Goal: Task Accomplishment & Management: Use online tool/utility

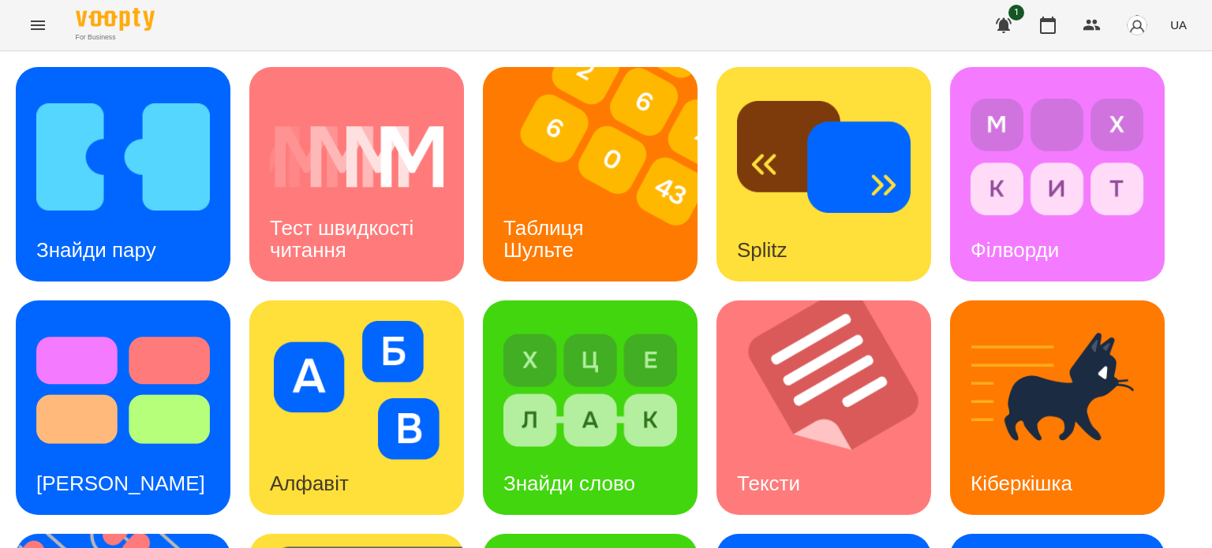
scroll to position [316, 0]
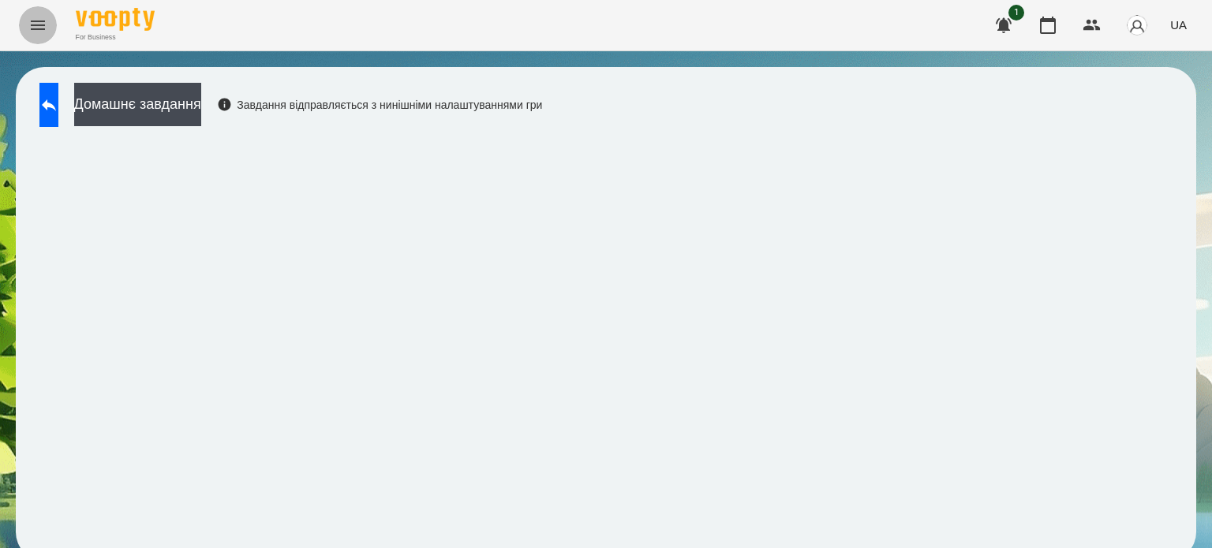
click at [38, 21] on icon "Menu" at bounding box center [38, 25] width 14 height 9
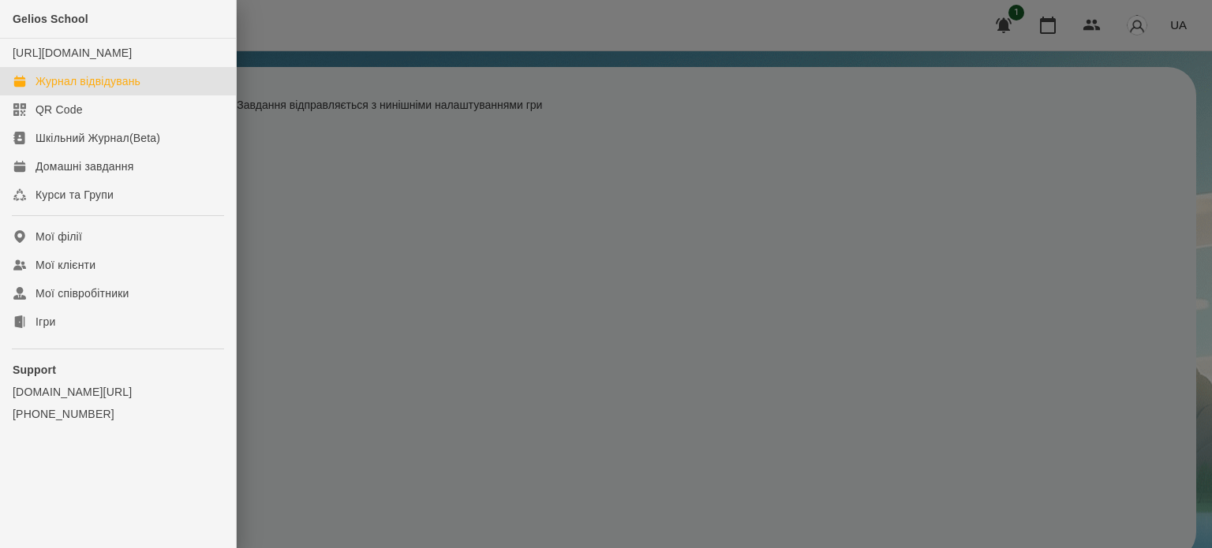
click at [98, 89] on div "Журнал відвідувань" at bounding box center [88, 81] width 105 height 16
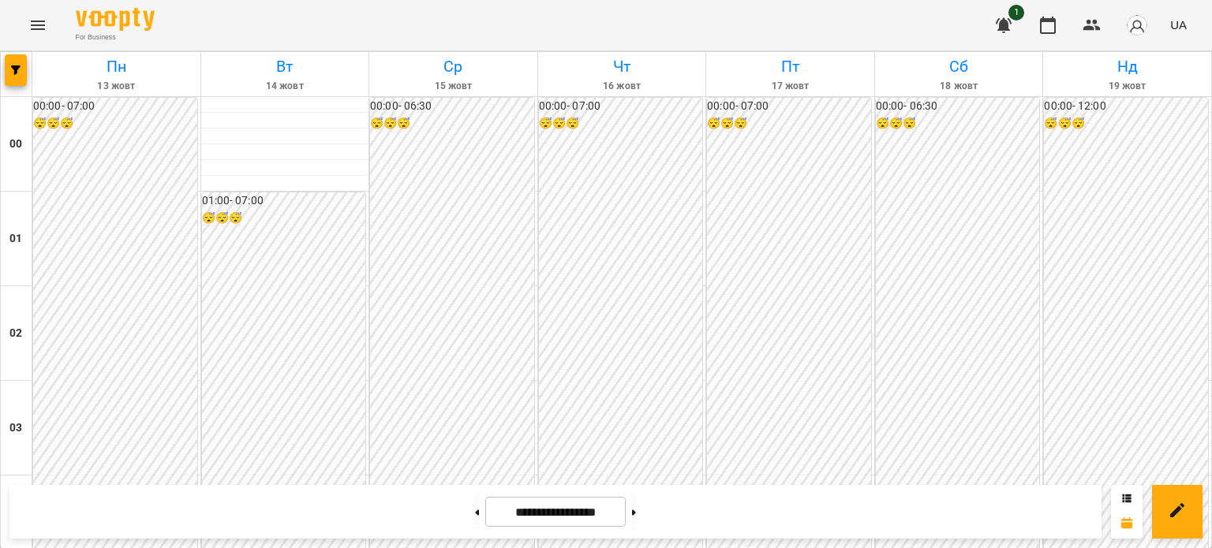
scroll to position [1499, 0]
click at [38, 19] on icon "Menu" at bounding box center [37, 25] width 19 height 19
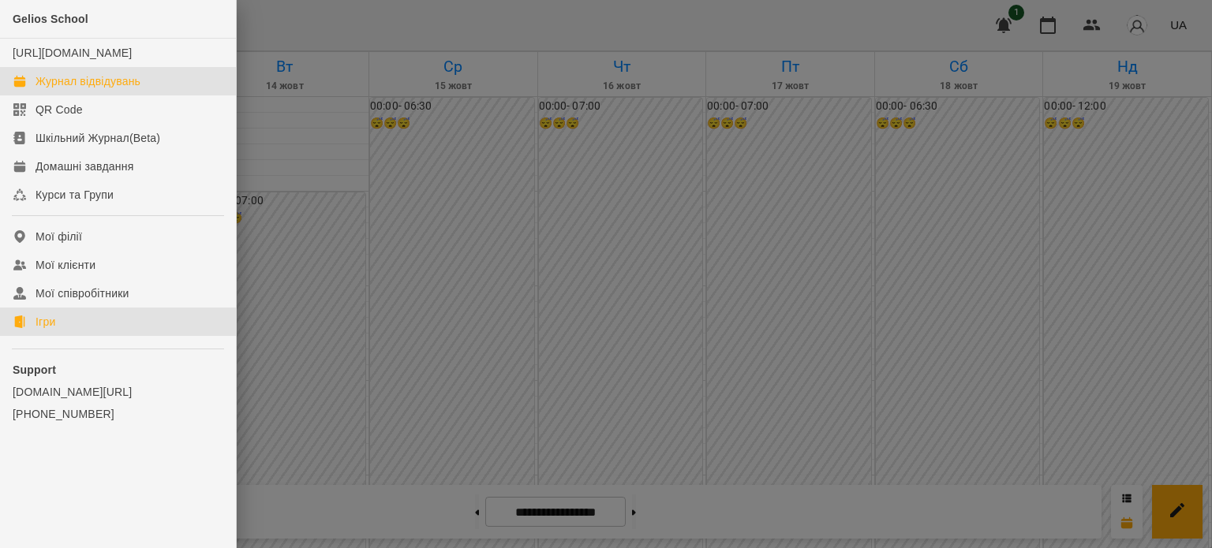
click at [61, 336] on link "Ігри" at bounding box center [118, 322] width 236 height 28
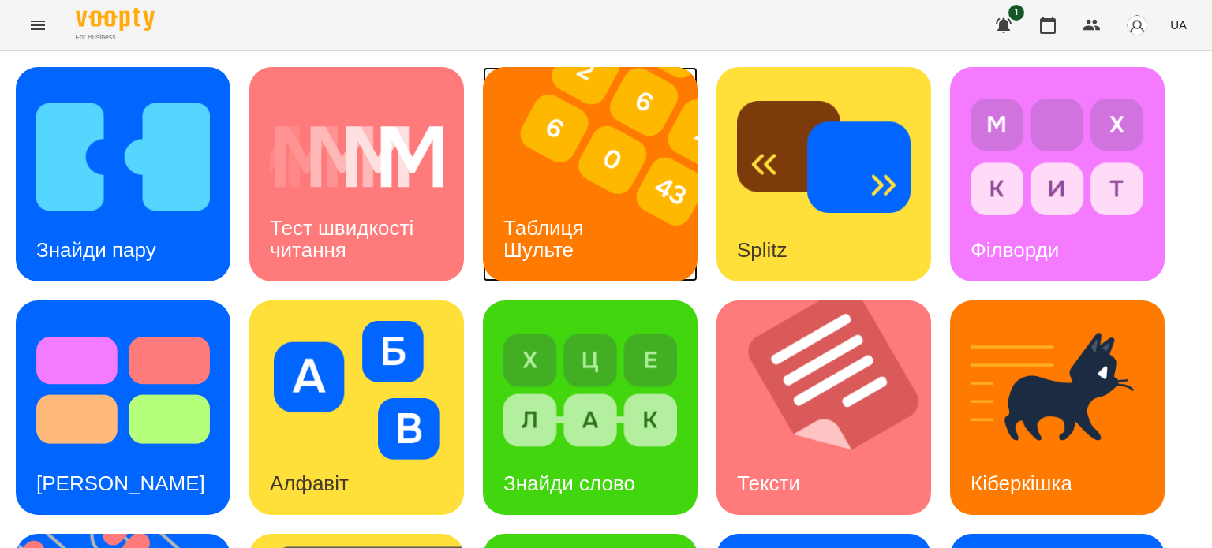
click at [556, 222] on h3 "Таблиця Шульте" at bounding box center [546, 238] width 86 height 45
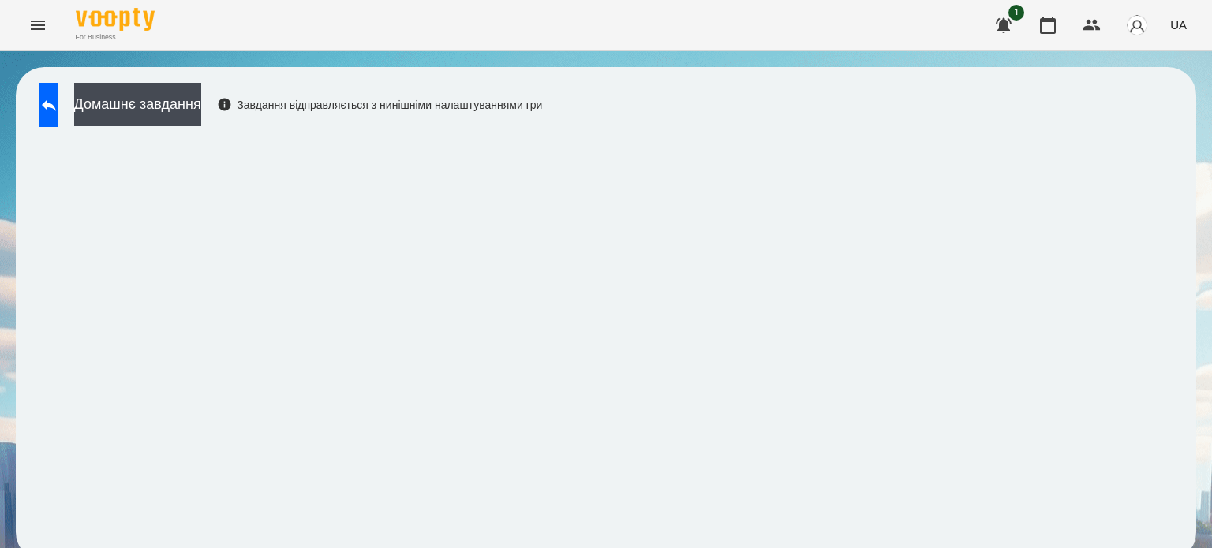
drag, startPoint x: 1198, startPoint y: 353, endPoint x: 1177, endPoint y: 406, distance: 56.7
click at [1177, 406] on div "Домашнє завдання Завдання відправляється з нинішніми налаштуваннями гри" at bounding box center [606, 314] width 1212 height 526
click at [56, 105] on icon at bounding box center [49, 105] width 14 height 12
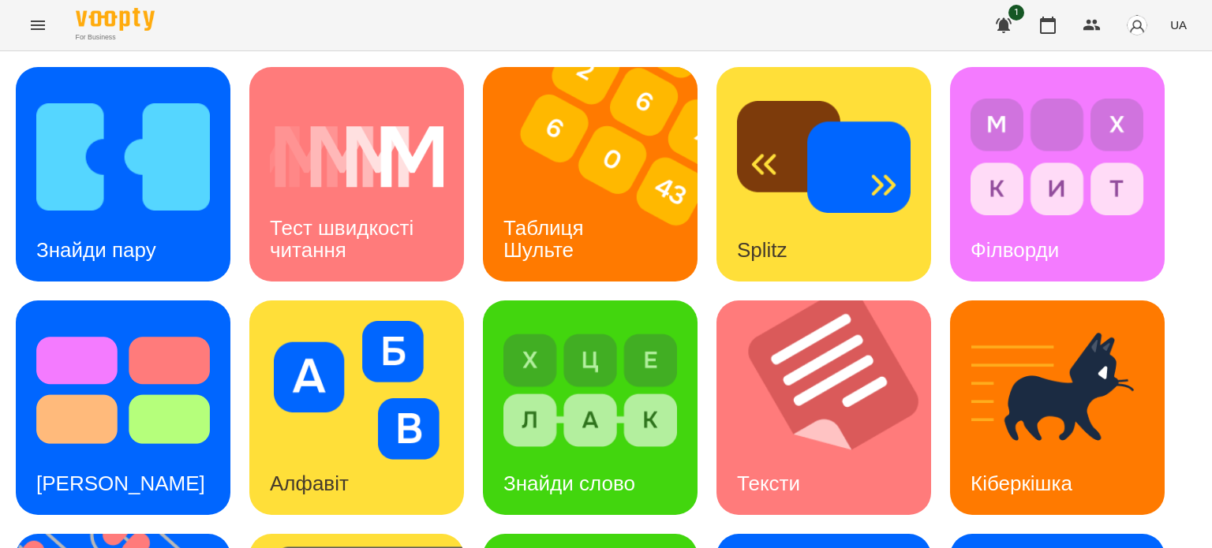
scroll to position [449, 0]
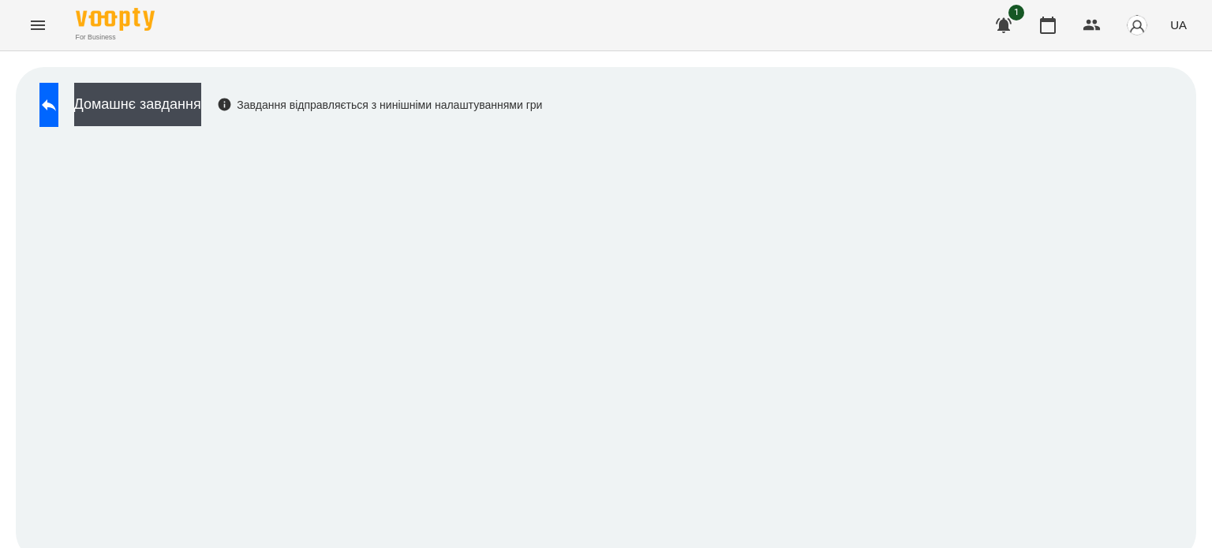
scroll to position [12, 0]
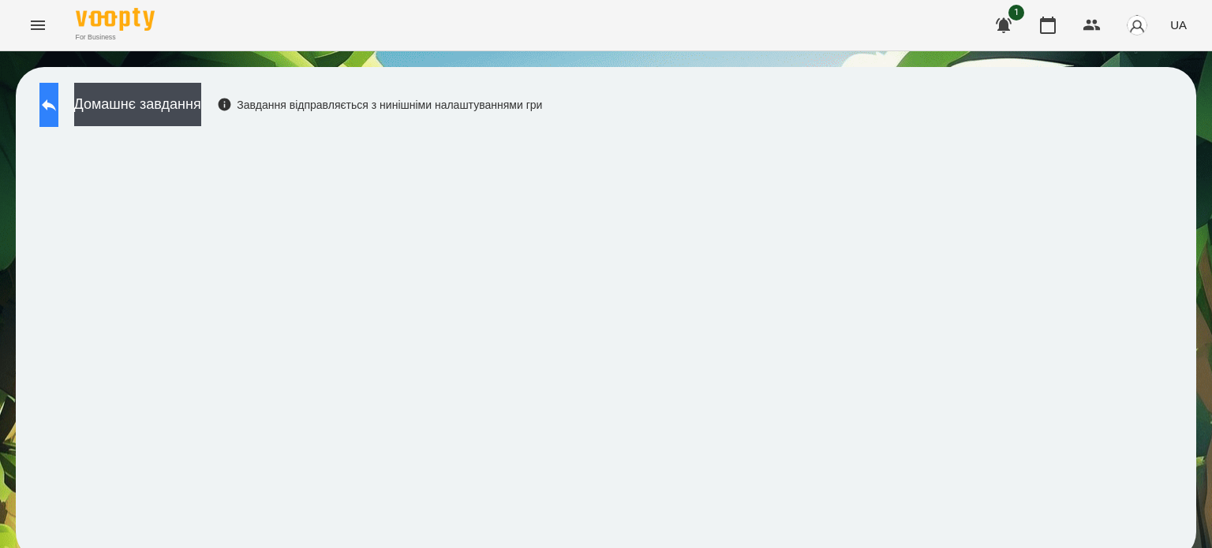
click at [56, 95] on icon at bounding box center [48, 104] width 19 height 19
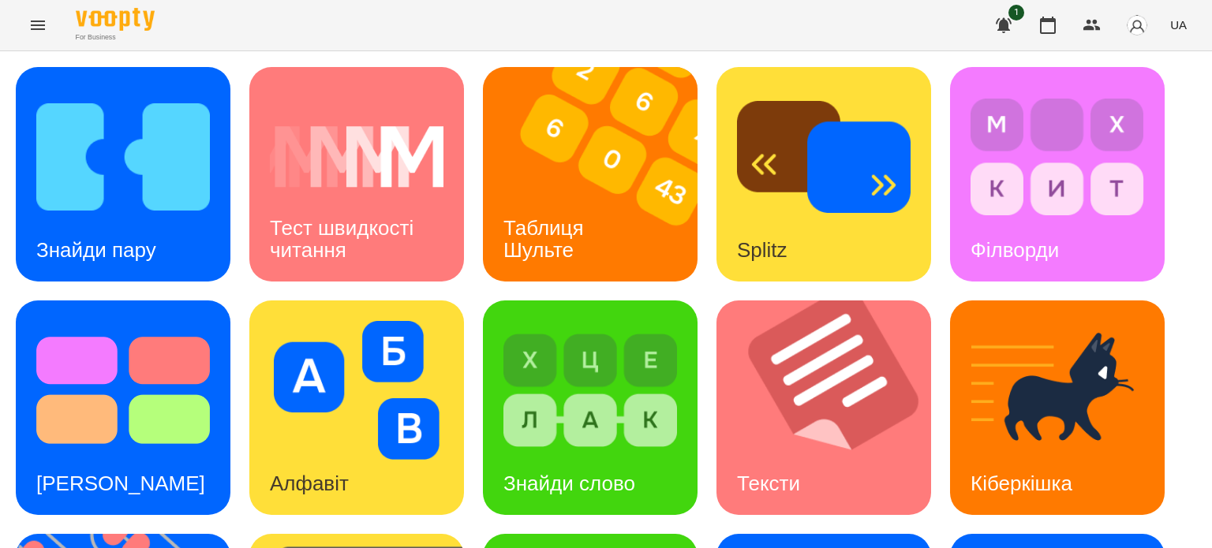
scroll to position [237, 0]
click at [586, 453] on div "Знайди слово" at bounding box center [569, 484] width 173 height 62
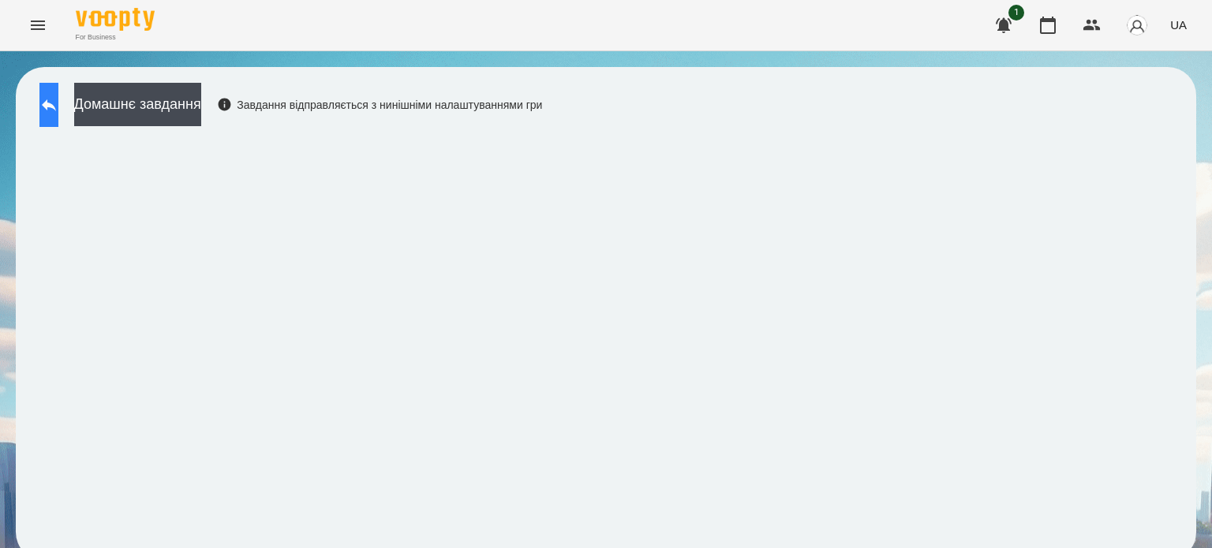
click at [58, 107] on icon at bounding box center [48, 104] width 19 height 19
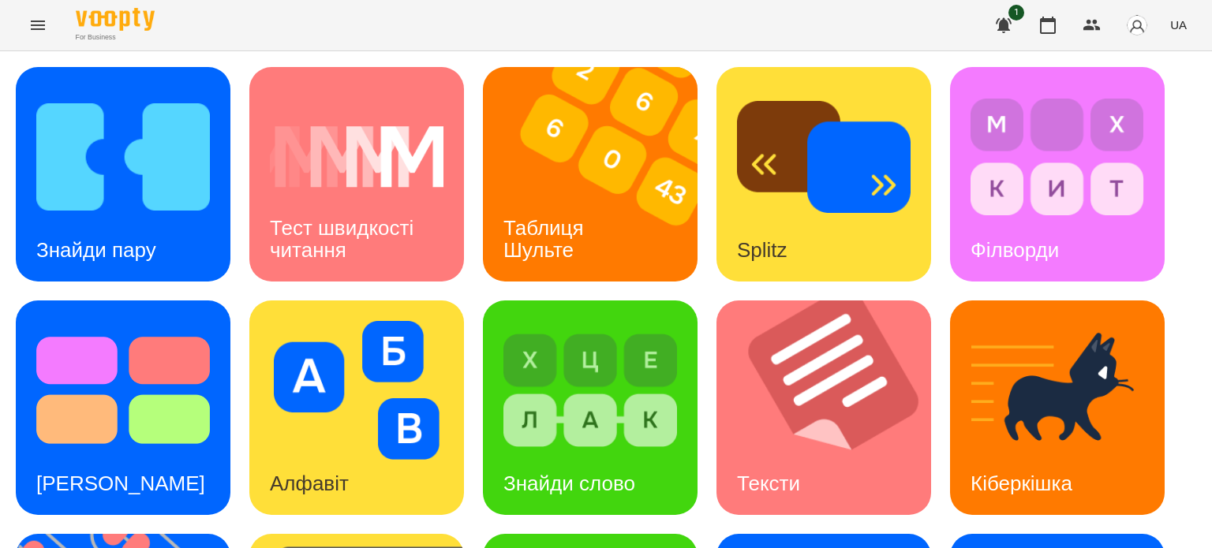
scroll to position [316, 0]
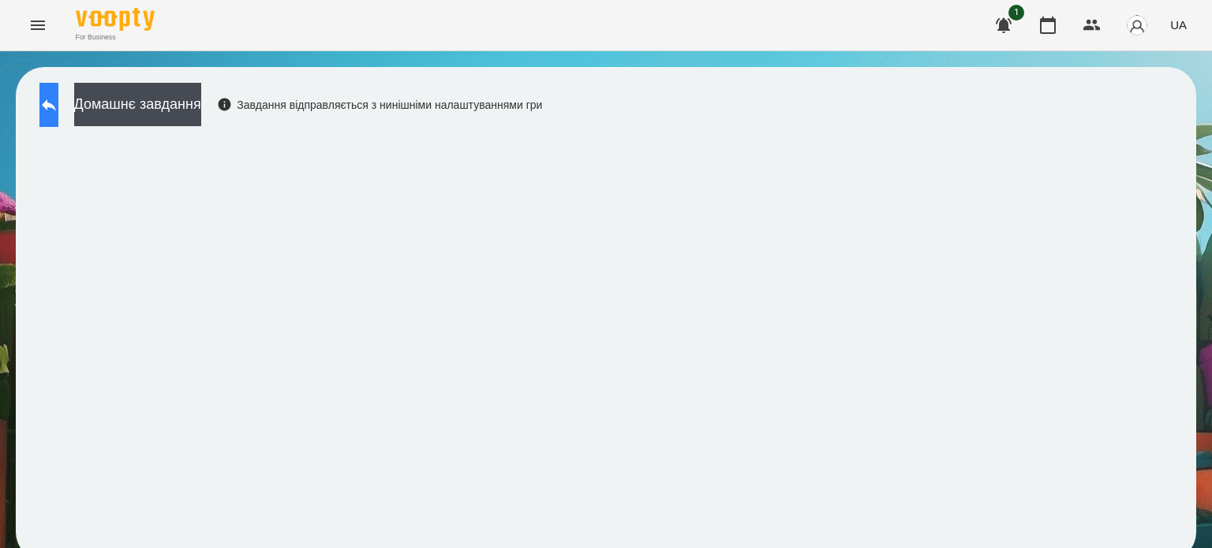
click at [58, 110] on icon at bounding box center [48, 104] width 19 height 19
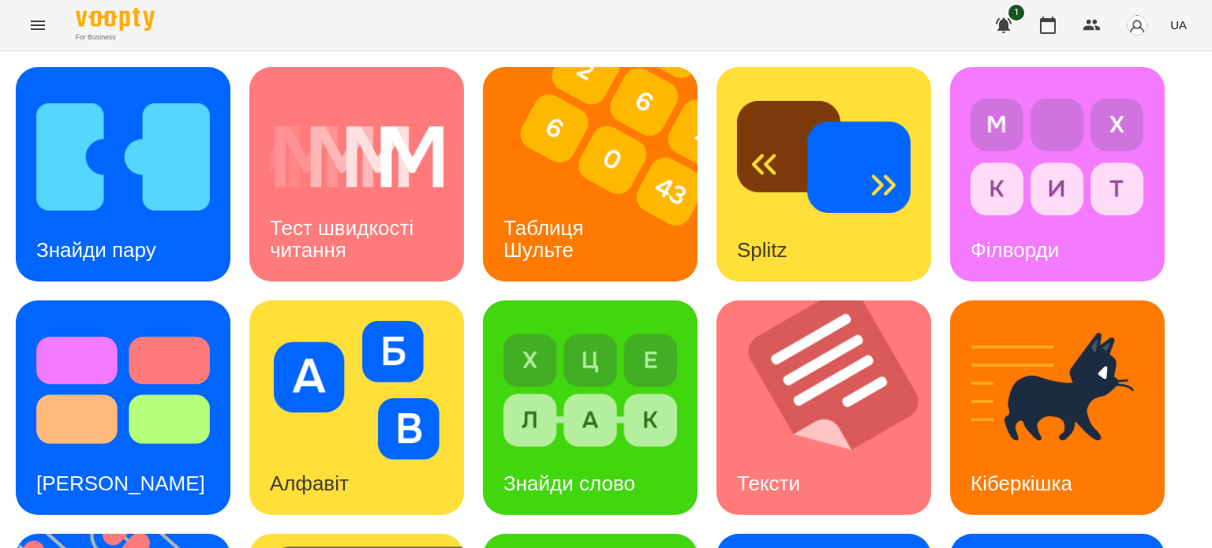
scroll to position [449, 0]
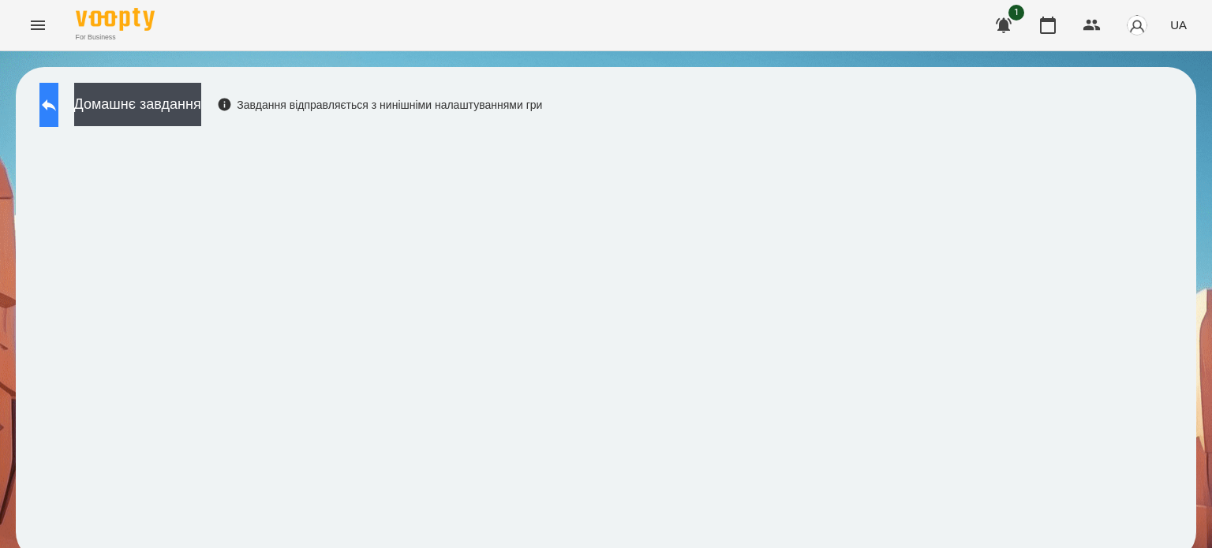
click at [58, 105] on button at bounding box center [48, 105] width 19 height 44
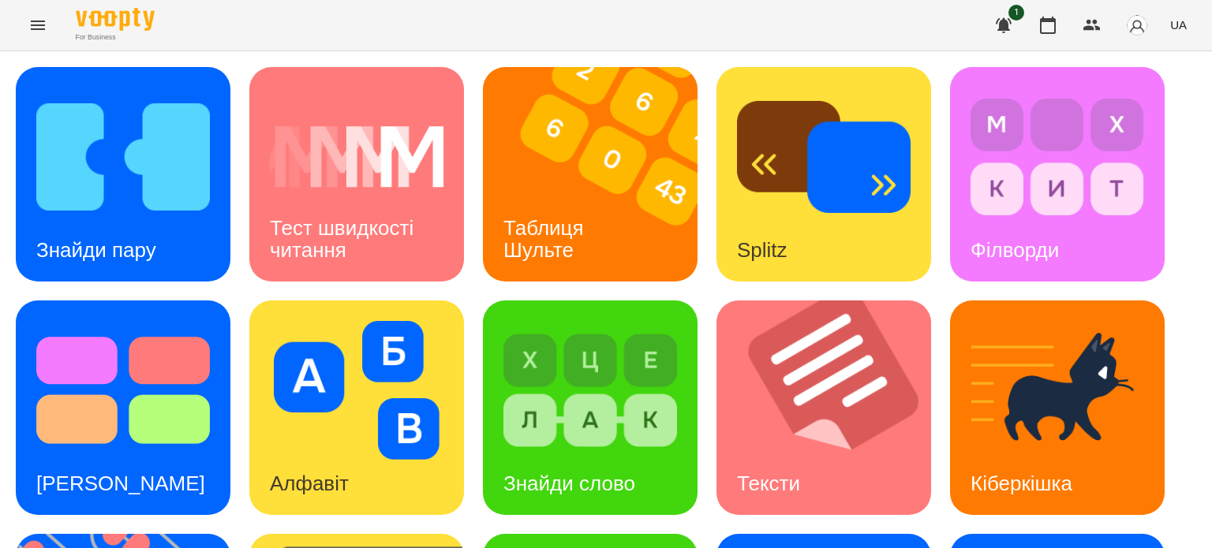
scroll to position [79, 0]
click at [28, 27] on icon "Menu" at bounding box center [37, 25] width 19 height 19
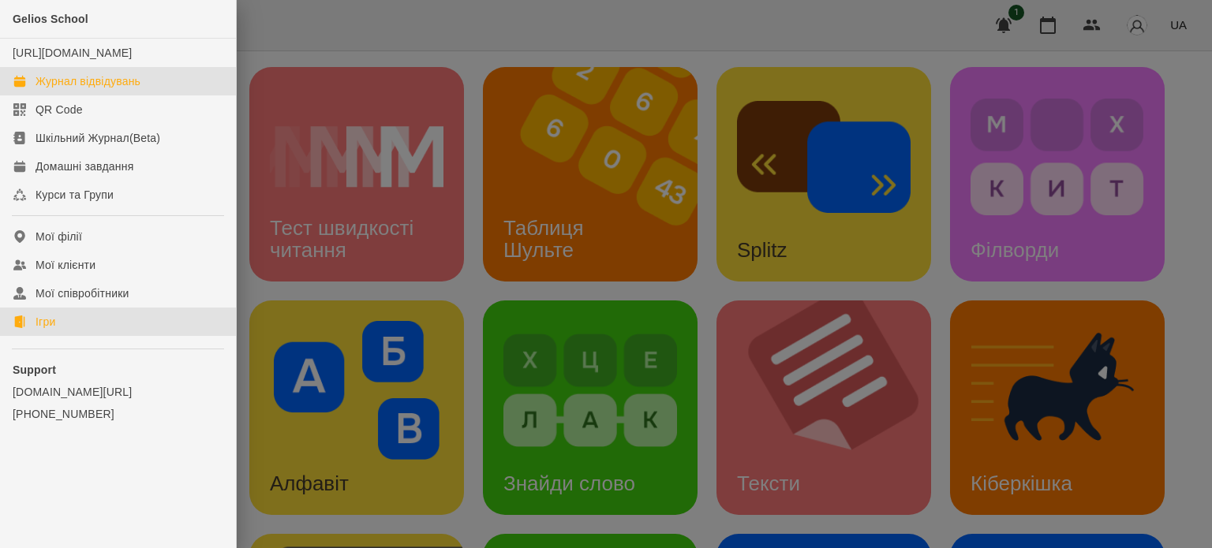
click at [86, 89] on div "Журнал відвідувань" at bounding box center [88, 81] width 105 height 16
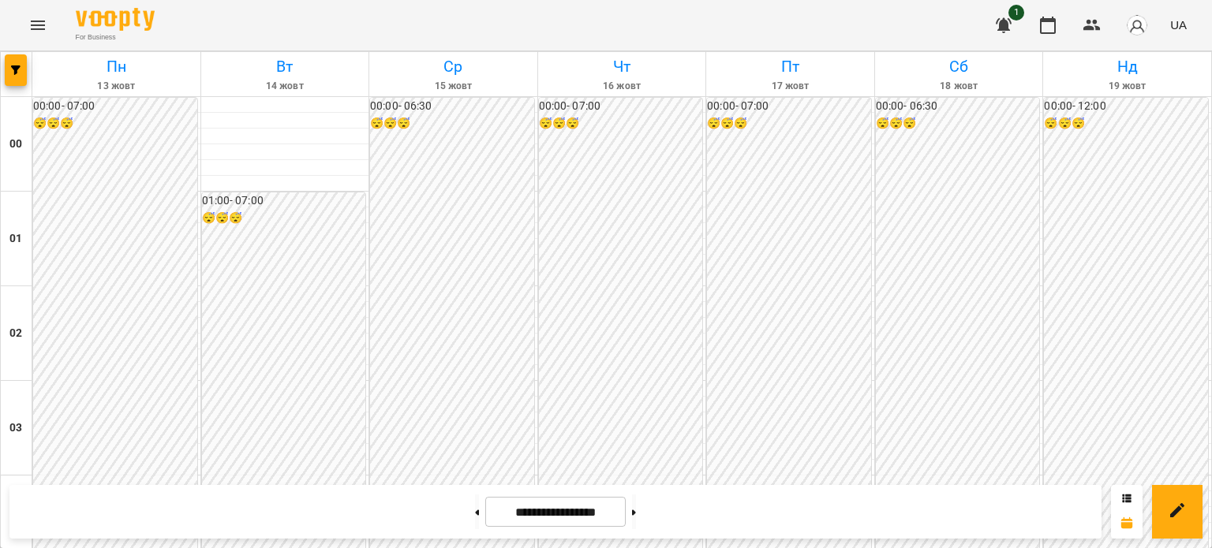
scroll to position [1578, 0]
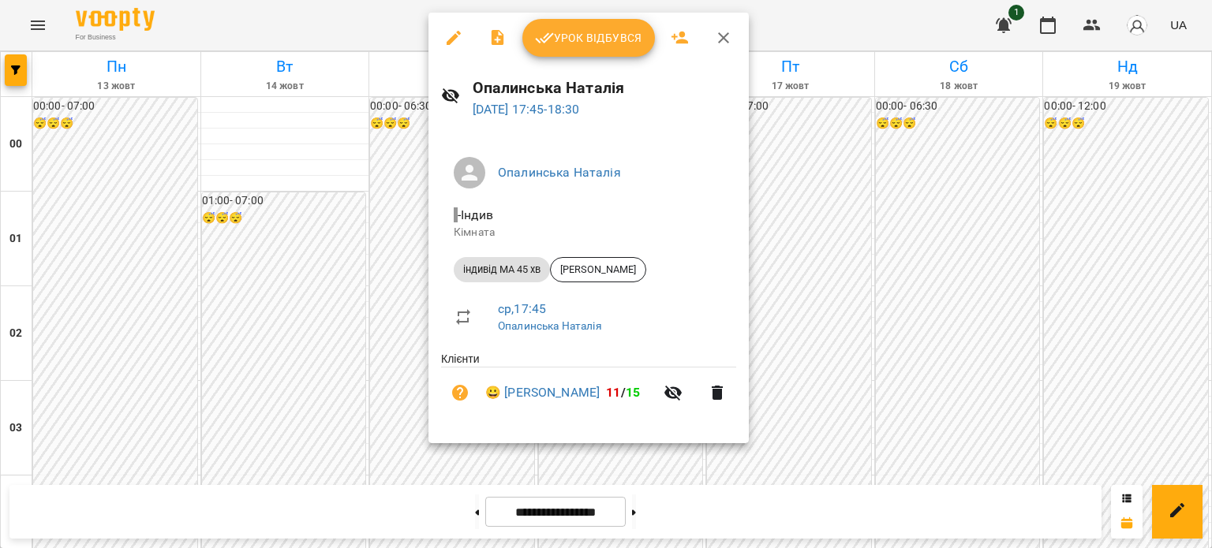
click at [603, 43] on span "Урок відбувся" at bounding box center [588, 37] width 107 height 19
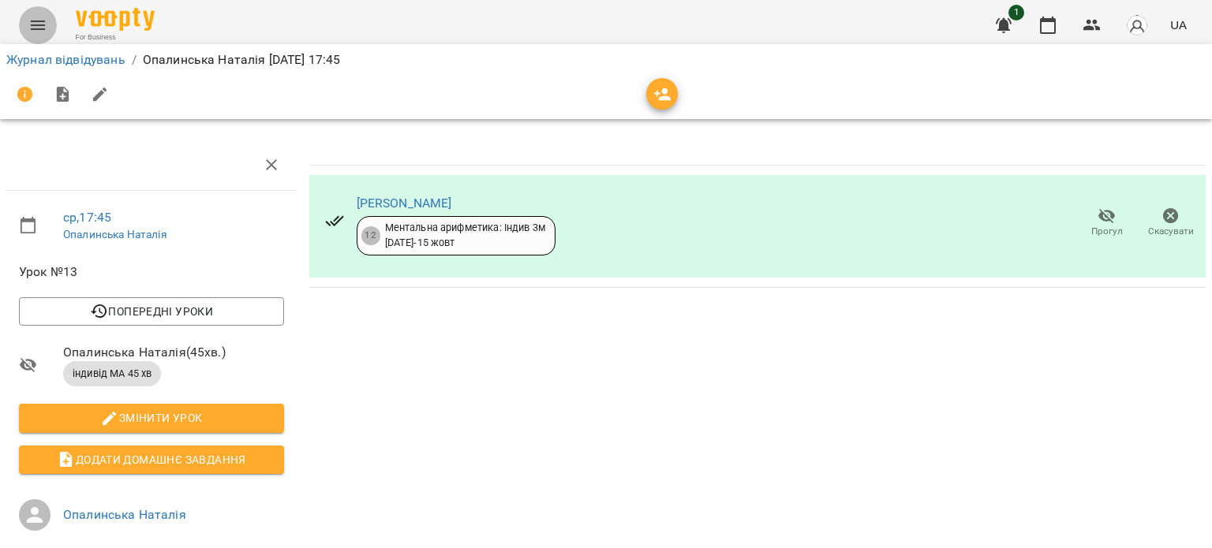
click at [44, 22] on icon "Menu" at bounding box center [37, 25] width 19 height 19
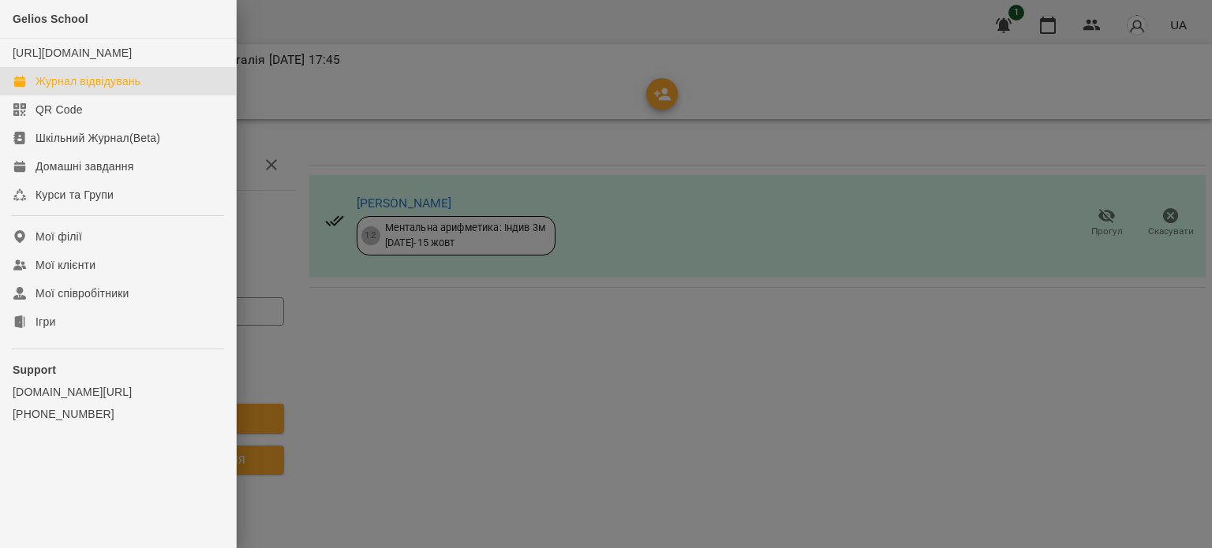
click at [73, 89] on div "Журнал відвідувань" at bounding box center [88, 81] width 105 height 16
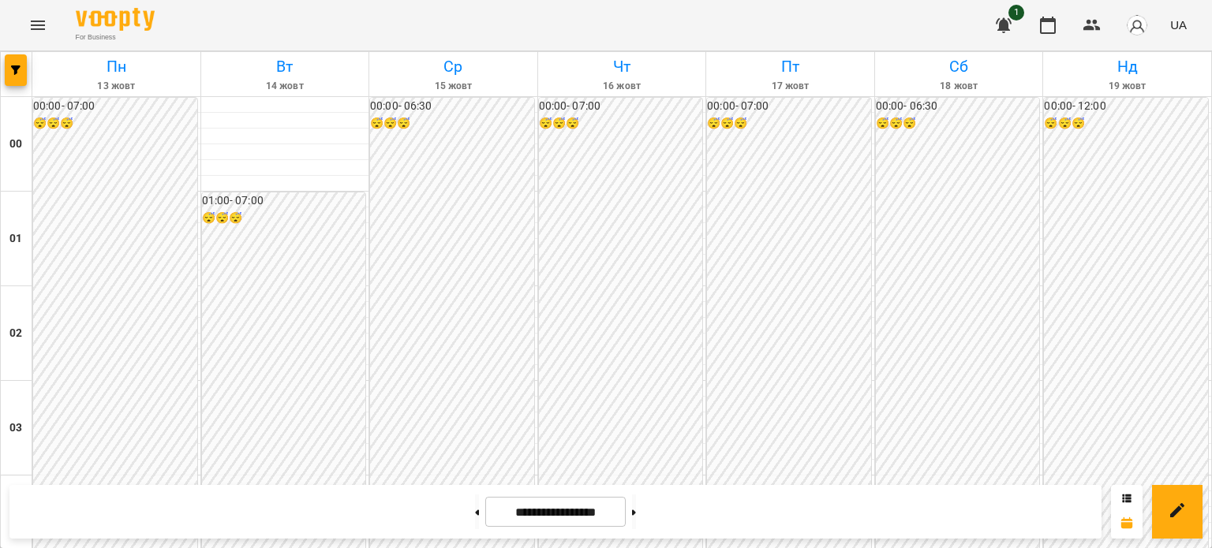
scroll to position [1499, 0]
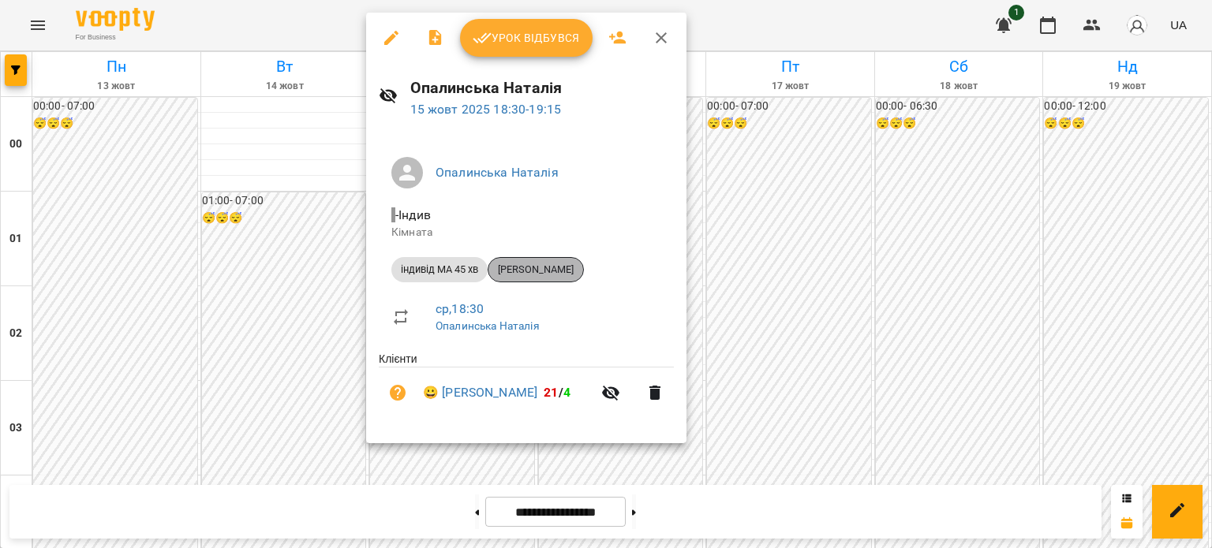
click at [546, 269] on span "[PERSON_NAME]" at bounding box center [535, 270] width 95 height 14
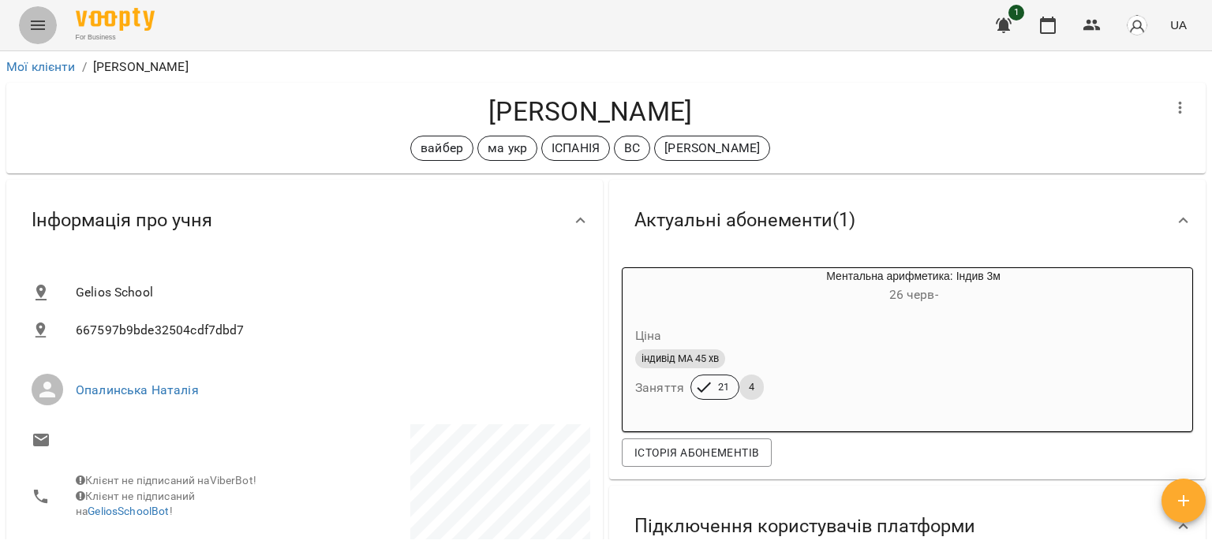
click at [39, 28] on icon "Menu" at bounding box center [37, 25] width 19 height 19
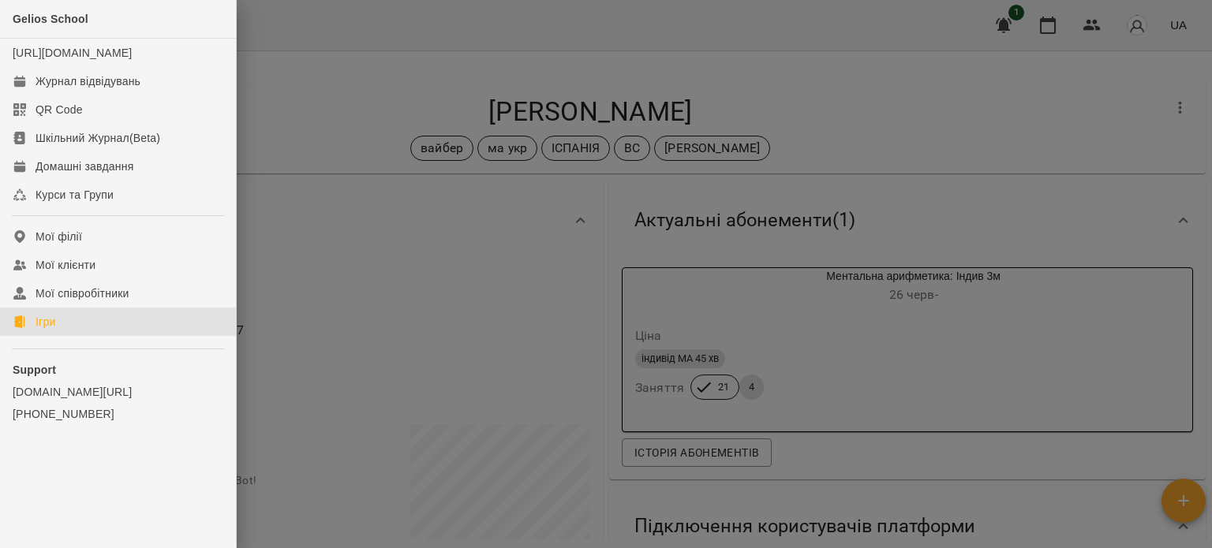
click at [60, 336] on link "Ігри" at bounding box center [118, 322] width 236 height 28
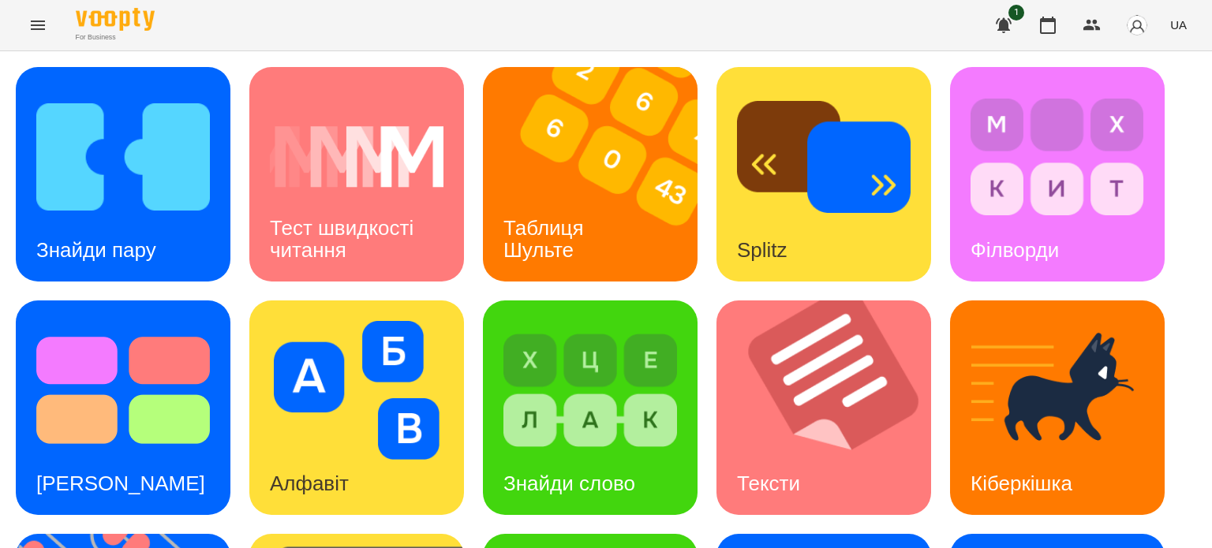
scroll to position [133, 0]
click at [36, 24] on icon "Menu" at bounding box center [37, 25] width 19 height 19
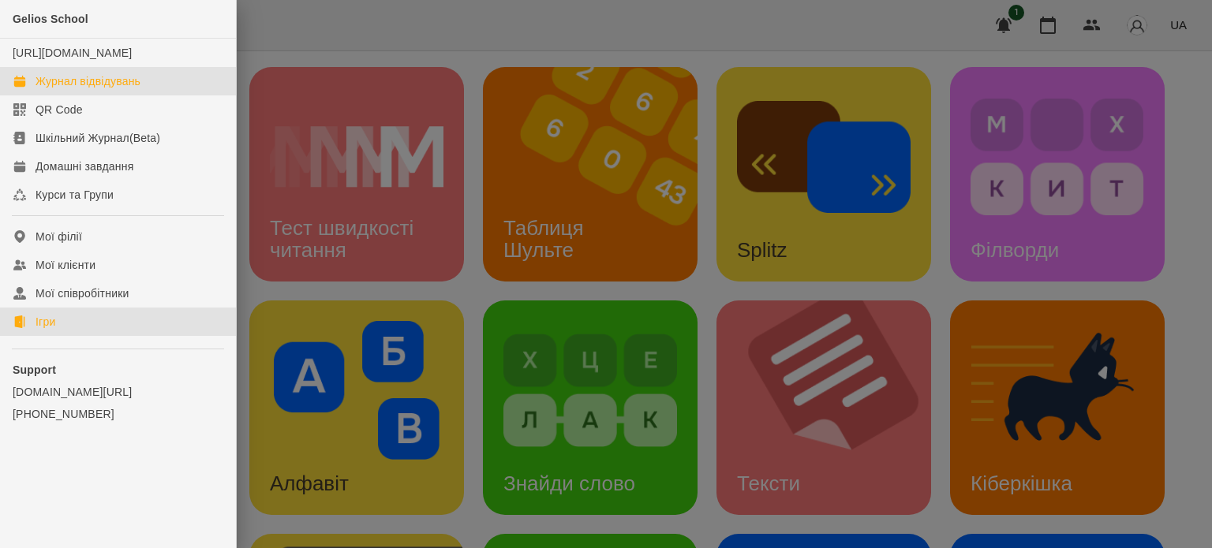
click at [101, 89] on div "Журнал відвідувань" at bounding box center [88, 81] width 105 height 16
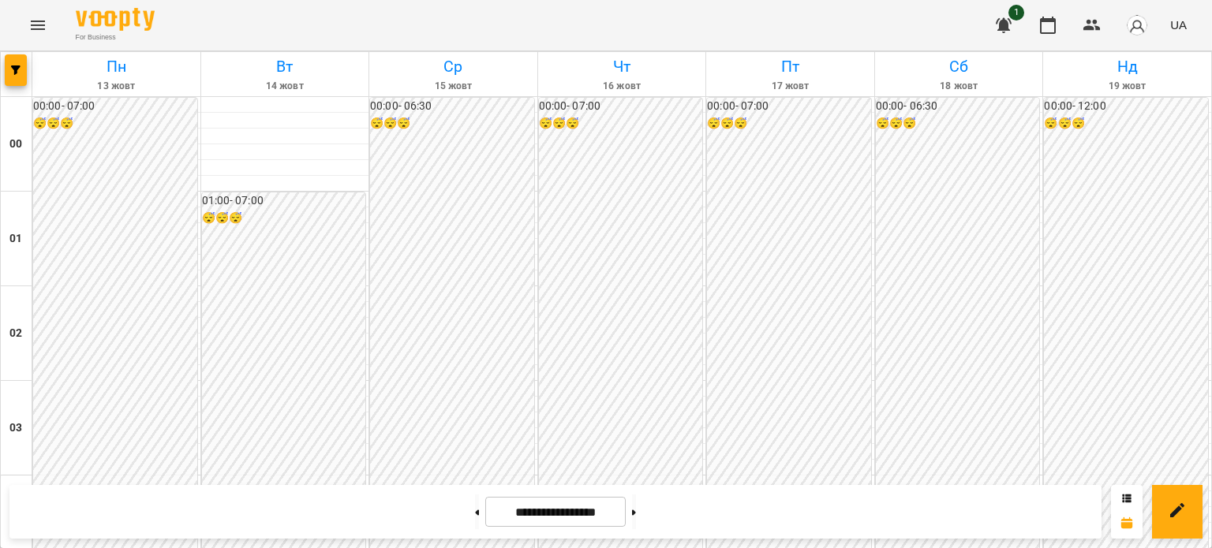
scroll to position [1657, 0]
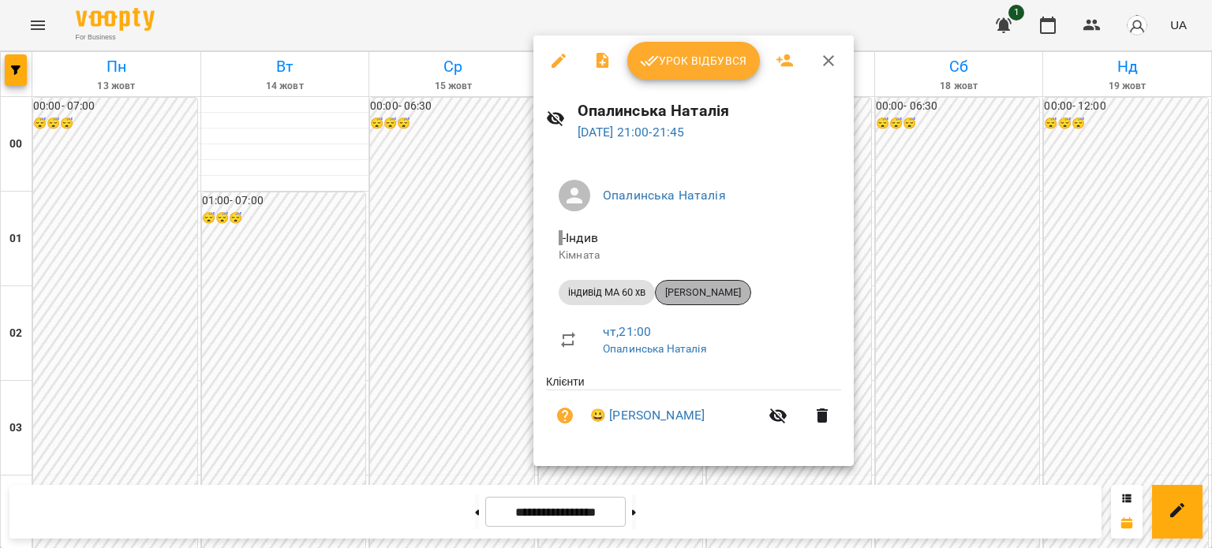
click at [712, 289] on span "[PERSON_NAME]" at bounding box center [703, 293] width 95 height 14
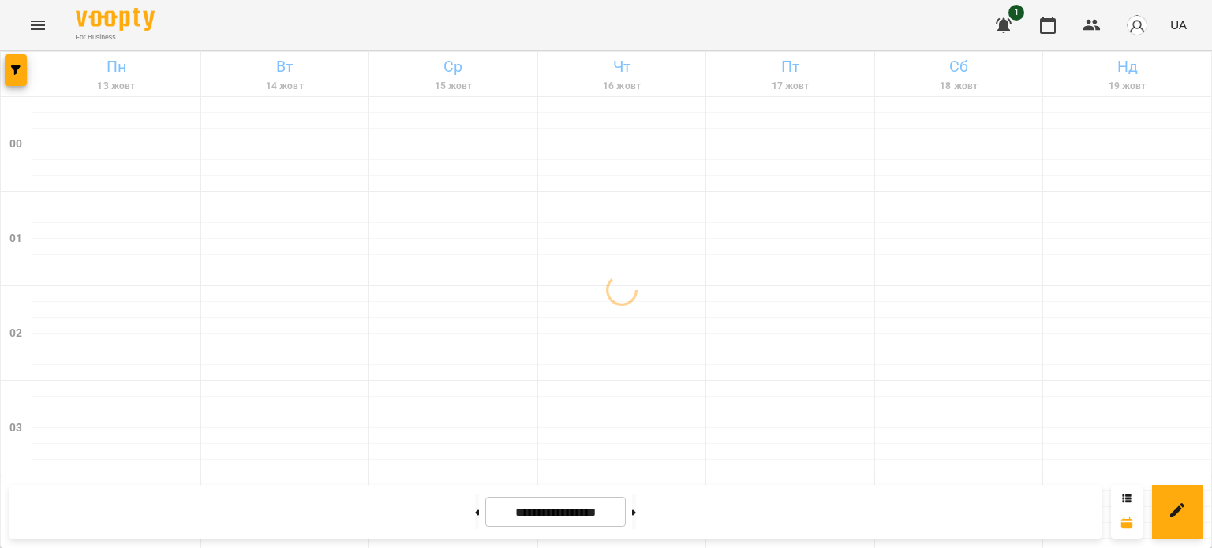
scroll to position [395, 0]
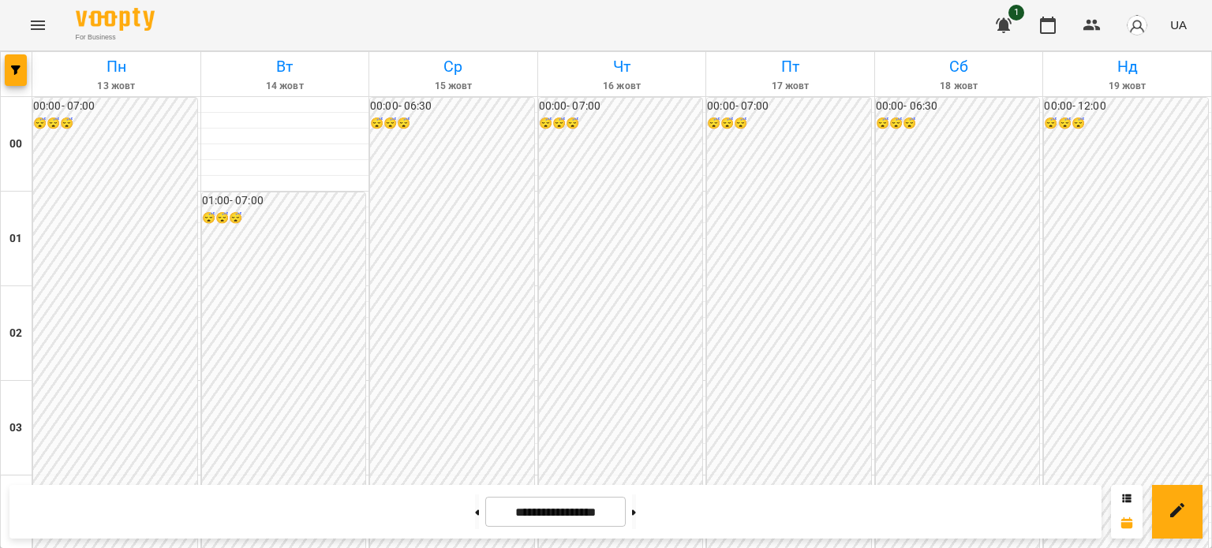
click at [38, 22] on icon "Menu" at bounding box center [37, 25] width 19 height 19
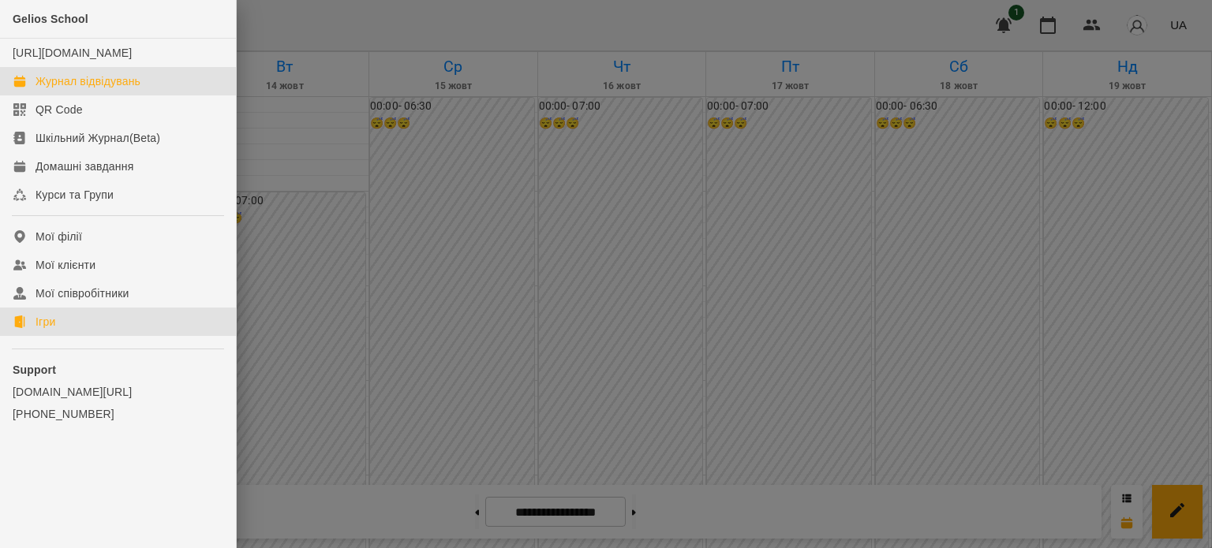
click at [63, 336] on link "Ігри" at bounding box center [118, 322] width 236 height 28
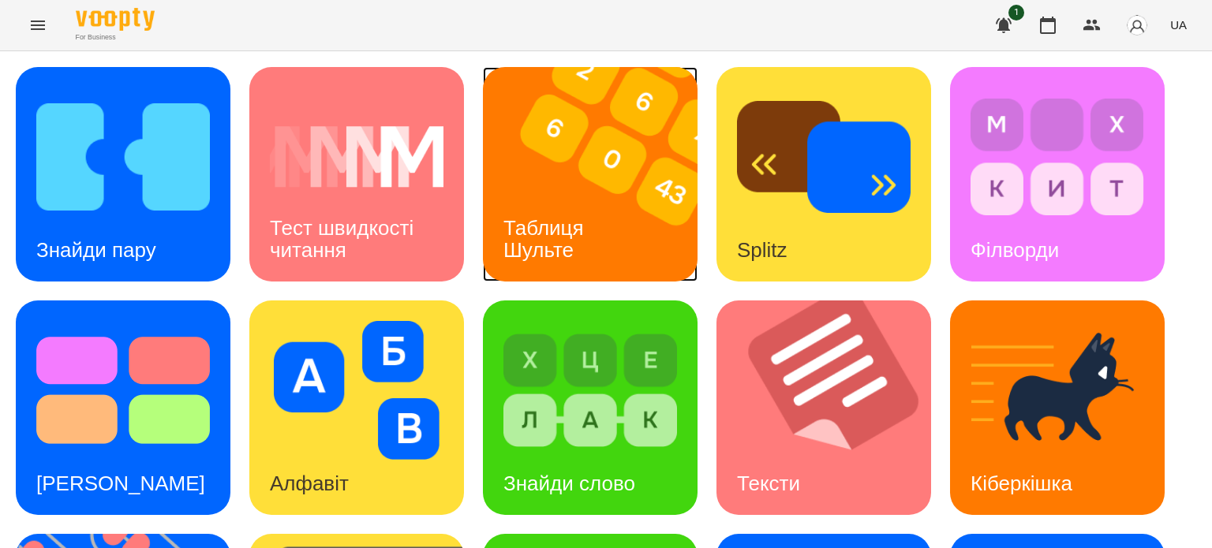
click at [544, 227] on h3 "Таблиця Шульте" at bounding box center [546, 238] width 86 height 45
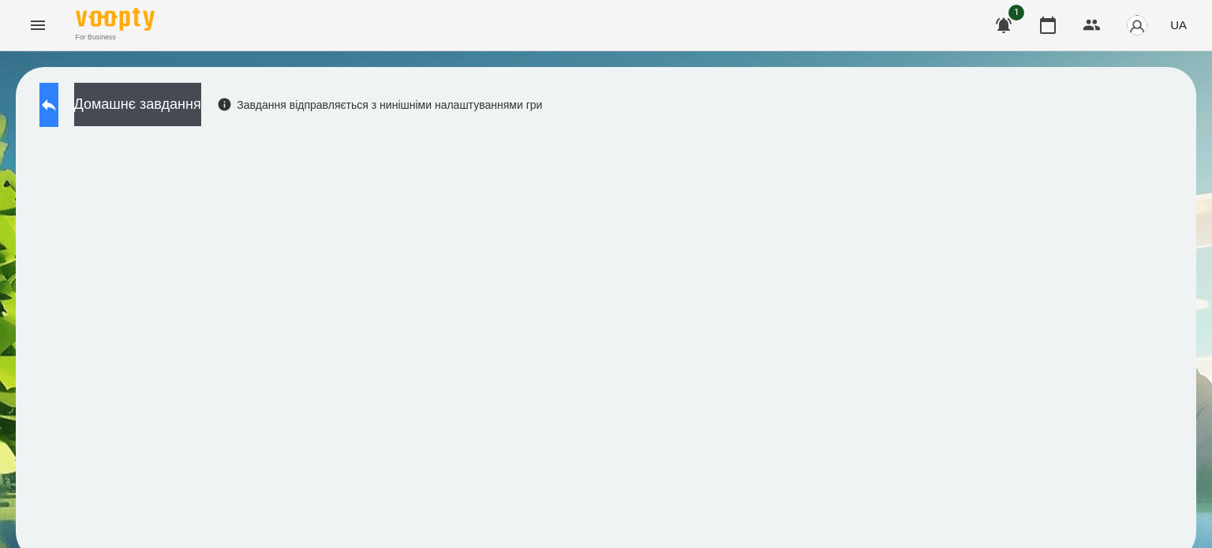
click at [58, 103] on icon at bounding box center [48, 104] width 19 height 19
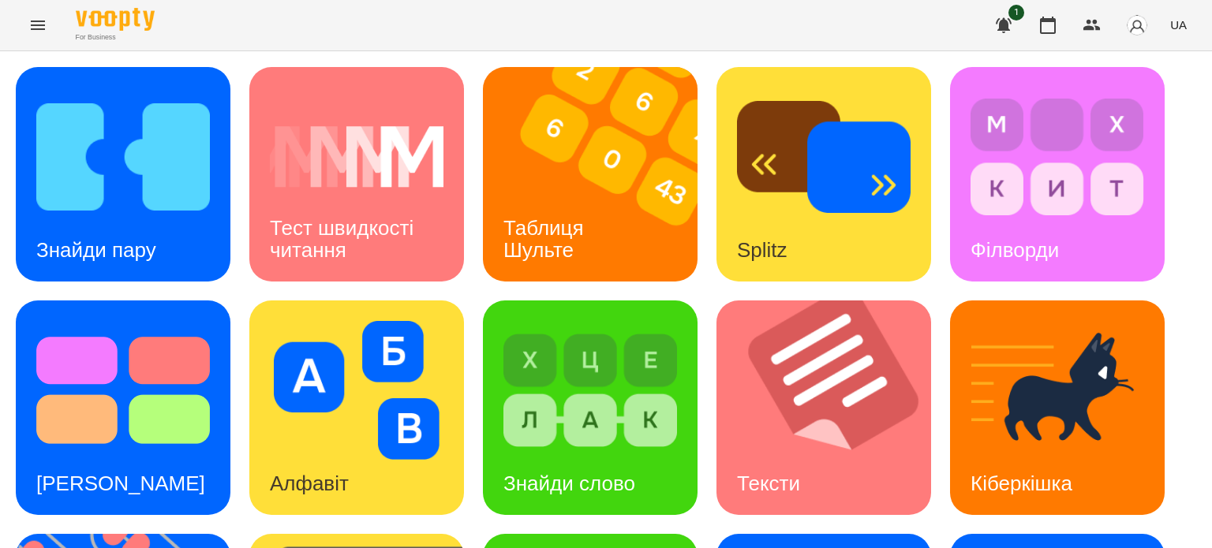
scroll to position [449, 0]
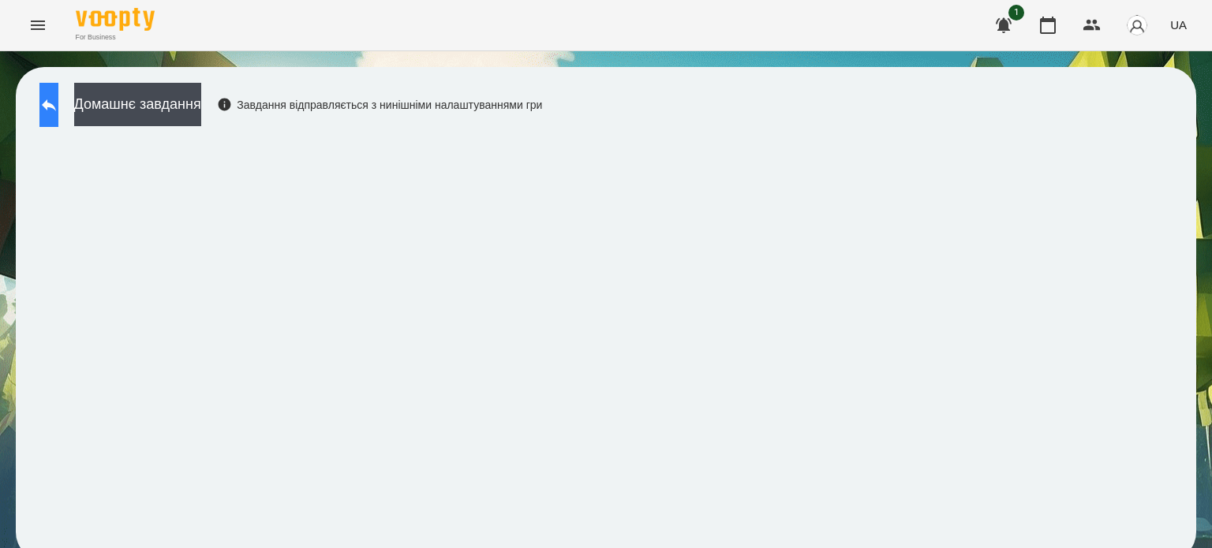
click at [58, 110] on icon at bounding box center [48, 104] width 19 height 19
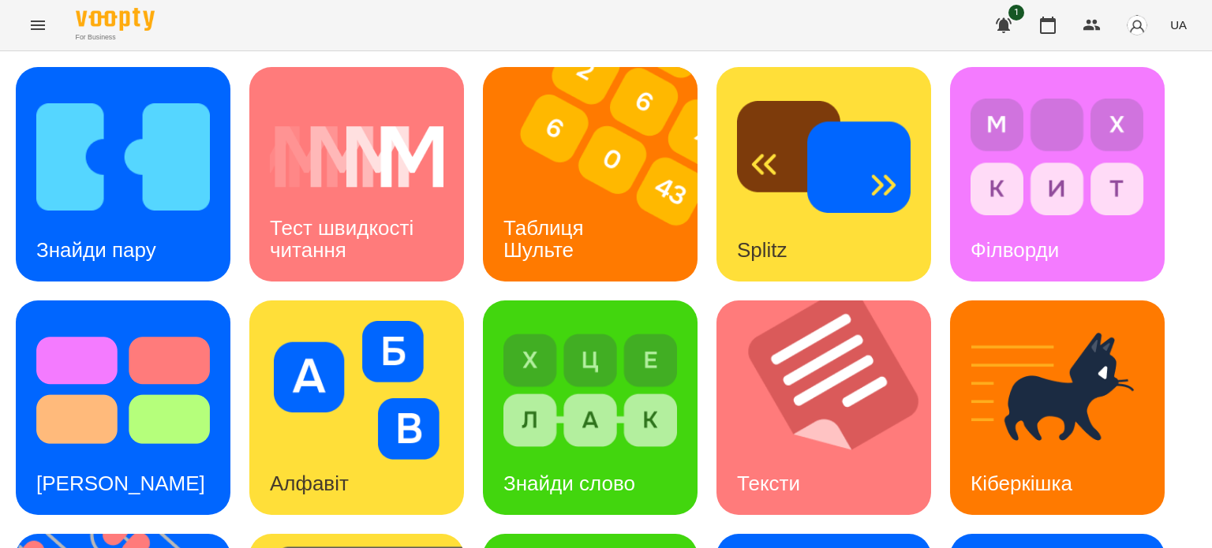
scroll to position [237, 0]
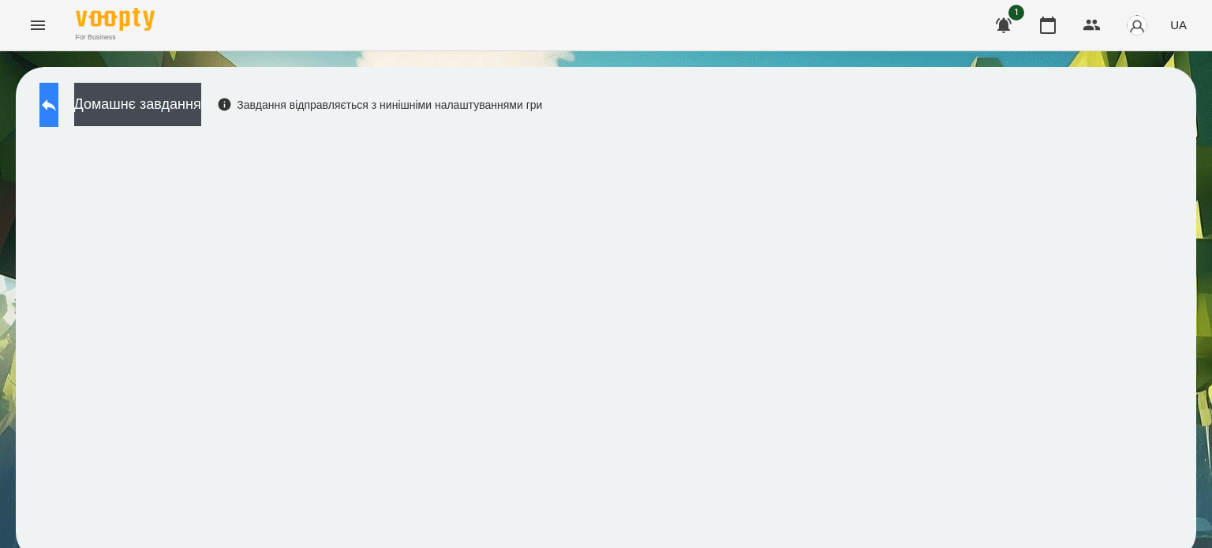
click at [58, 116] on button at bounding box center [48, 105] width 19 height 44
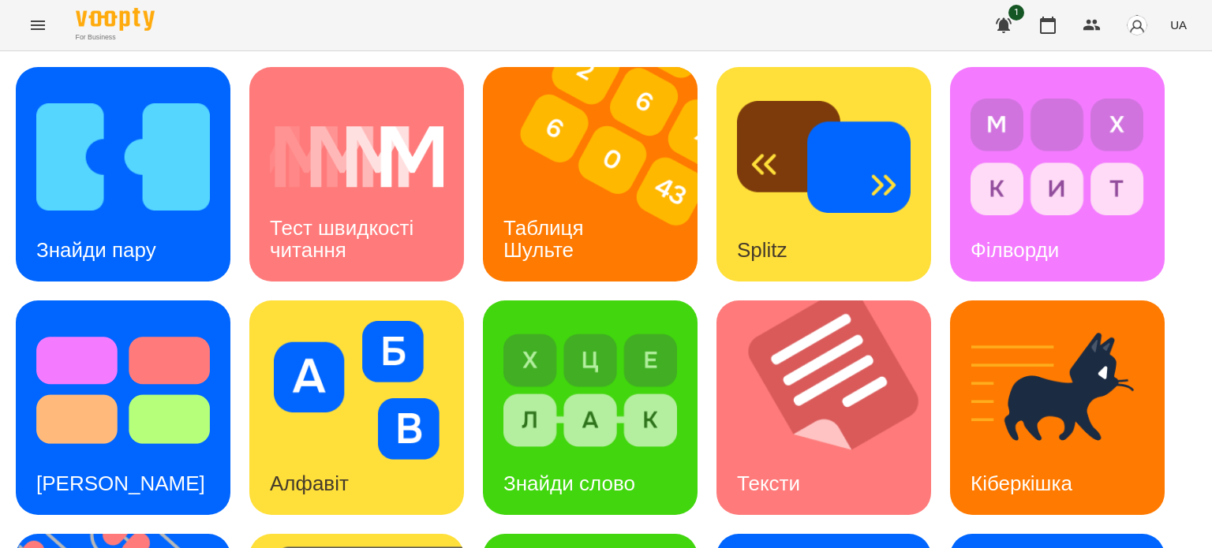
scroll to position [449, 0]
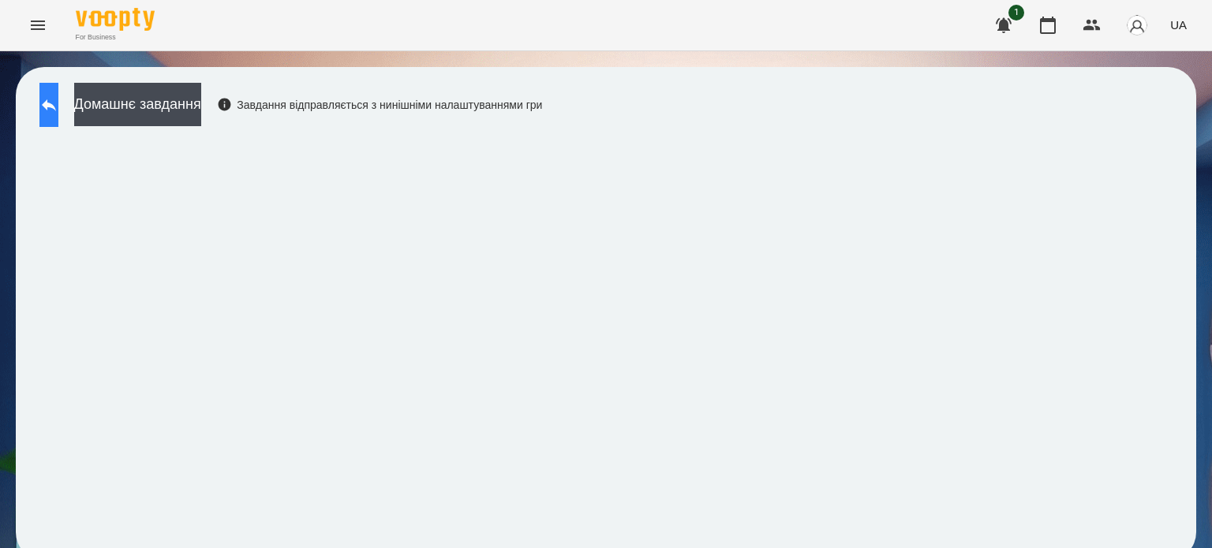
click at [56, 107] on icon at bounding box center [49, 105] width 14 height 12
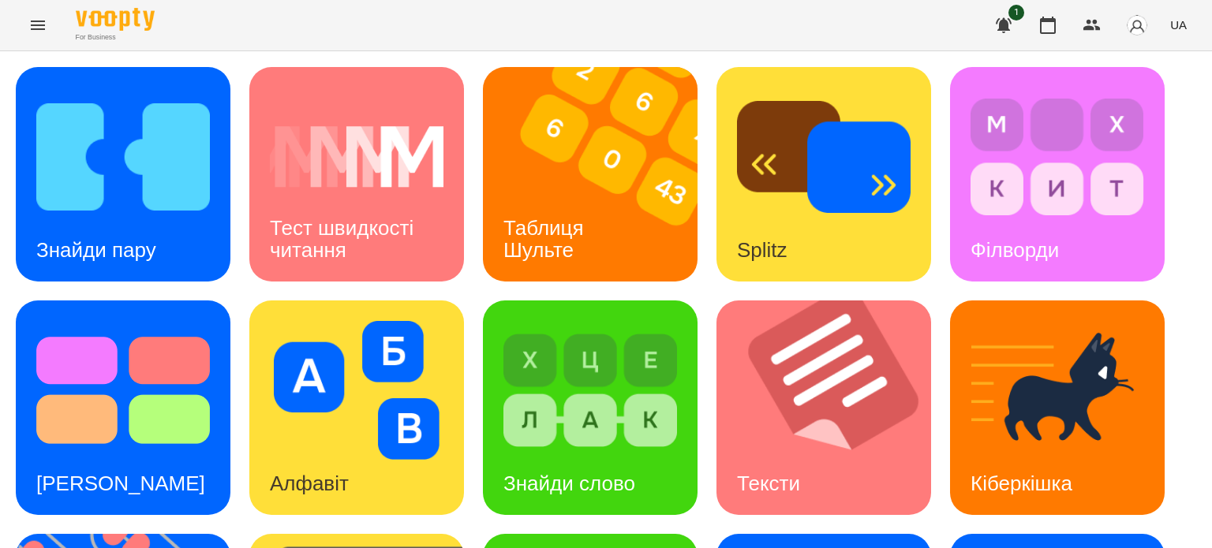
scroll to position [237, 0]
click at [32, 24] on icon "Menu" at bounding box center [37, 25] width 19 height 19
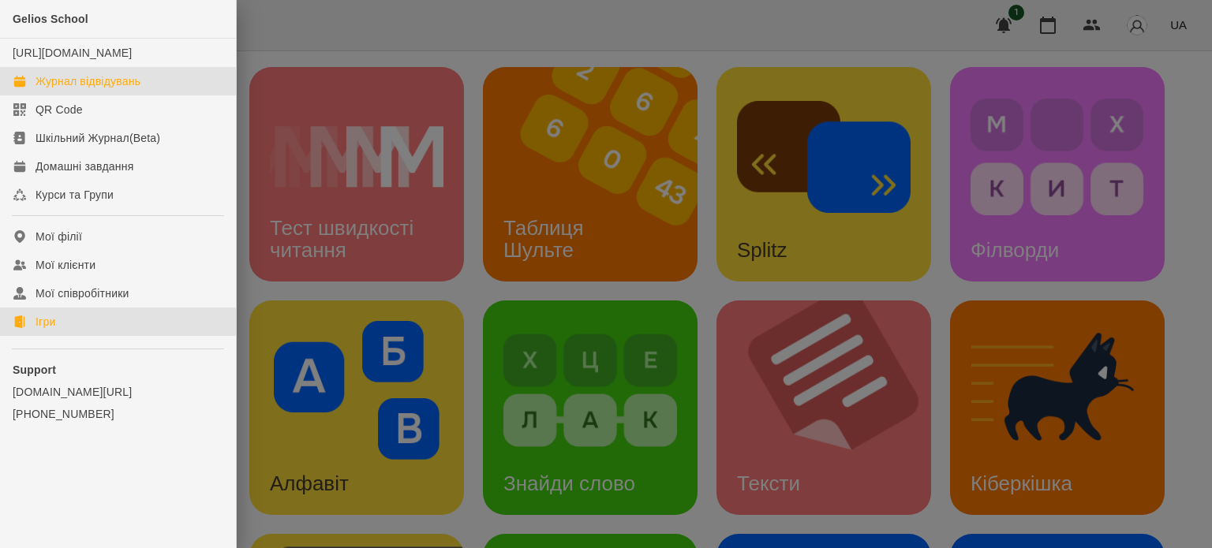
click at [74, 89] on div "Журнал відвідувань" at bounding box center [88, 81] width 105 height 16
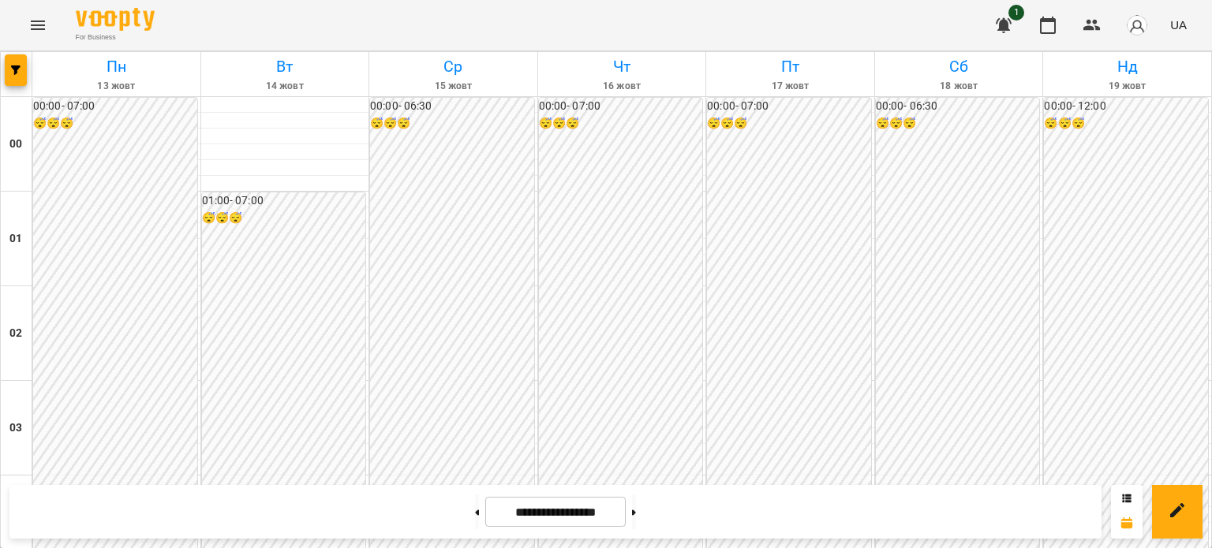
click at [37, 28] on icon "Menu" at bounding box center [37, 25] width 19 height 19
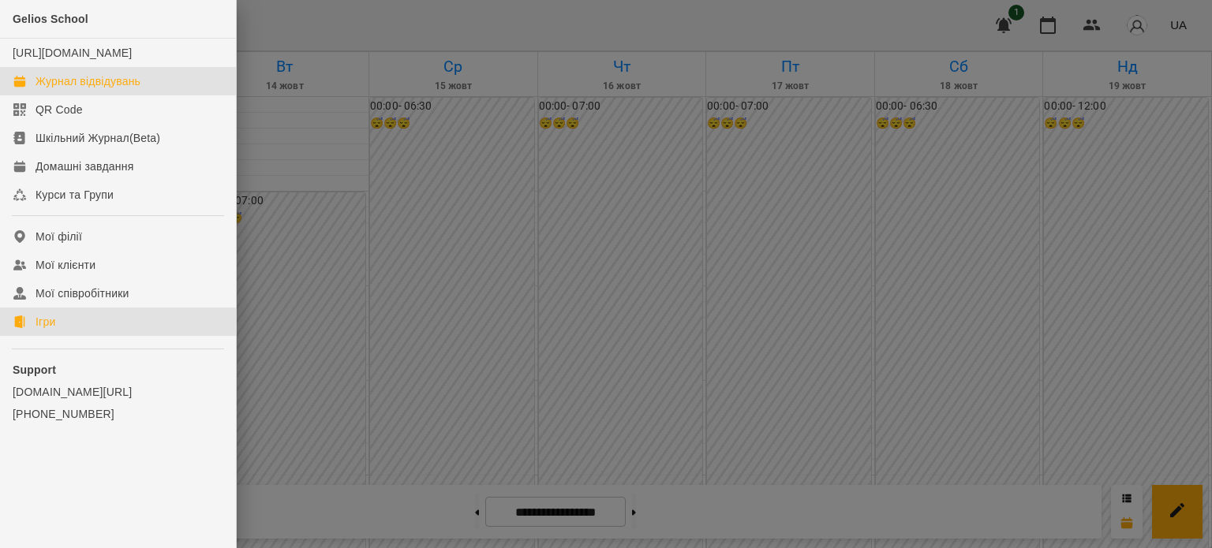
click at [50, 330] on div "Ігри" at bounding box center [46, 322] width 20 height 16
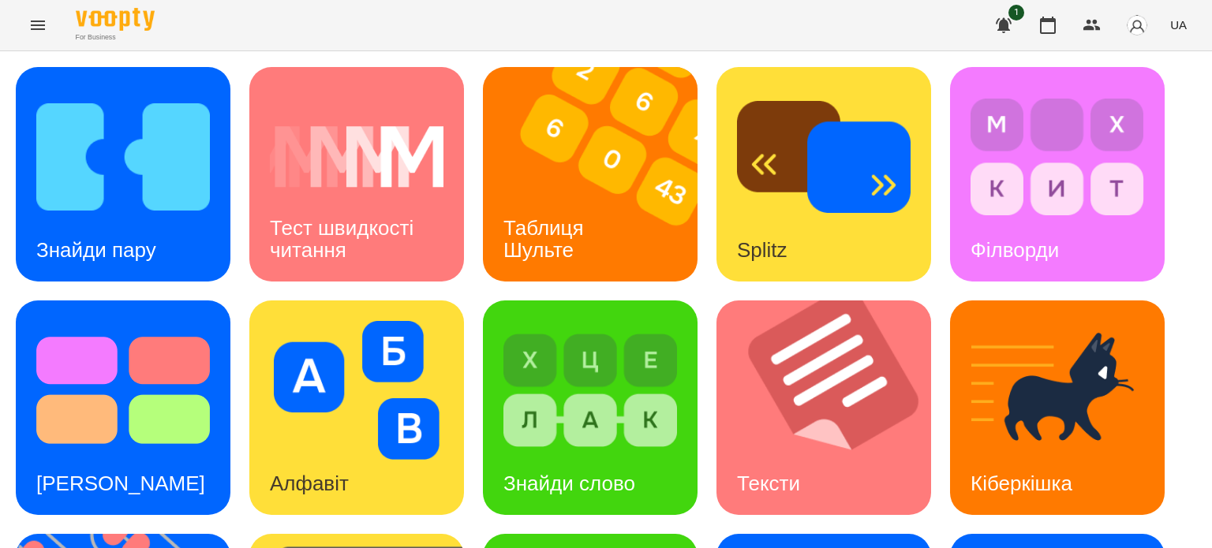
scroll to position [449, 0]
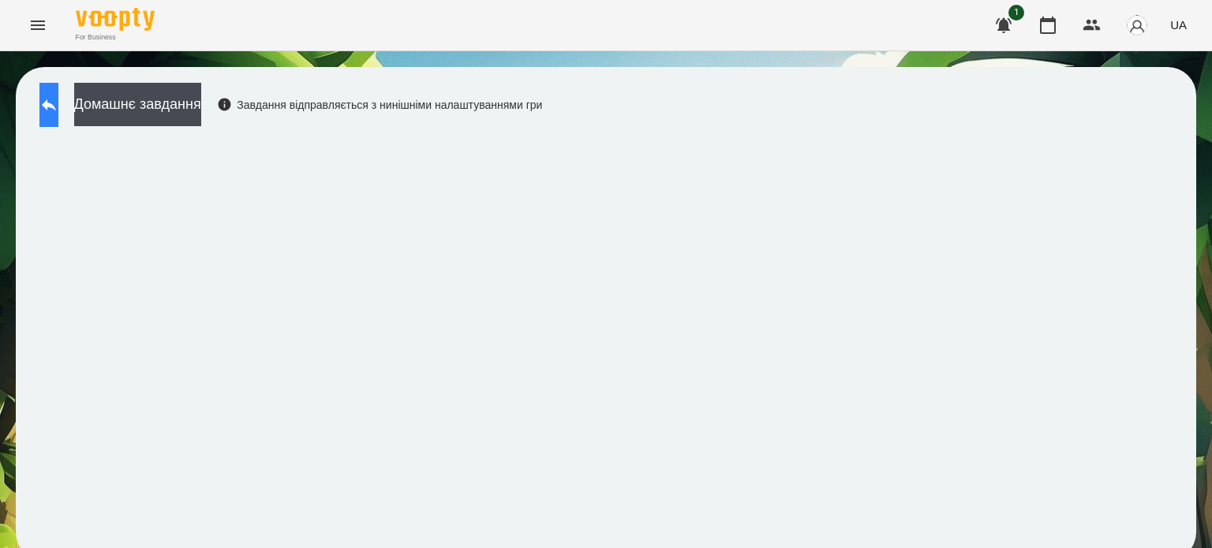
click at [58, 109] on icon at bounding box center [48, 104] width 19 height 19
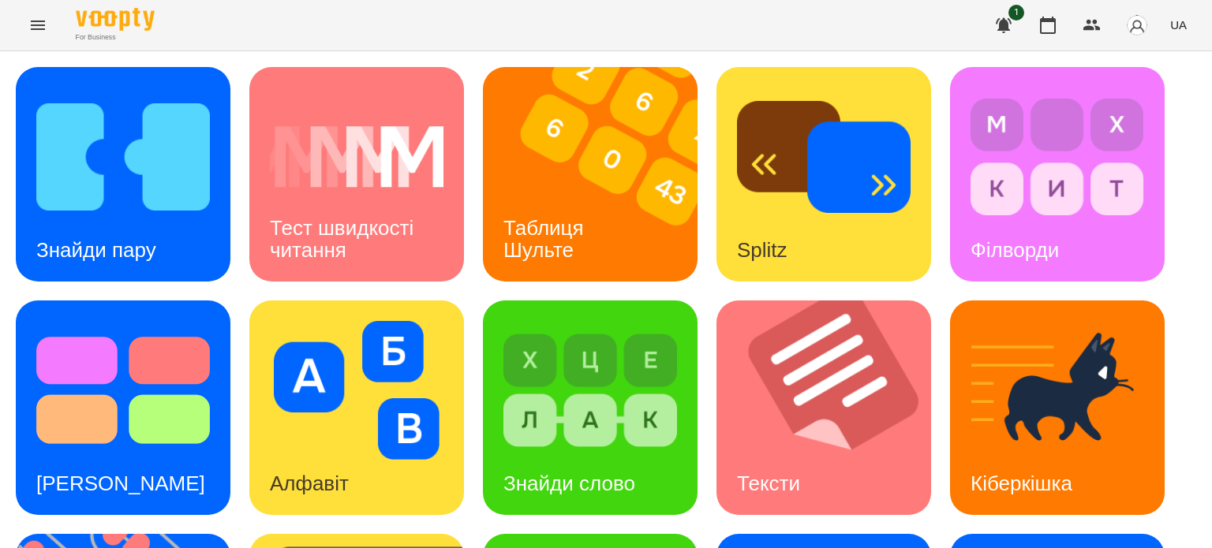
scroll to position [449, 0]
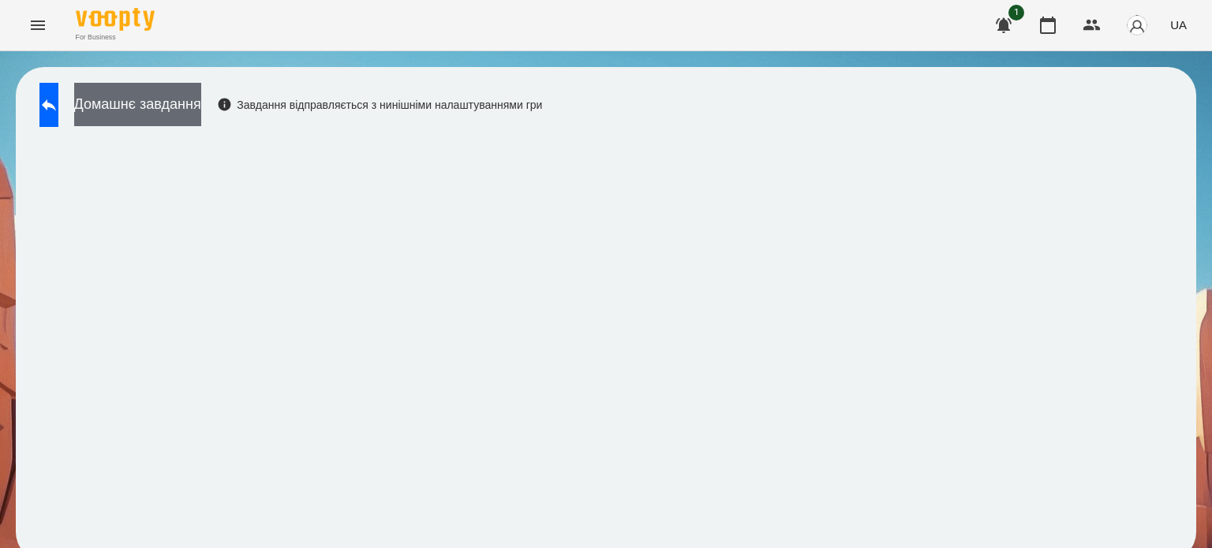
click at [201, 107] on button "Домашнє завдання" at bounding box center [137, 104] width 127 height 43
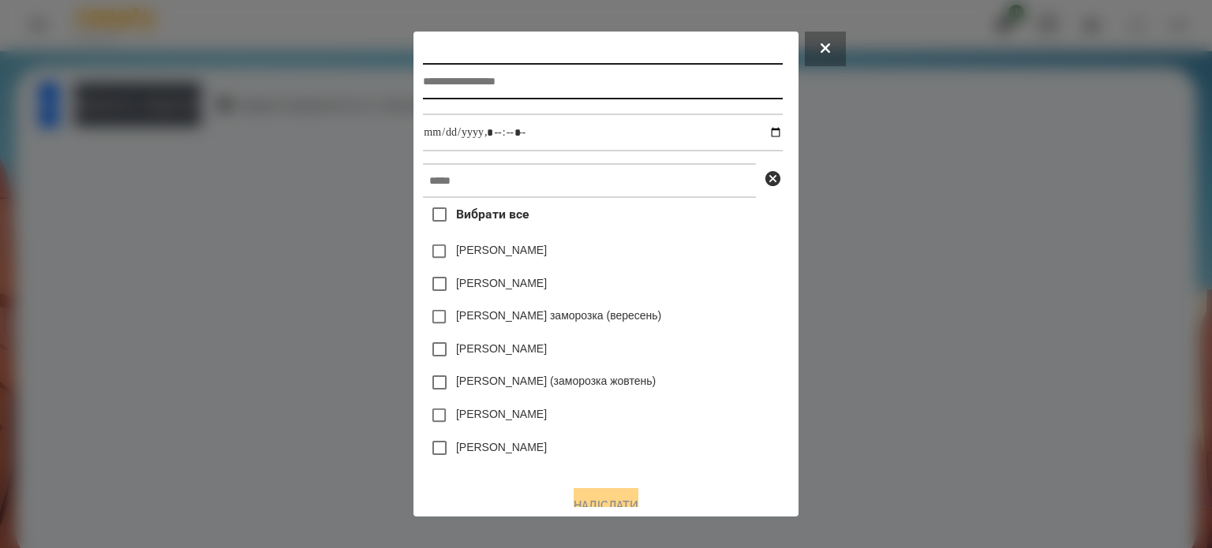
click at [438, 87] on input "text" at bounding box center [602, 81] width 359 height 36
type input "**********"
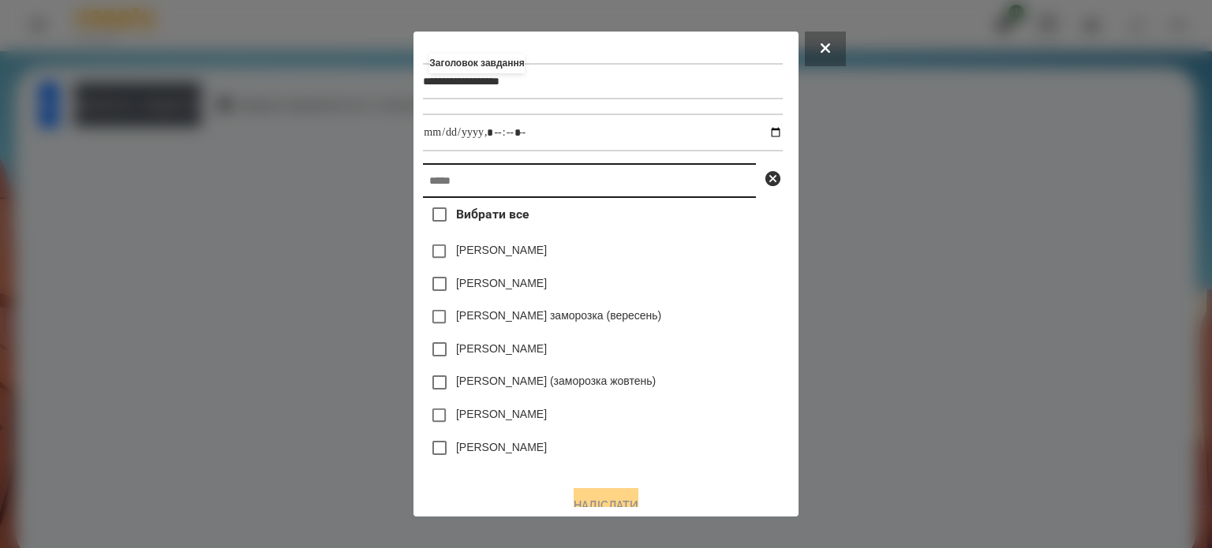
click at [425, 196] on input "text" at bounding box center [589, 180] width 333 height 35
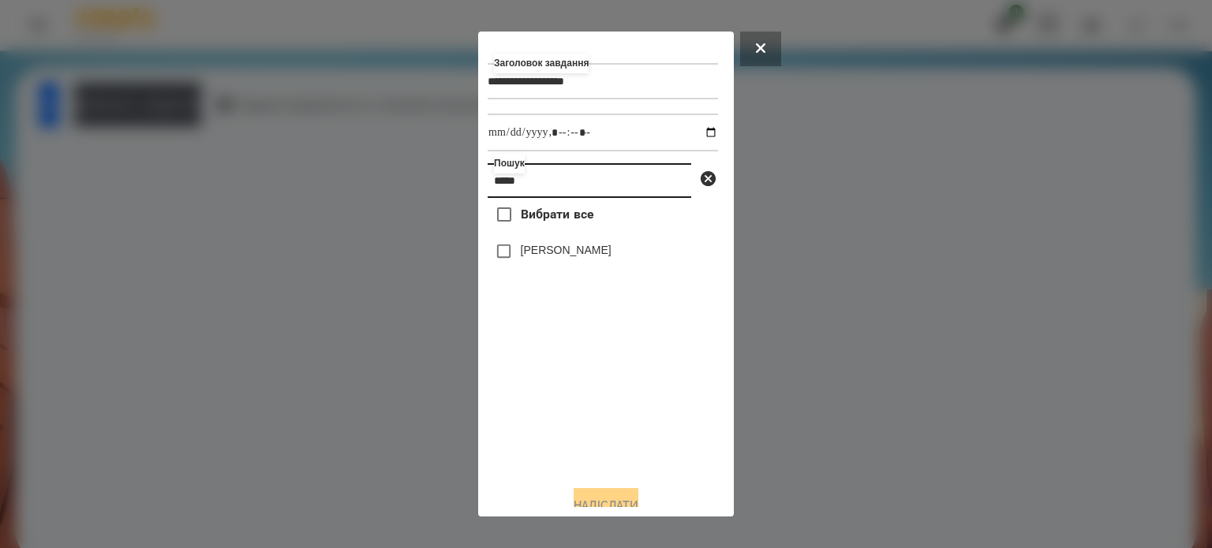
type input "*****"
click at [571, 255] on label "[PERSON_NAME]" at bounding box center [566, 250] width 91 height 16
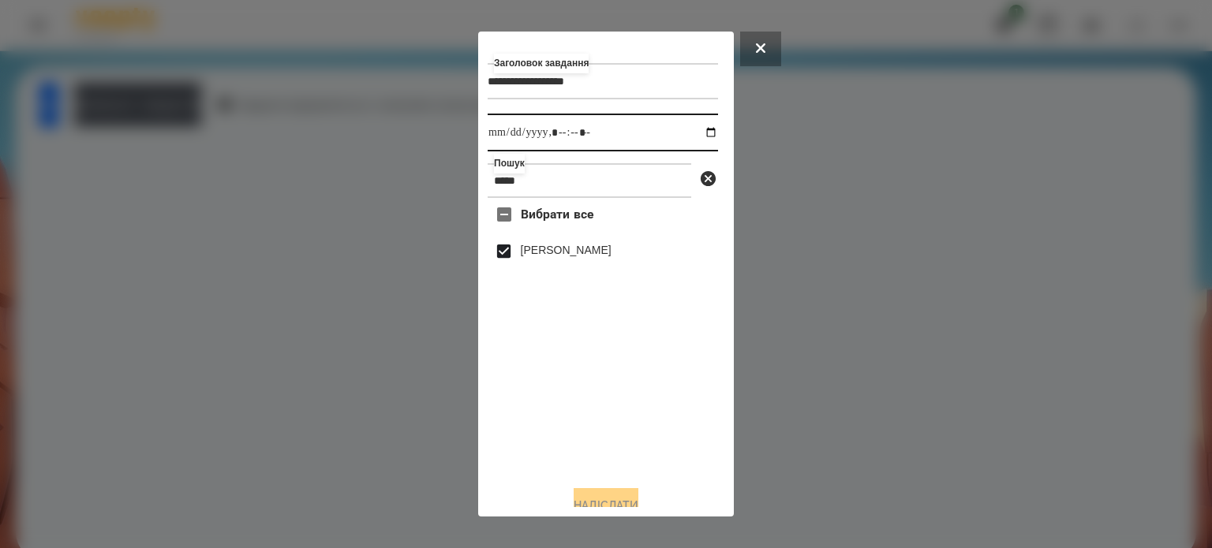
click at [699, 137] on input "datetime-local" at bounding box center [603, 133] width 230 height 38
type input "**********"
click at [605, 499] on button "Надіслати" at bounding box center [606, 505] width 65 height 35
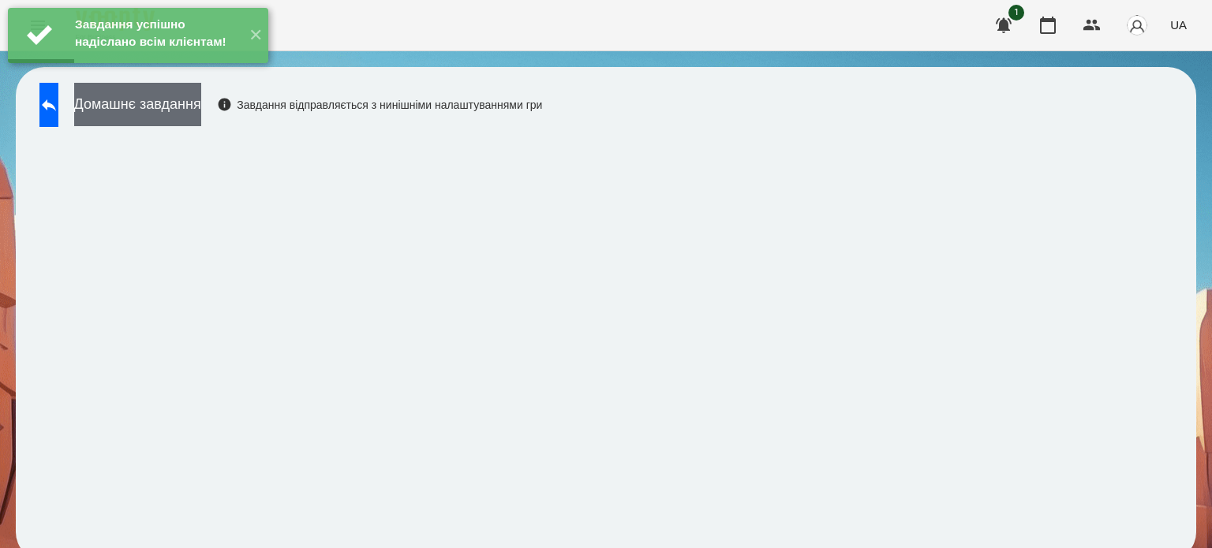
click at [200, 100] on button "Домашнє завдання" at bounding box center [137, 104] width 127 height 43
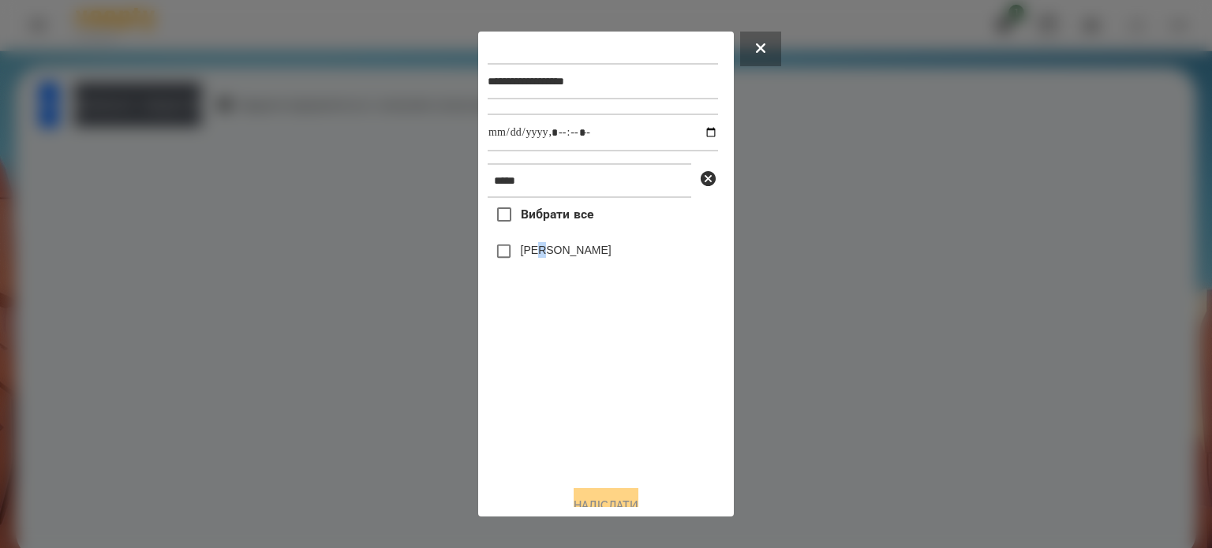
click at [547, 258] on label "[PERSON_NAME]" at bounding box center [566, 250] width 91 height 16
click at [696, 135] on input "datetime-local" at bounding box center [603, 133] width 230 height 38
type input "**********"
click at [609, 499] on button "Надіслати" at bounding box center [606, 505] width 65 height 35
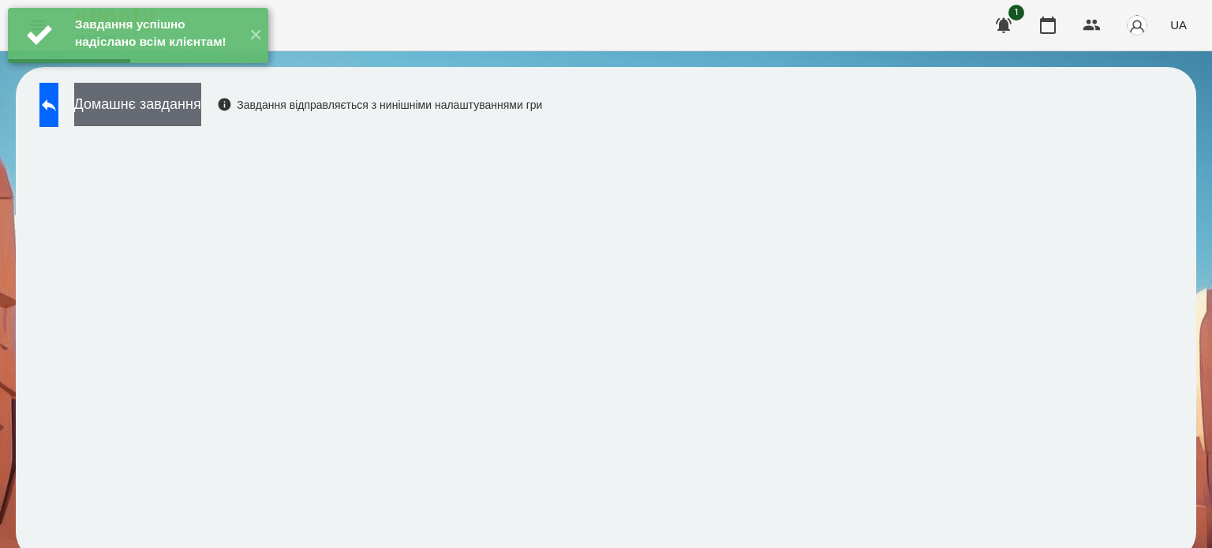
click at [185, 110] on button "Домашнє завдання" at bounding box center [137, 104] width 127 height 43
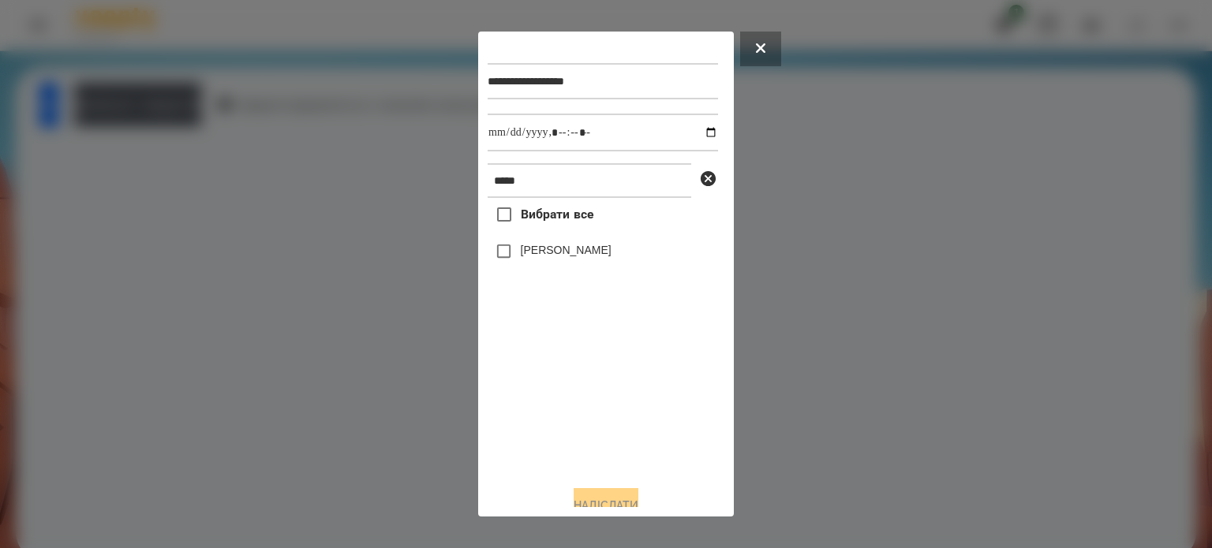
click at [559, 255] on label "[PERSON_NAME]" at bounding box center [566, 250] width 91 height 16
click at [698, 133] on input "datetime-local" at bounding box center [603, 133] width 230 height 38
type input "**********"
click at [606, 504] on button "Надіслати" at bounding box center [606, 505] width 65 height 35
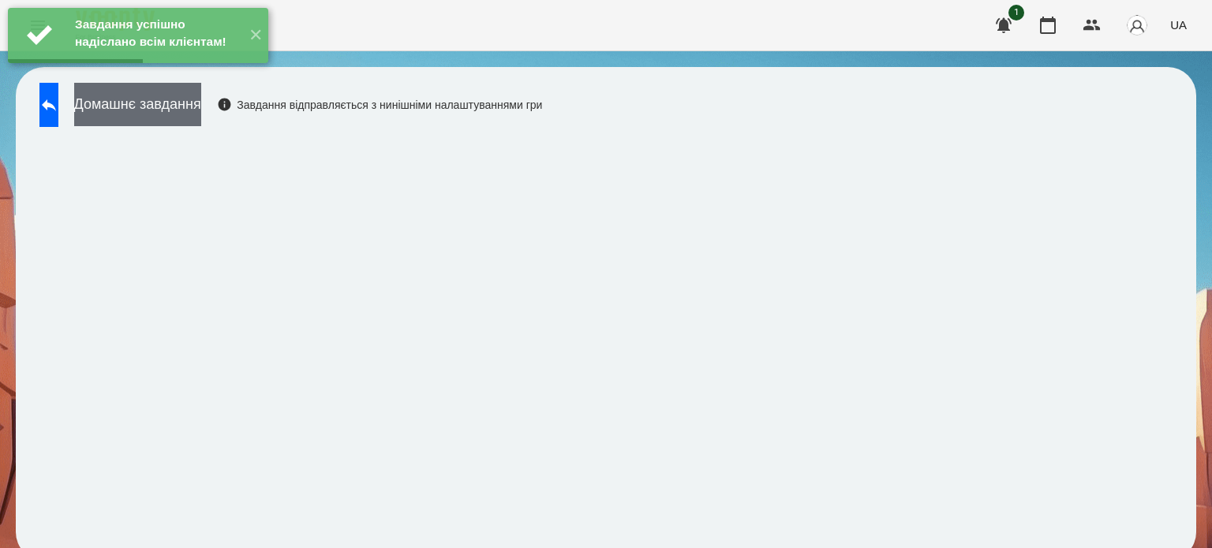
click at [195, 102] on button "Домашнє завдання" at bounding box center [137, 104] width 127 height 43
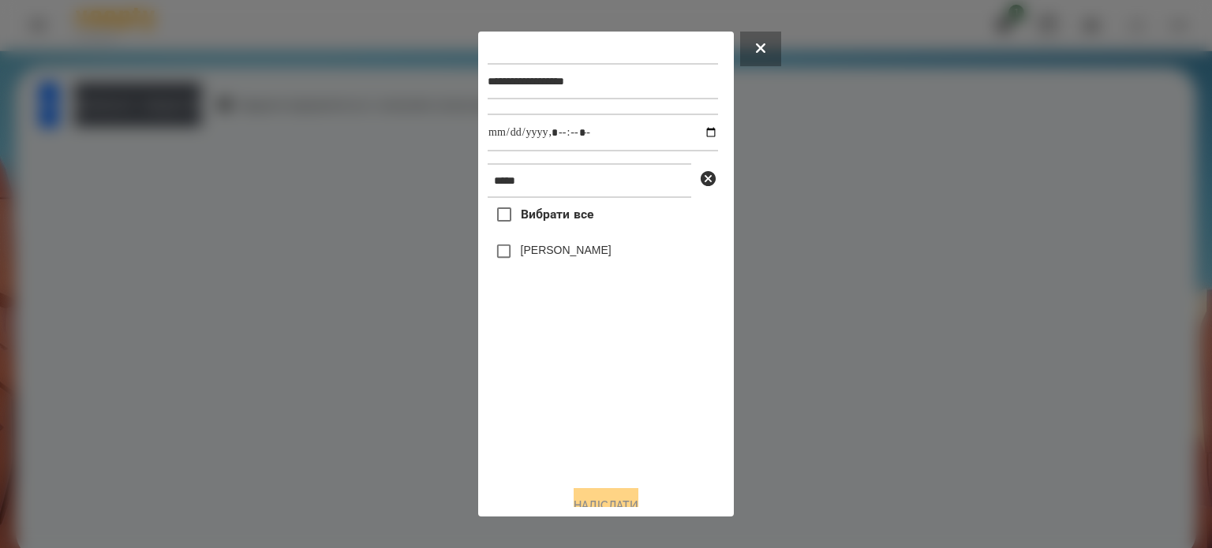
click at [539, 258] on label "[PERSON_NAME]" at bounding box center [566, 250] width 91 height 16
click at [700, 138] on input "datetime-local" at bounding box center [603, 133] width 230 height 38
type input "**********"
click at [604, 498] on button "Надіслати" at bounding box center [606, 505] width 65 height 35
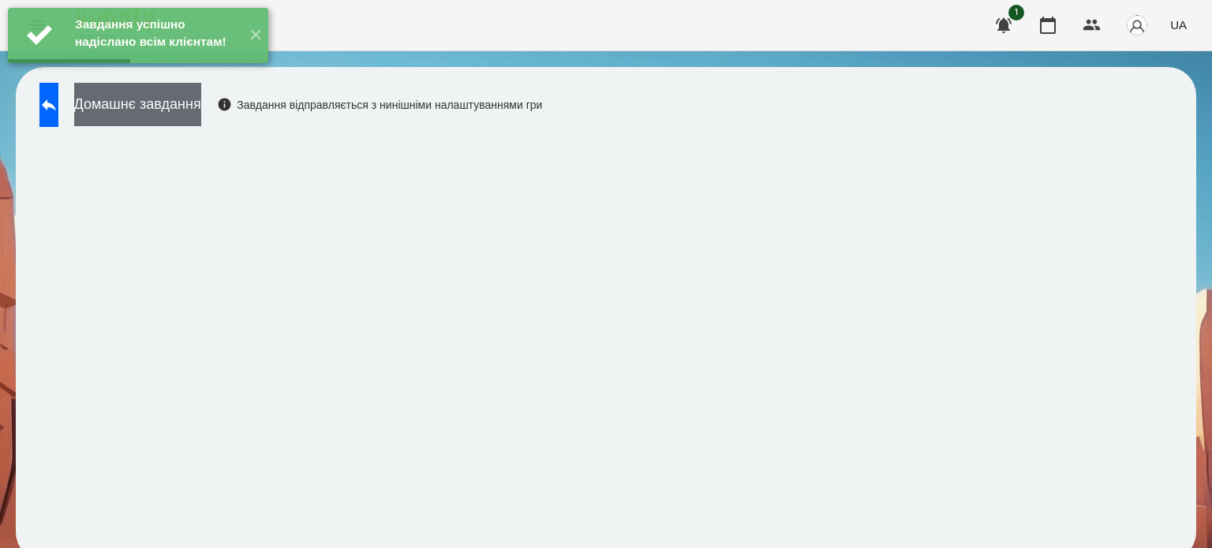
click at [201, 104] on button "Домашнє завдання" at bounding box center [137, 104] width 127 height 43
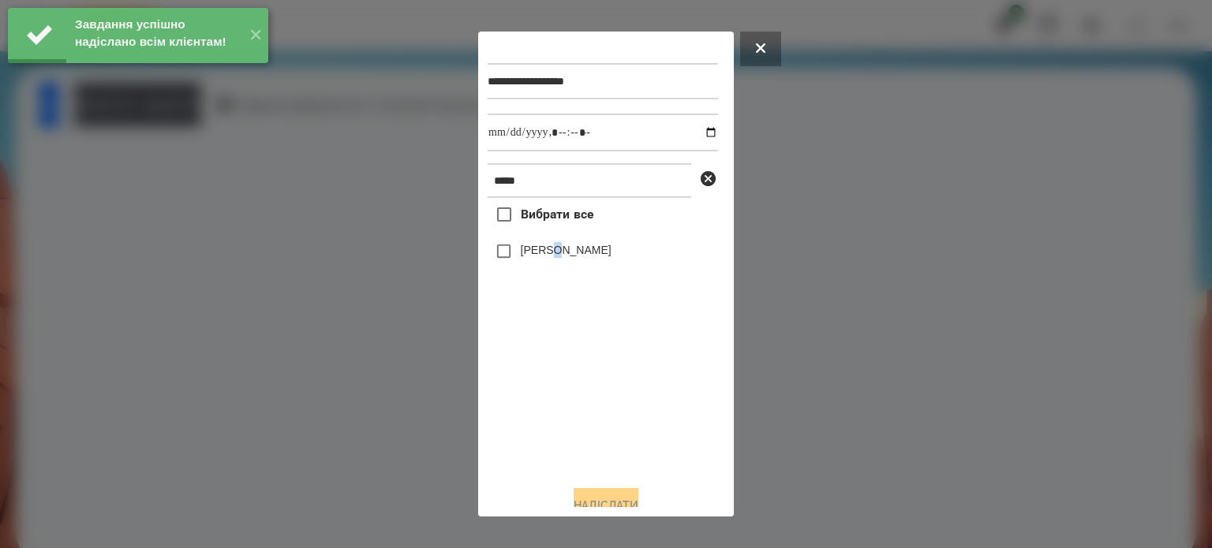
click at [559, 253] on label "[PERSON_NAME]" at bounding box center [566, 250] width 91 height 16
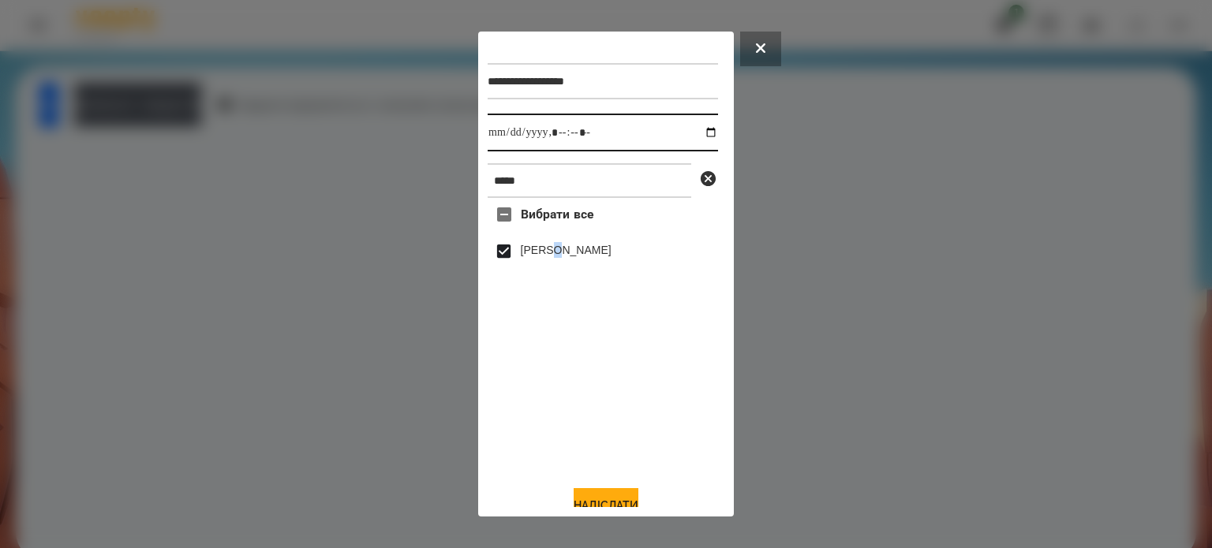
click at [698, 138] on input "datetime-local" at bounding box center [603, 133] width 230 height 38
type input "**********"
click at [600, 502] on button "Надіслати" at bounding box center [606, 505] width 65 height 35
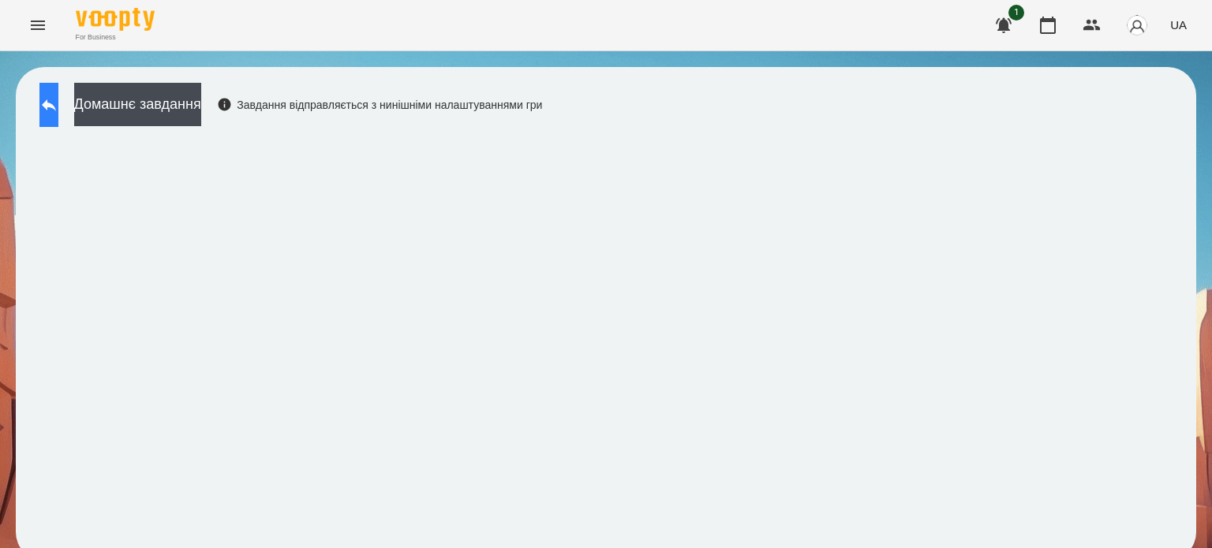
click at [58, 107] on icon at bounding box center [48, 104] width 19 height 19
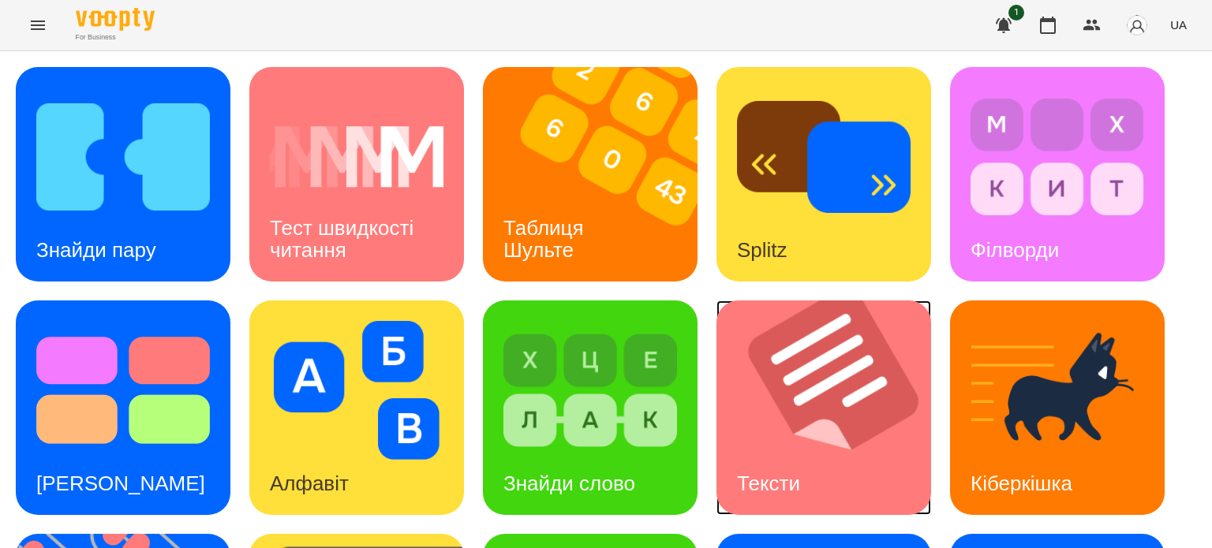
click at [810, 443] on img at bounding box center [833, 408] width 234 height 215
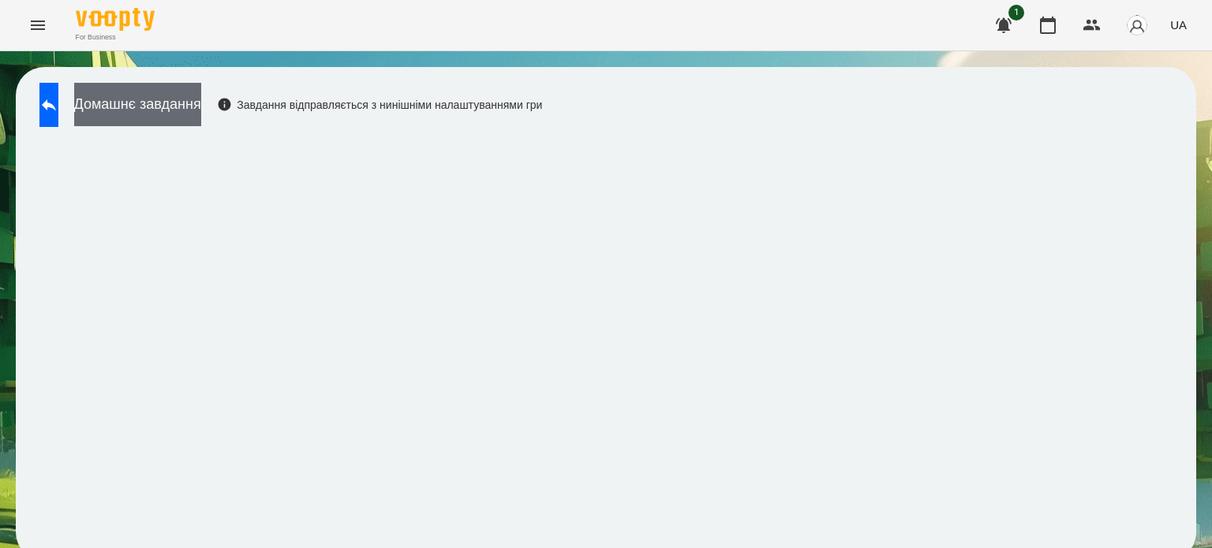
click at [201, 105] on button "Домашнє завдання" at bounding box center [137, 104] width 127 height 43
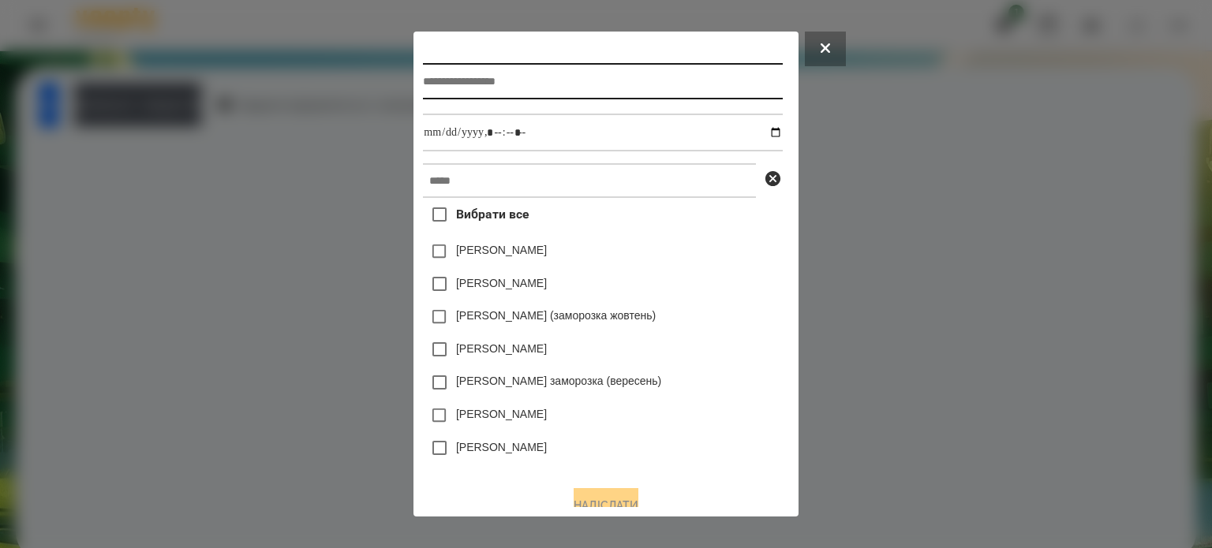
click at [429, 91] on input "text" at bounding box center [602, 81] width 359 height 36
type input "**********"
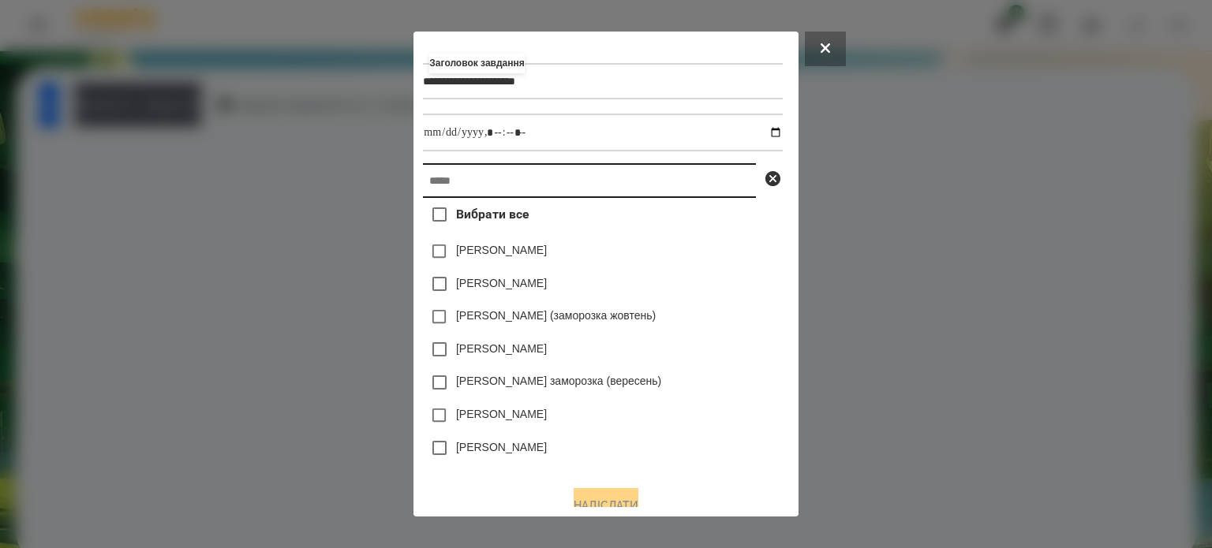
click at [423, 192] on input "text" at bounding box center [589, 180] width 333 height 35
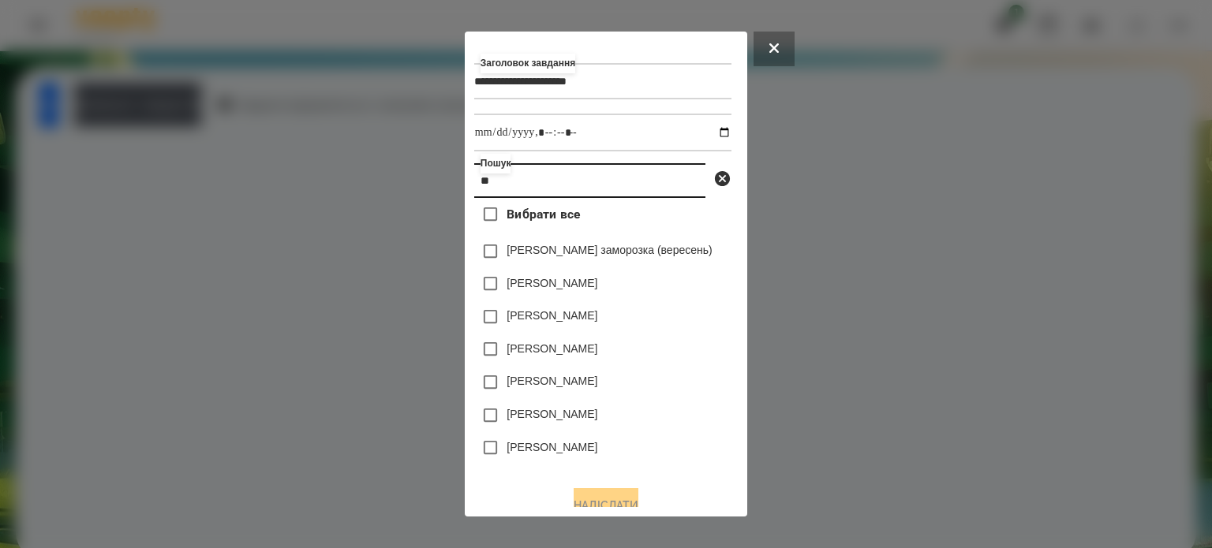
type input "*"
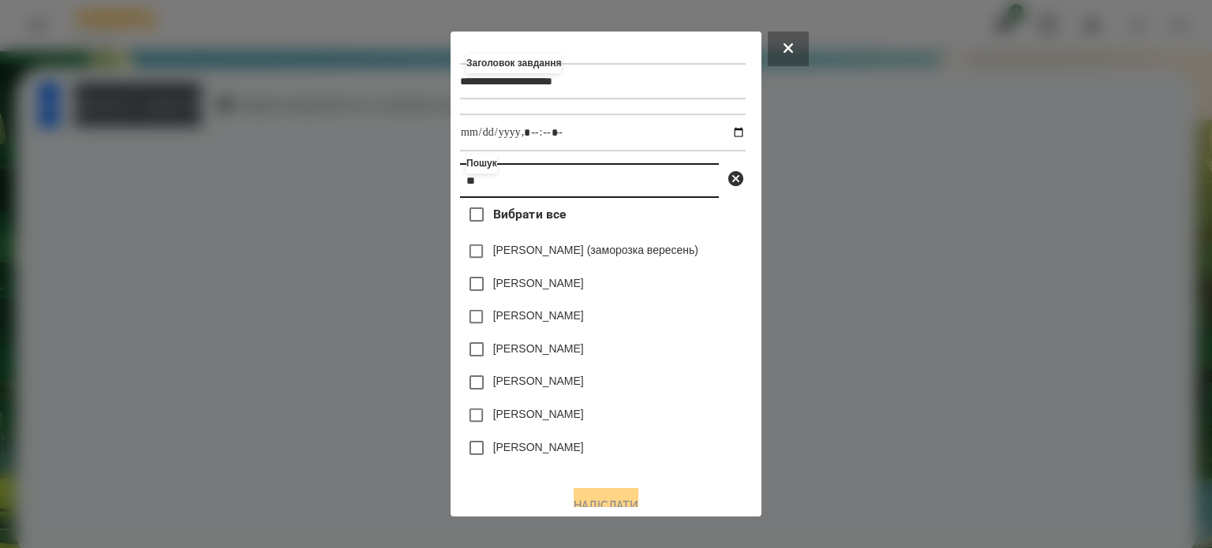
type input "*"
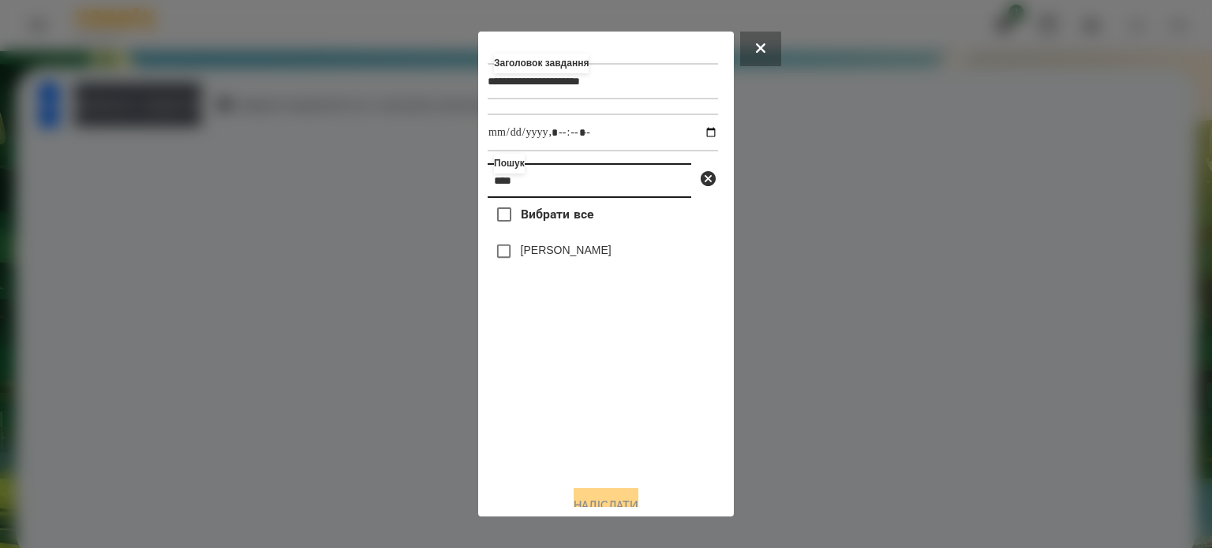
type input "****"
click at [605, 252] on label "[PERSON_NAME]" at bounding box center [566, 250] width 91 height 16
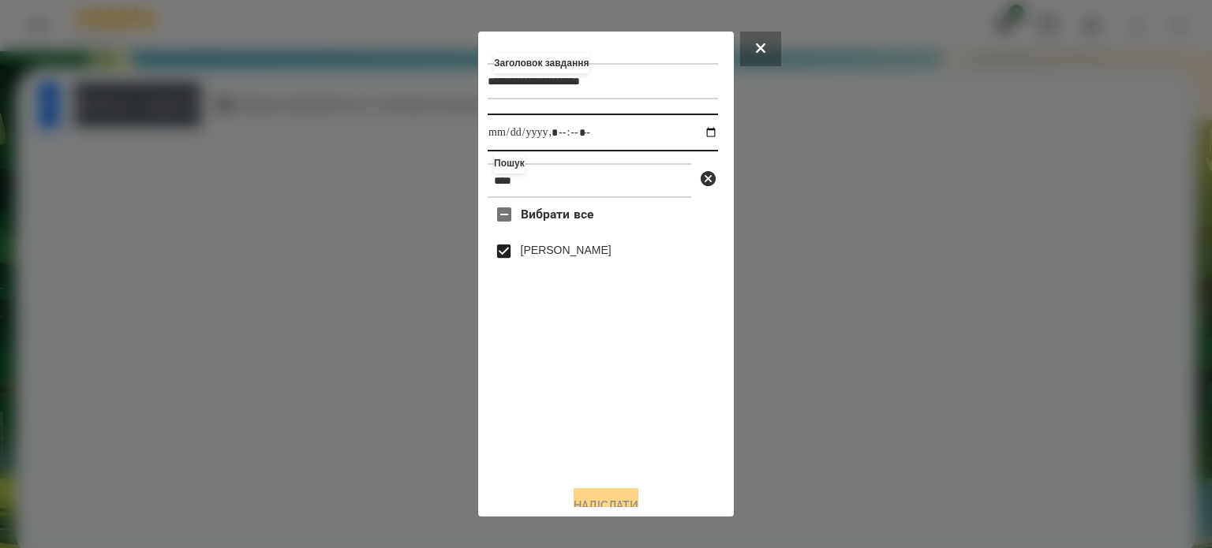
click at [697, 133] on input "datetime-local" at bounding box center [603, 133] width 230 height 38
type input "**********"
click at [592, 498] on button "Надіслати" at bounding box center [606, 505] width 65 height 35
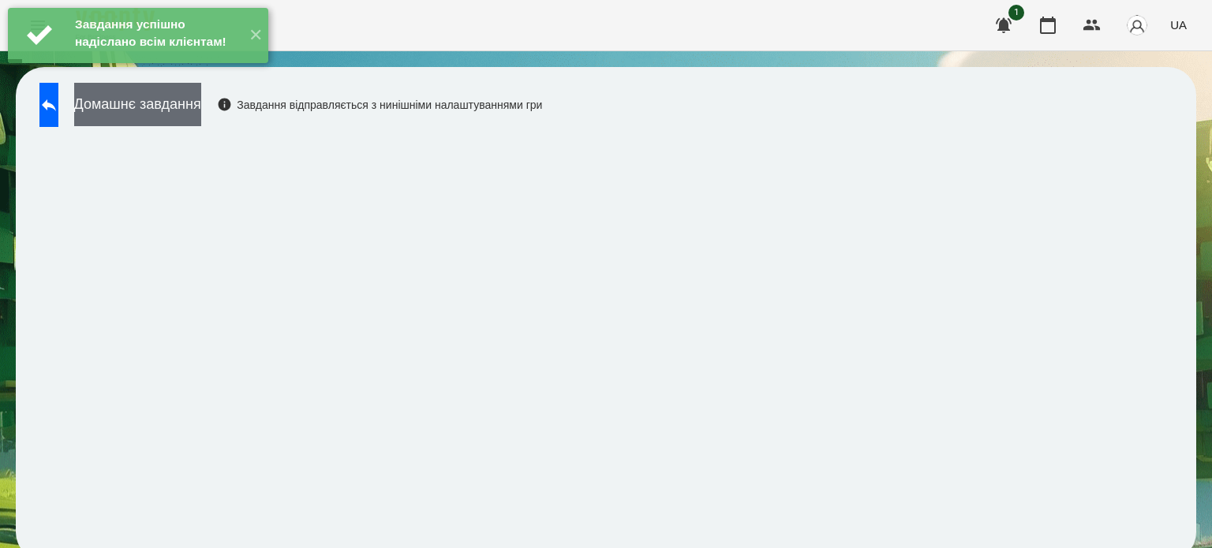
click at [201, 110] on button "Домашнє завдання" at bounding box center [137, 104] width 127 height 43
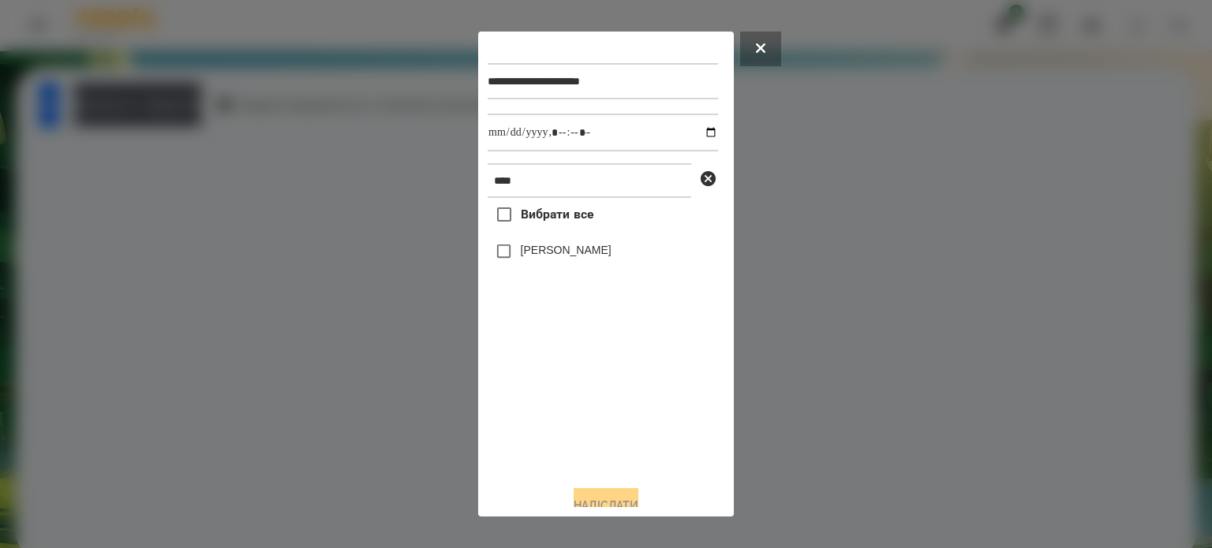
click at [530, 255] on label "[PERSON_NAME]" at bounding box center [566, 250] width 91 height 16
click at [693, 136] on input "datetime-local" at bounding box center [603, 133] width 230 height 38
type input "**********"
click at [612, 496] on button "Надіслати" at bounding box center [606, 505] width 65 height 35
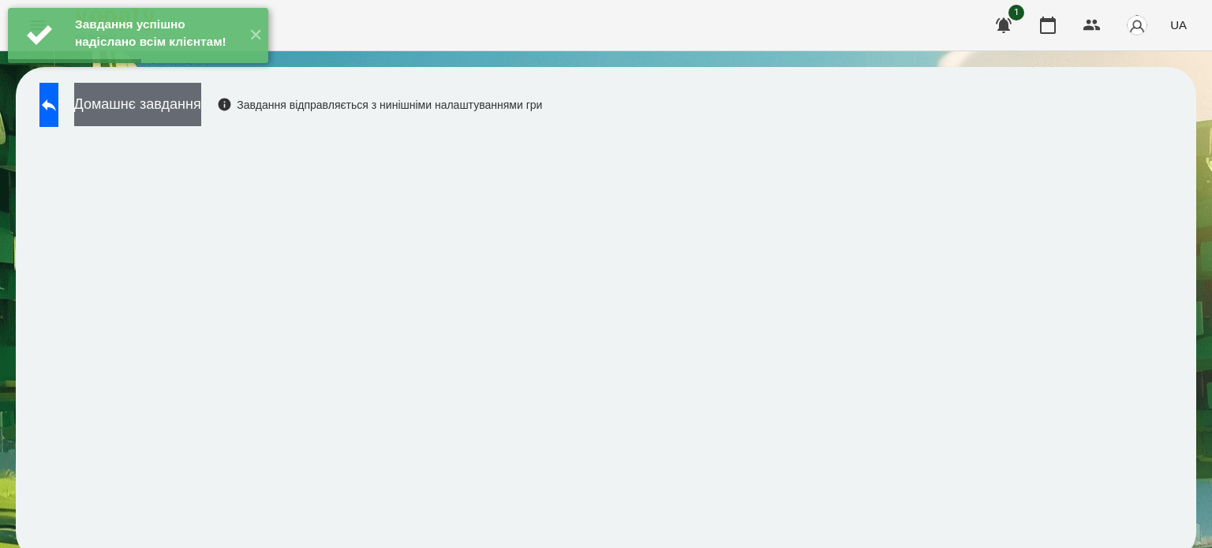
click at [201, 107] on button "Домашнє завдання" at bounding box center [137, 104] width 127 height 43
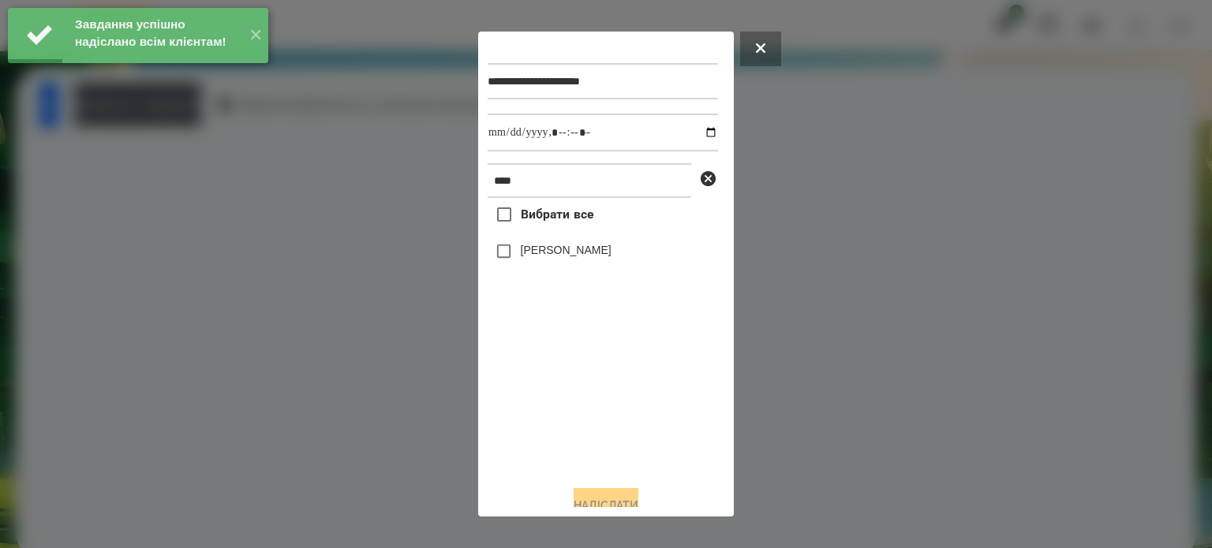
click at [584, 256] on label "[PERSON_NAME]" at bounding box center [566, 250] width 91 height 16
click at [694, 138] on input "datetime-local" at bounding box center [603, 133] width 230 height 38
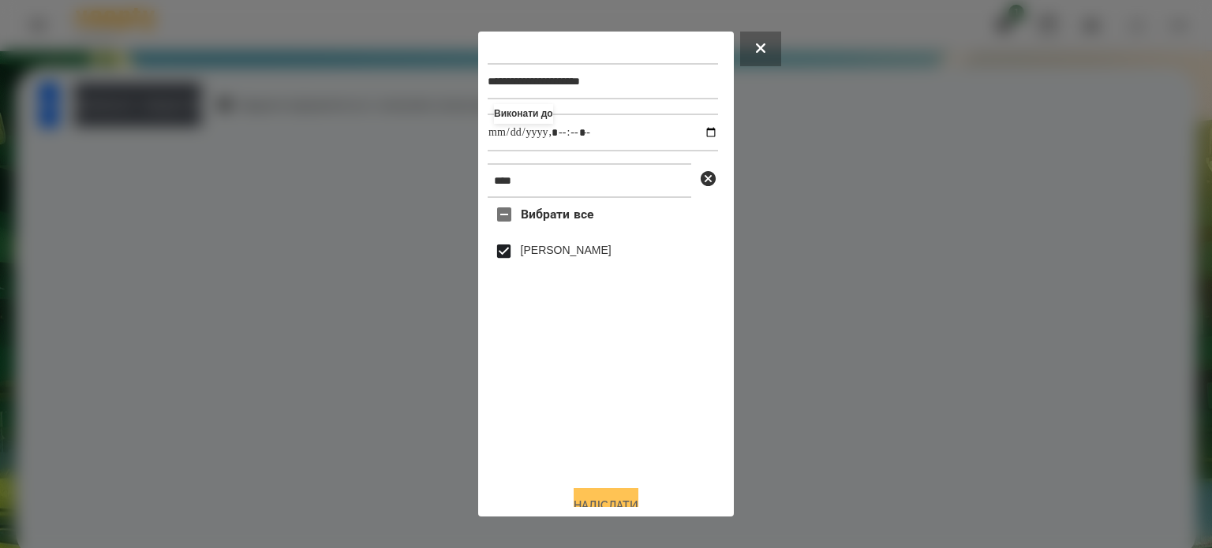
type input "**********"
click at [611, 500] on button "Надіслати" at bounding box center [606, 505] width 65 height 35
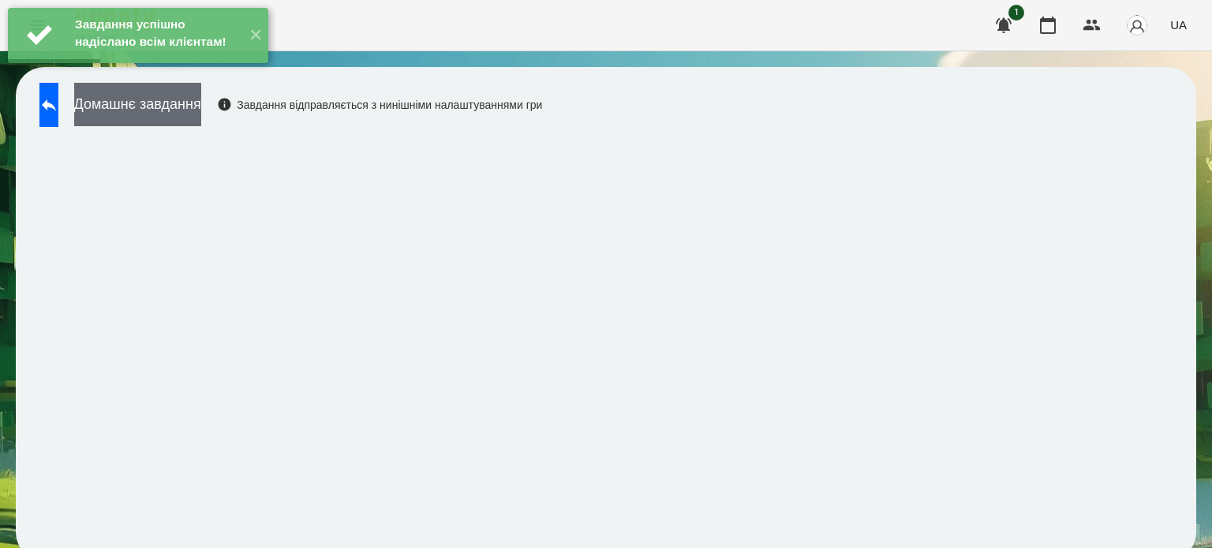
click at [201, 114] on button "Домашнє завдання" at bounding box center [137, 104] width 127 height 43
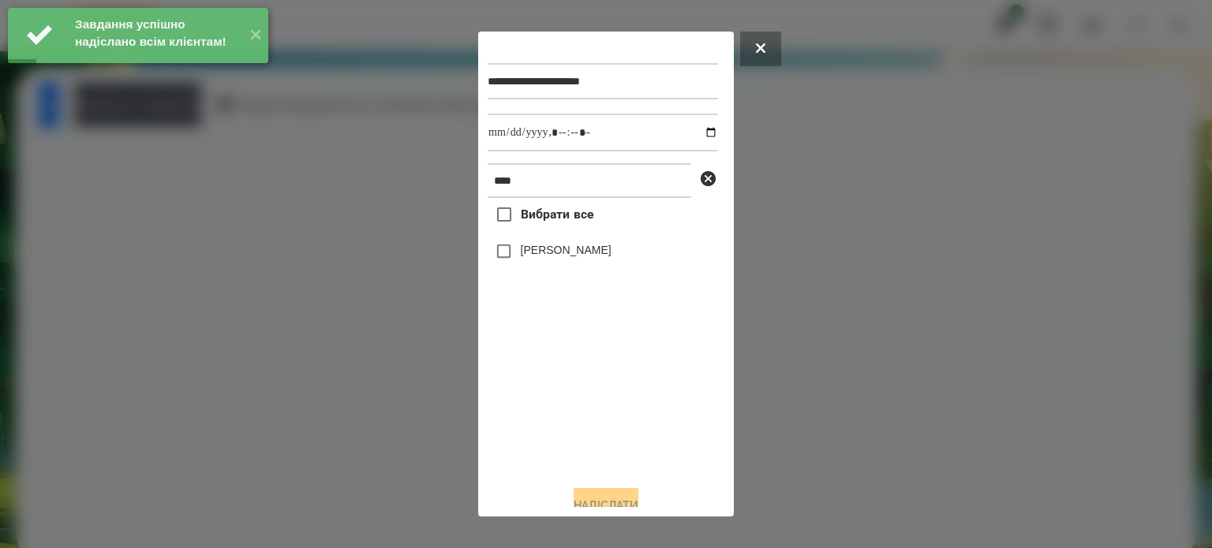
click at [568, 257] on label "[PERSON_NAME]" at bounding box center [566, 250] width 91 height 16
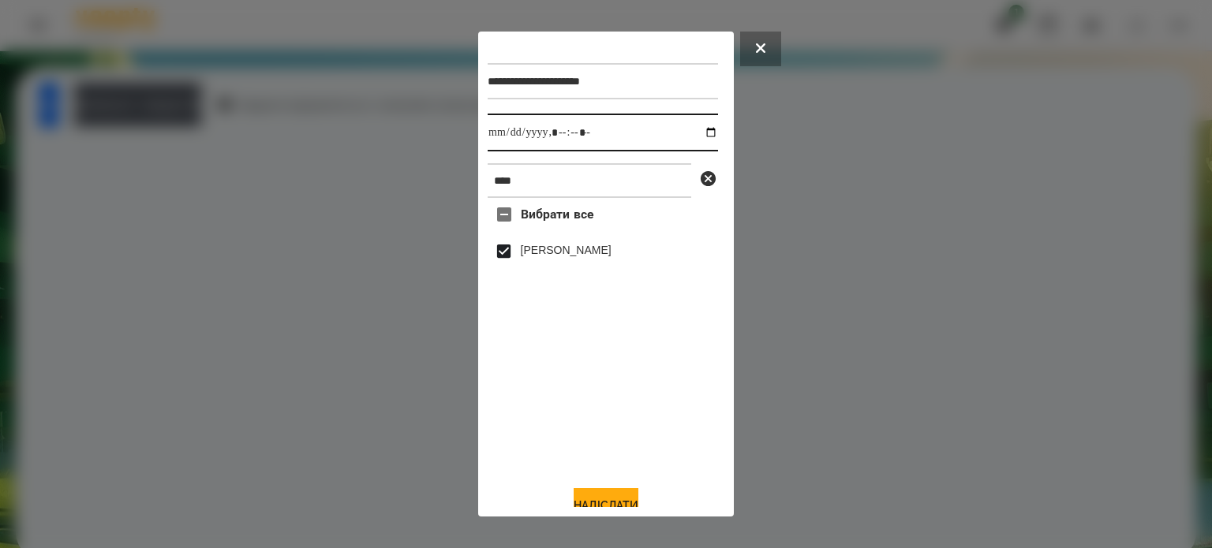
click at [690, 136] on input "datetime-local" at bounding box center [603, 133] width 230 height 38
type input "**********"
click at [597, 500] on button "Надіслати" at bounding box center [606, 505] width 65 height 35
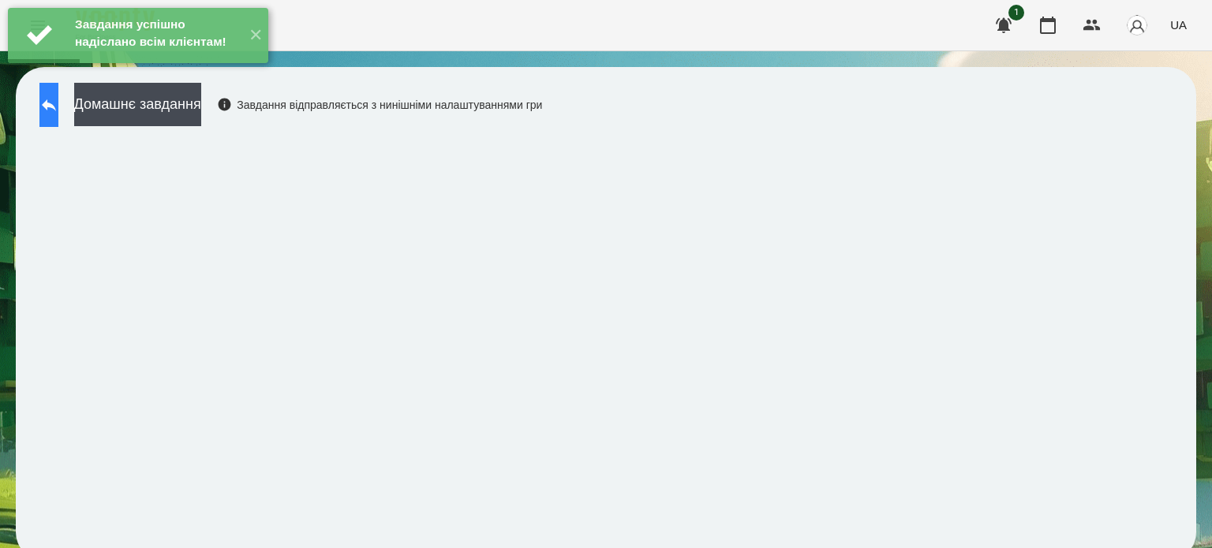
click at [58, 103] on icon at bounding box center [48, 104] width 19 height 19
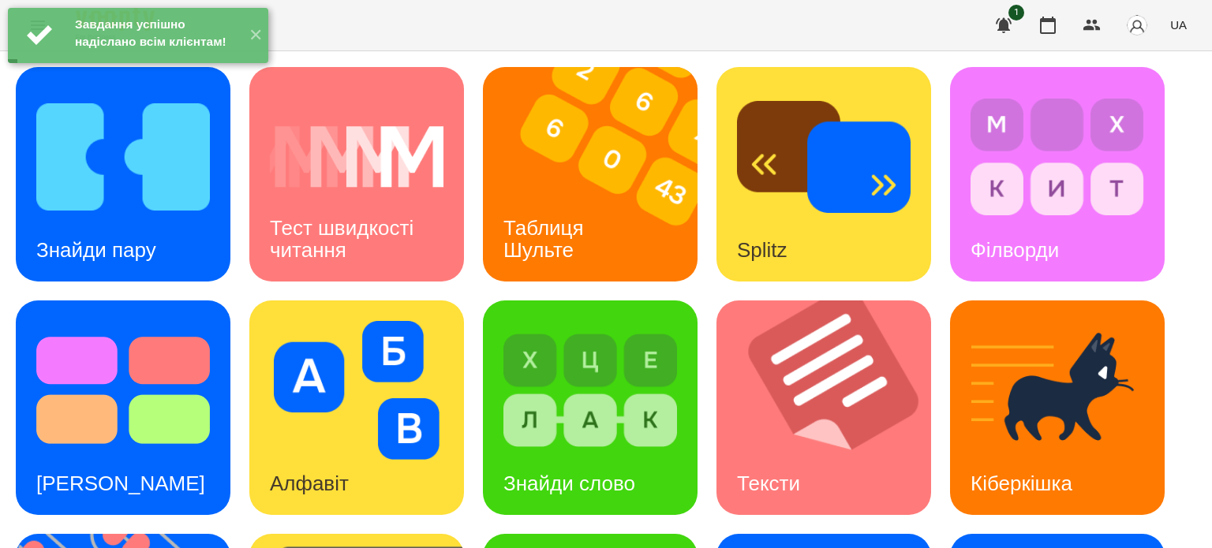
scroll to position [158, 0]
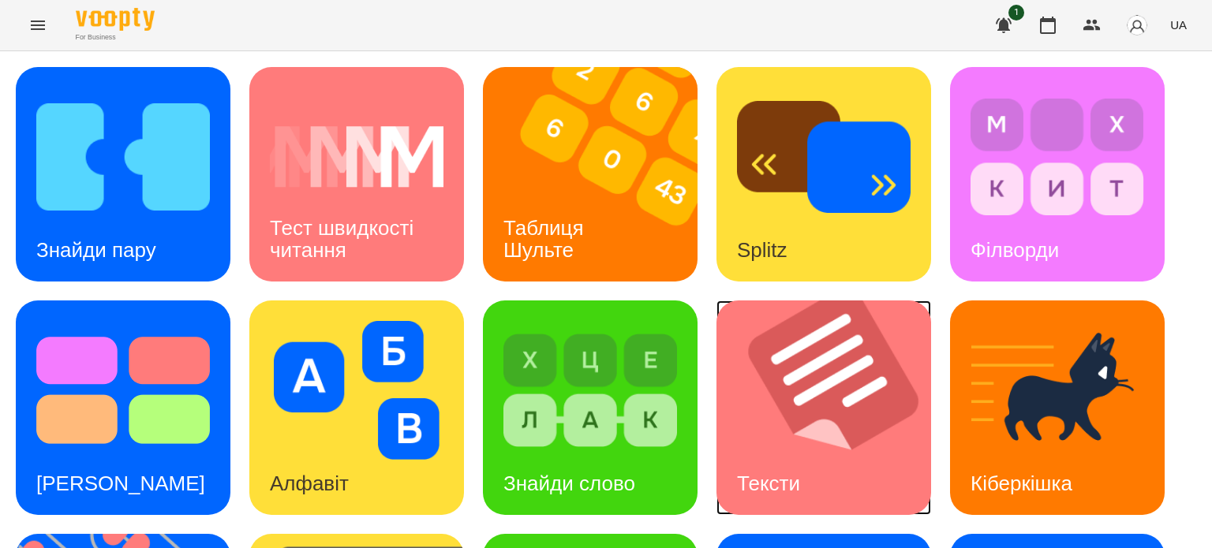
click at [799, 453] on div "Тексти" at bounding box center [768, 484] width 104 height 62
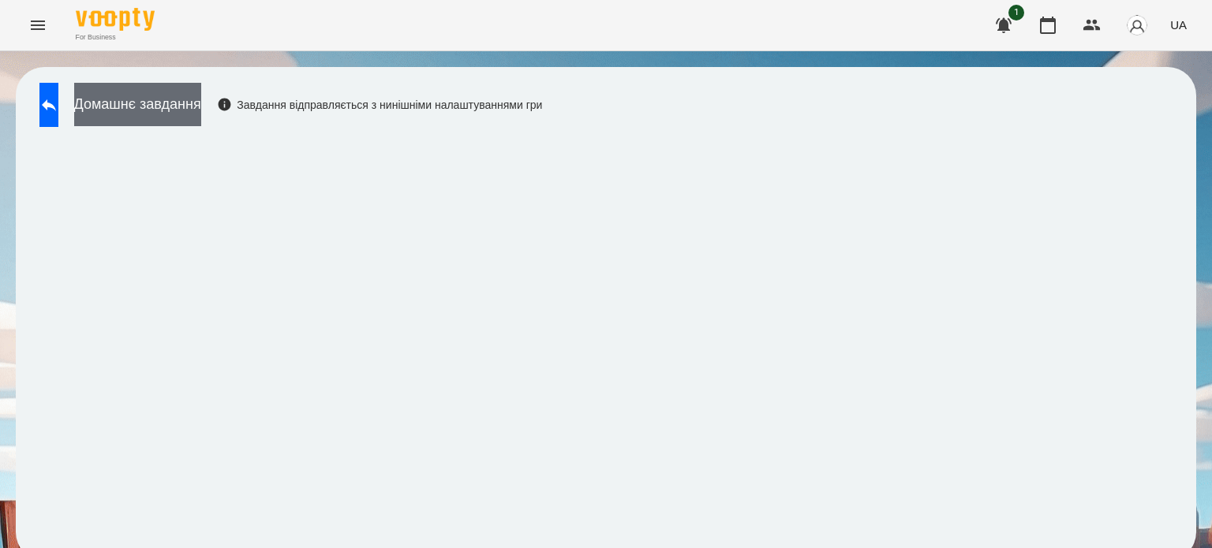
click at [150, 101] on button "Домашнє завдання" at bounding box center [137, 104] width 127 height 43
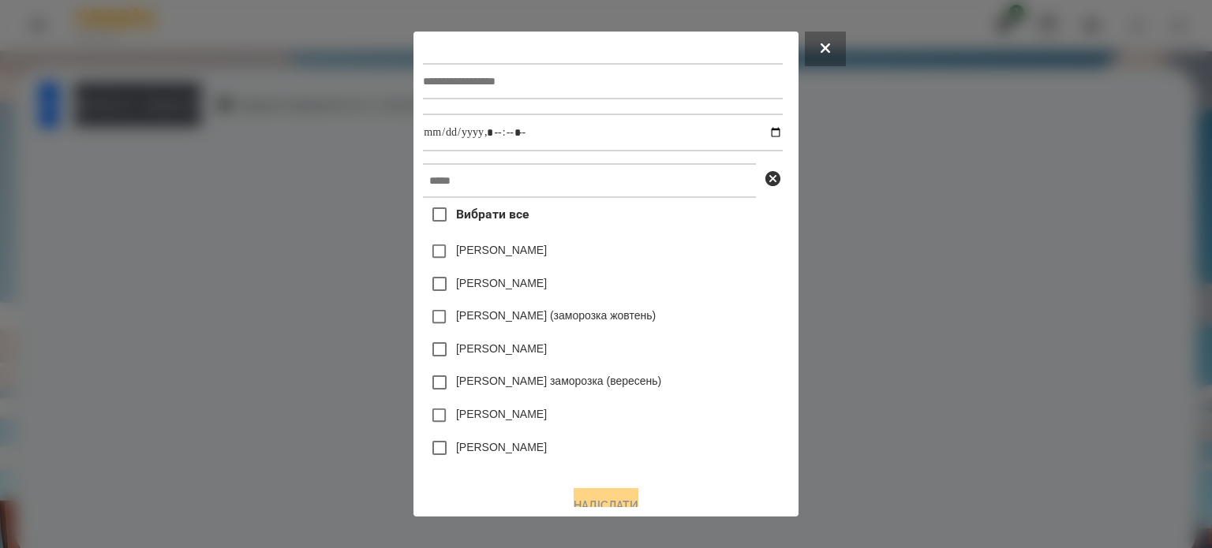
click at [982, 236] on div at bounding box center [606, 274] width 1212 height 548
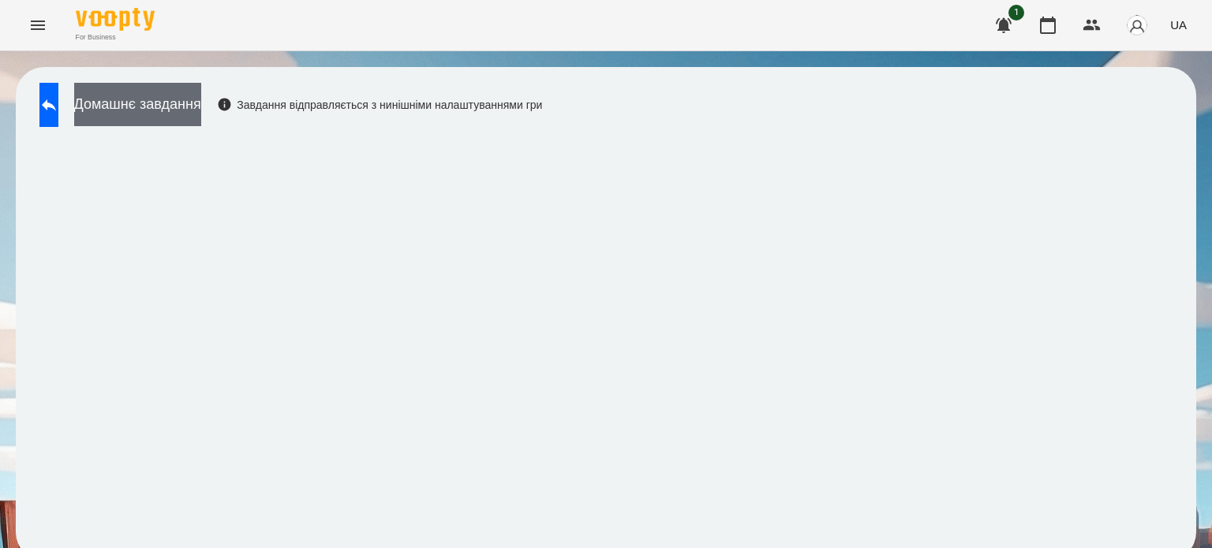
click at [201, 108] on button "Домашнє завдання" at bounding box center [137, 104] width 127 height 43
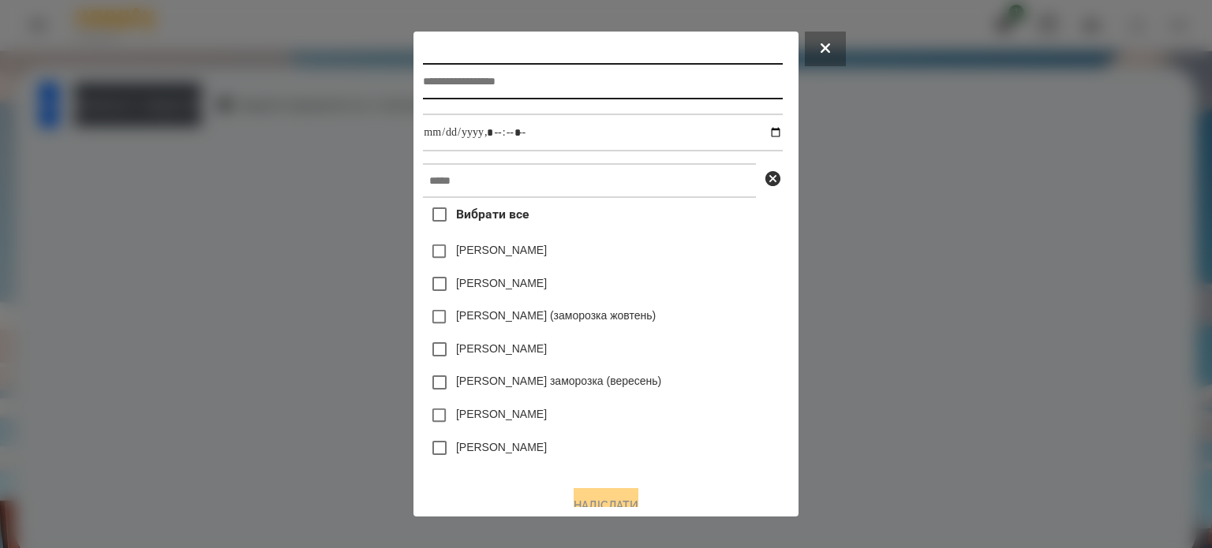
click at [424, 95] on input "text" at bounding box center [602, 81] width 359 height 36
type input "*********"
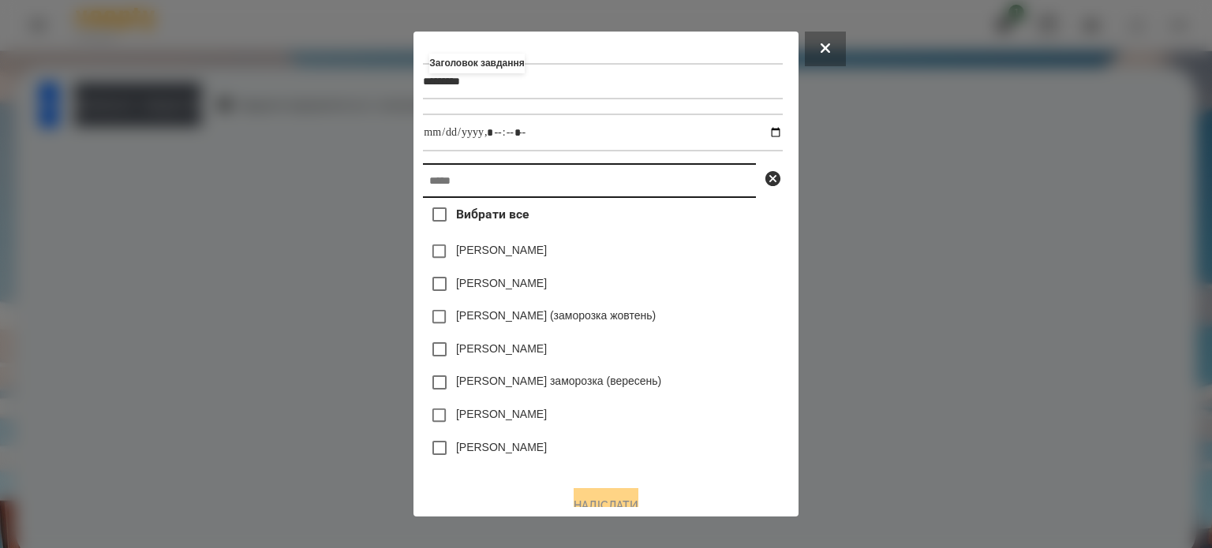
click at [440, 187] on input "text" at bounding box center [589, 180] width 333 height 35
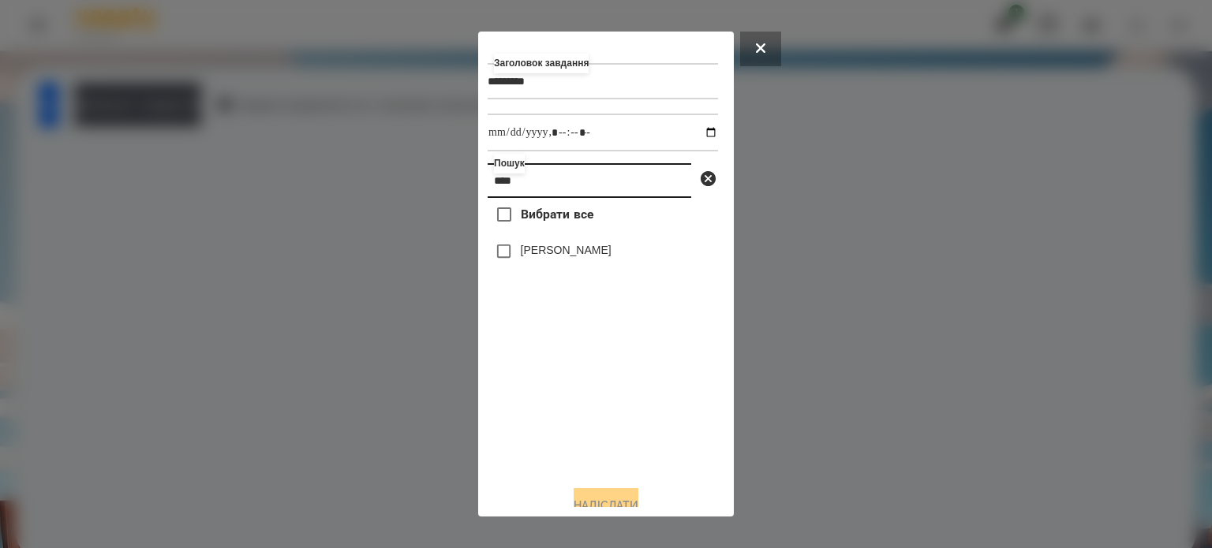
type input "****"
click at [579, 252] on label "[PERSON_NAME]" at bounding box center [566, 250] width 91 height 16
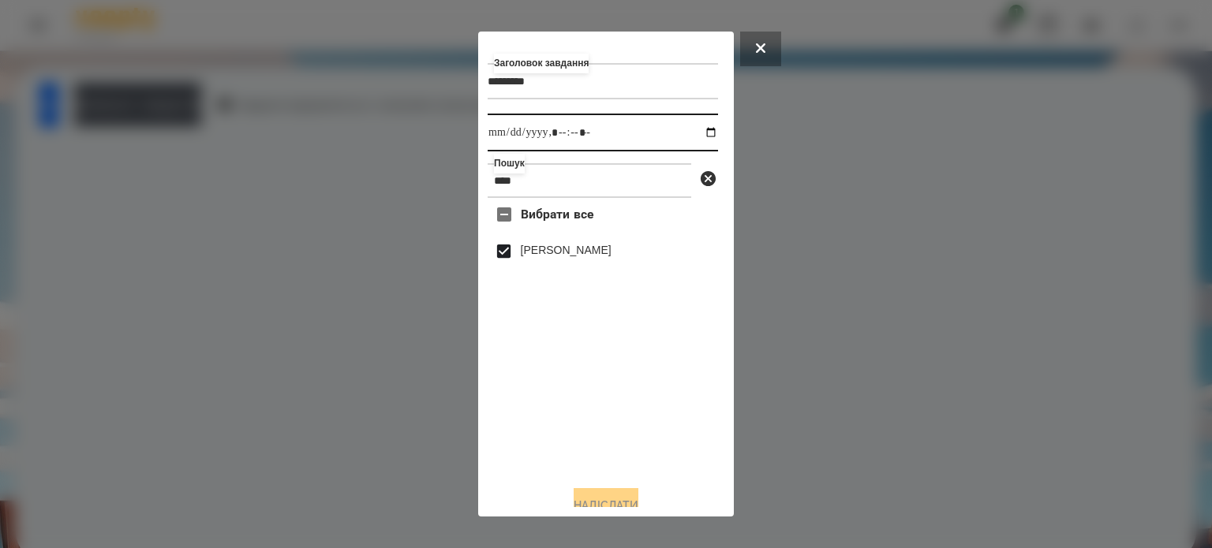
click at [700, 137] on input "datetime-local" at bounding box center [603, 133] width 230 height 38
type input "**********"
click at [611, 492] on div "Надіслати" at bounding box center [606, 505] width 237 height 35
click at [589, 499] on button "Надіслати" at bounding box center [606, 505] width 65 height 35
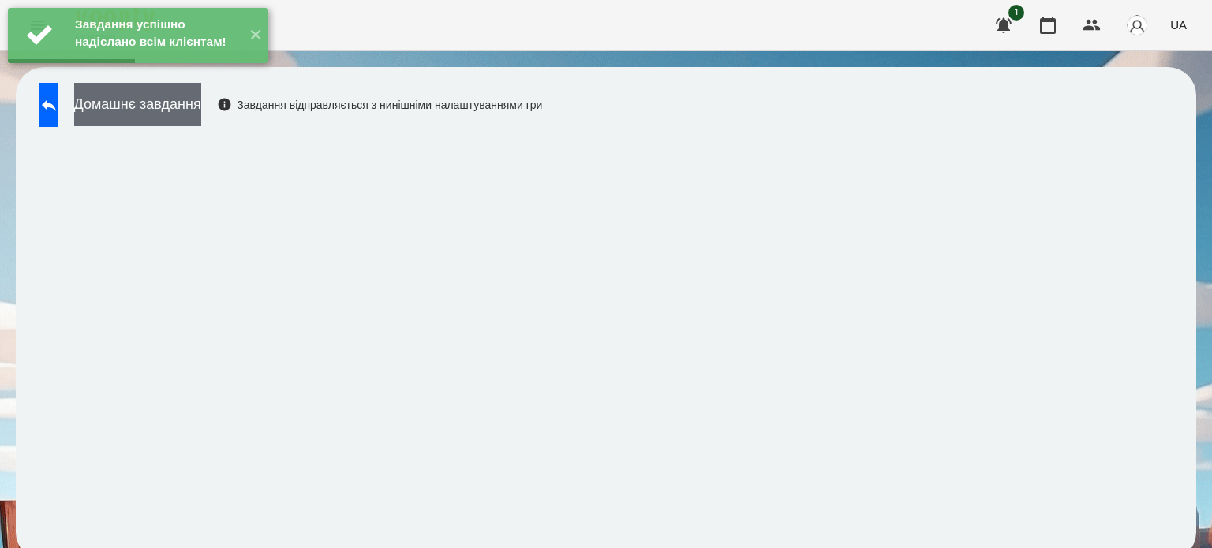
click at [201, 120] on button "Домашнє завдання" at bounding box center [137, 104] width 127 height 43
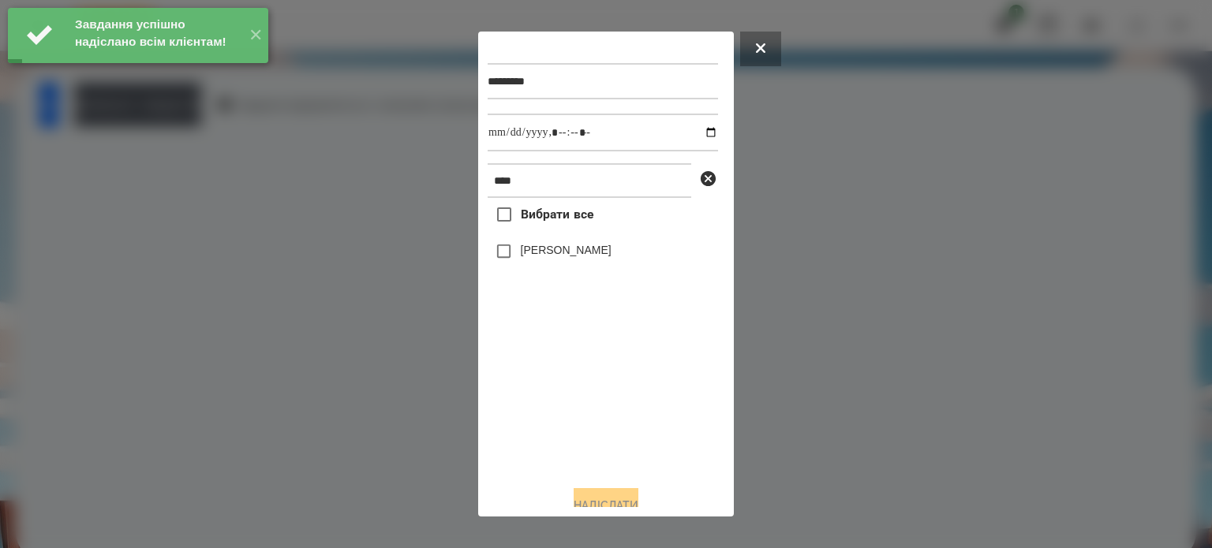
click at [542, 257] on label "[PERSON_NAME]" at bounding box center [566, 250] width 91 height 16
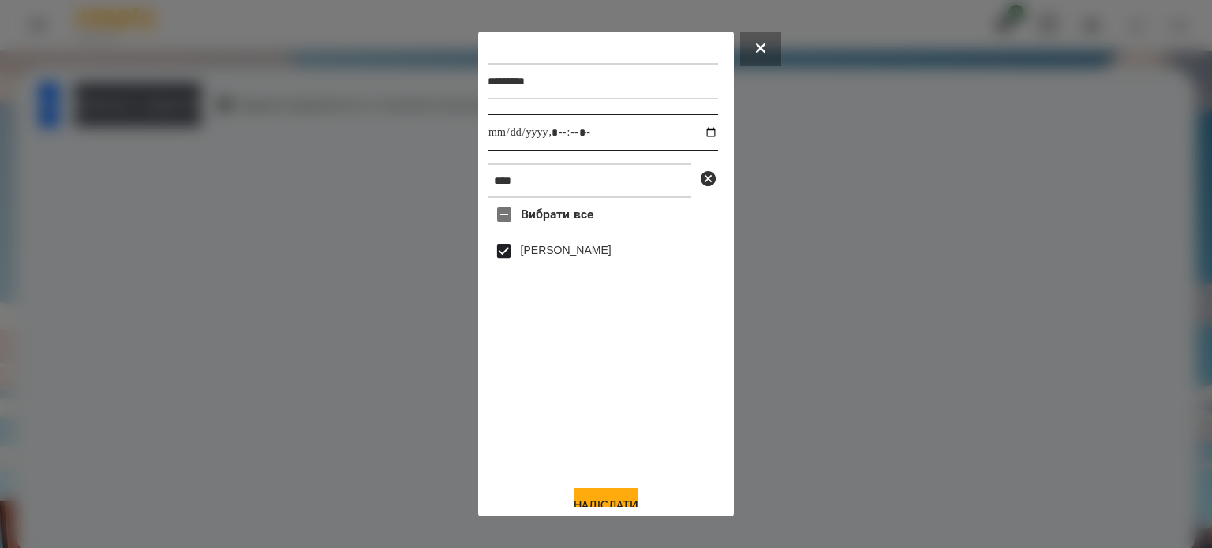
click at [694, 137] on input "datetime-local" at bounding box center [603, 133] width 230 height 38
type input "**********"
click at [612, 499] on button "Надіслати" at bounding box center [606, 505] width 65 height 35
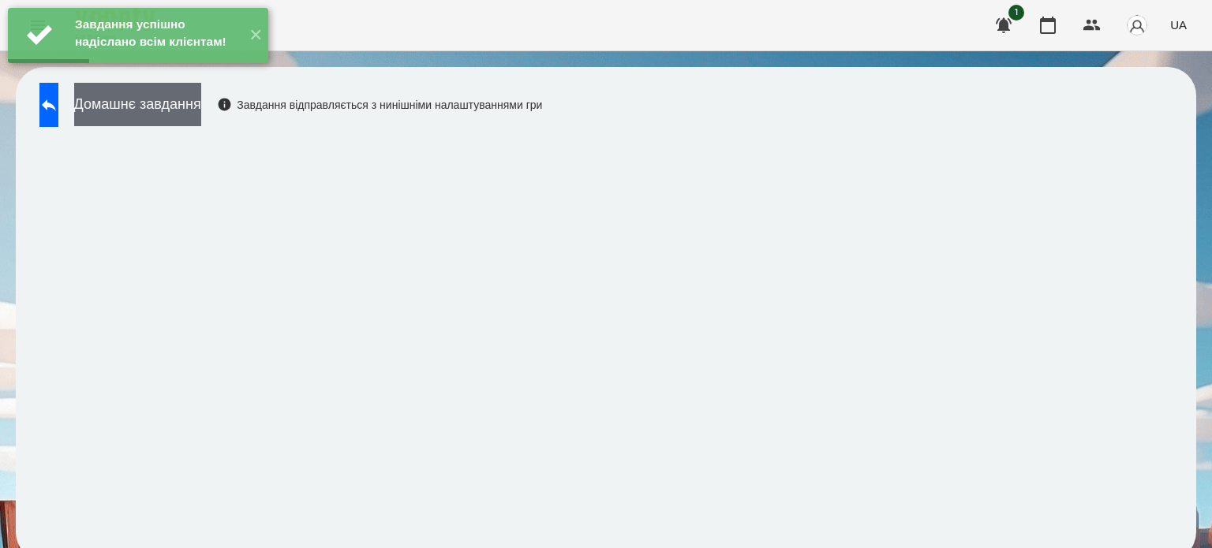
click at [201, 112] on button "Домашнє завдання" at bounding box center [137, 104] width 127 height 43
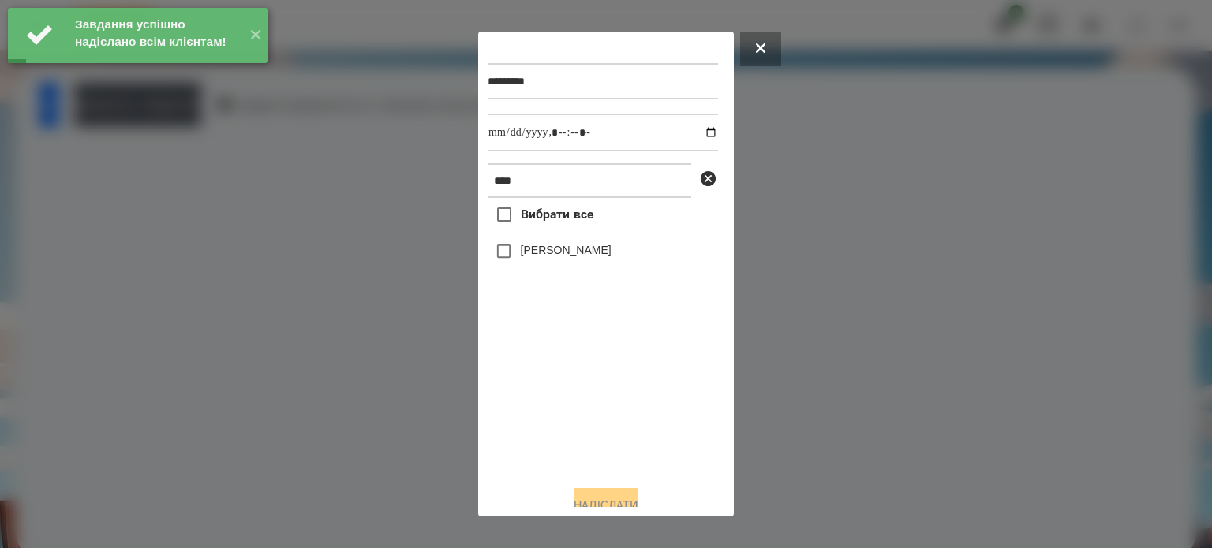
click at [574, 255] on label "[PERSON_NAME]" at bounding box center [566, 250] width 91 height 16
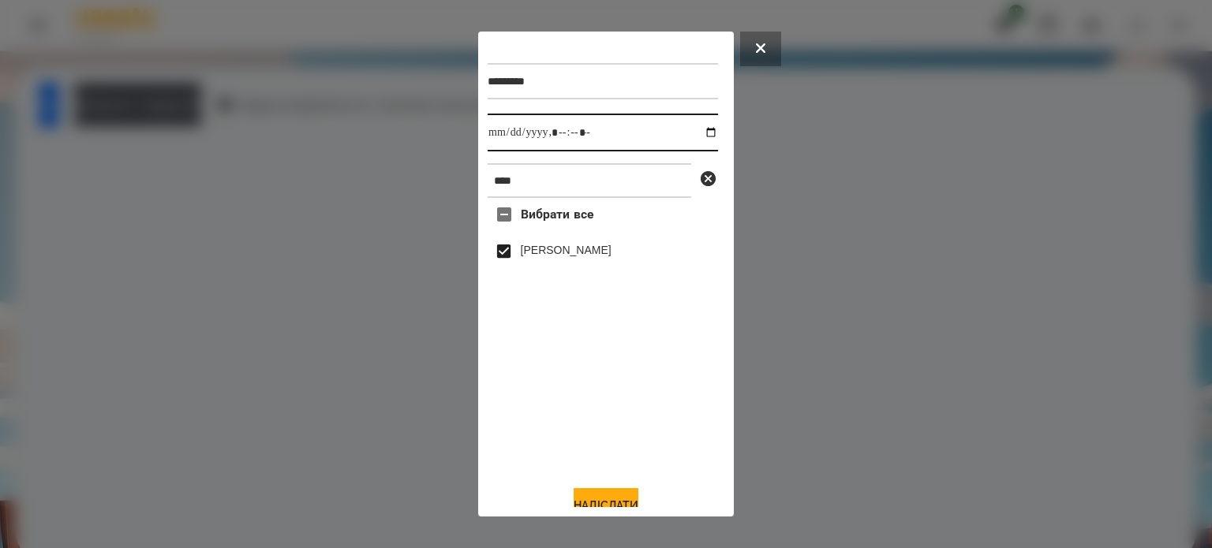
click at [697, 140] on input "datetime-local" at bounding box center [603, 133] width 230 height 38
type input "**********"
click at [617, 498] on button "Надіслати" at bounding box center [606, 505] width 65 height 35
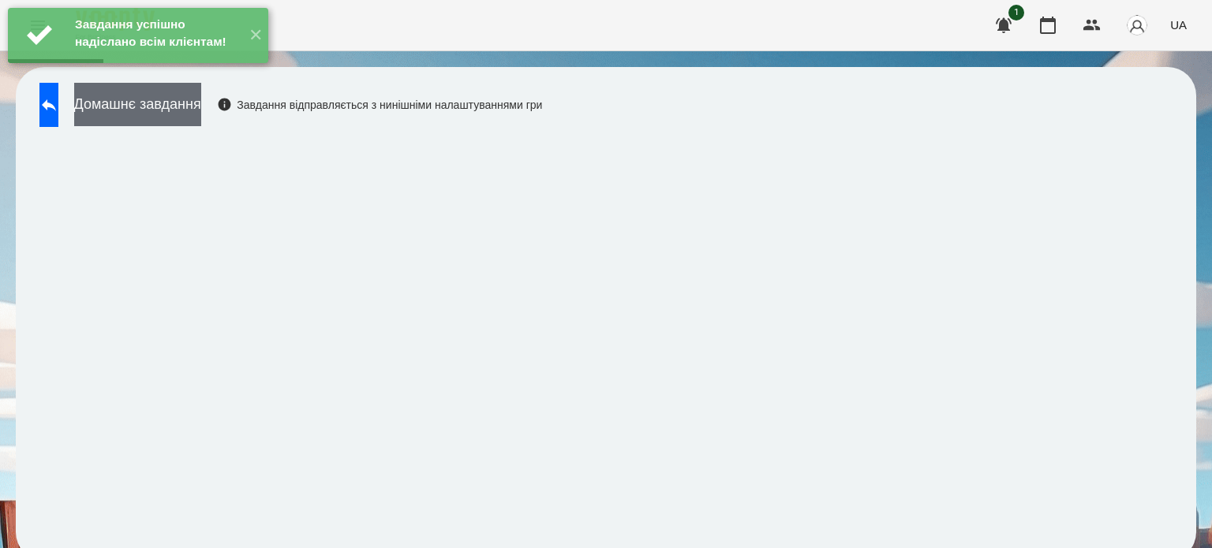
click at [201, 116] on button "Домашнє завдання" at bounding box center [137, 104] width 127 height 43
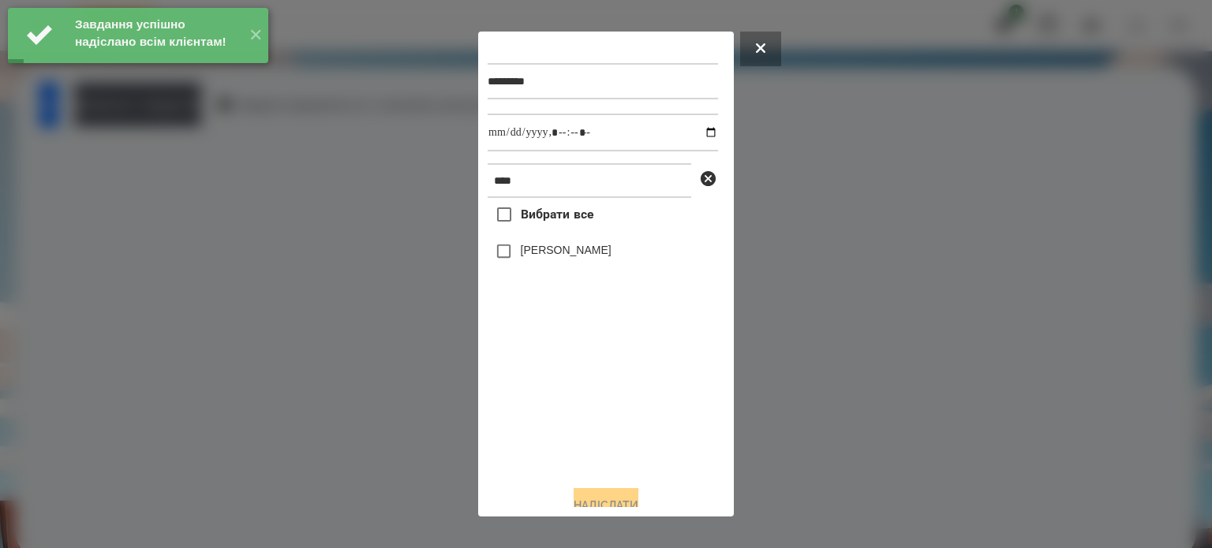
click at [544, 254] on label "[PERSON_NAME]" at bounding box center [566, 250] width 91 height 16
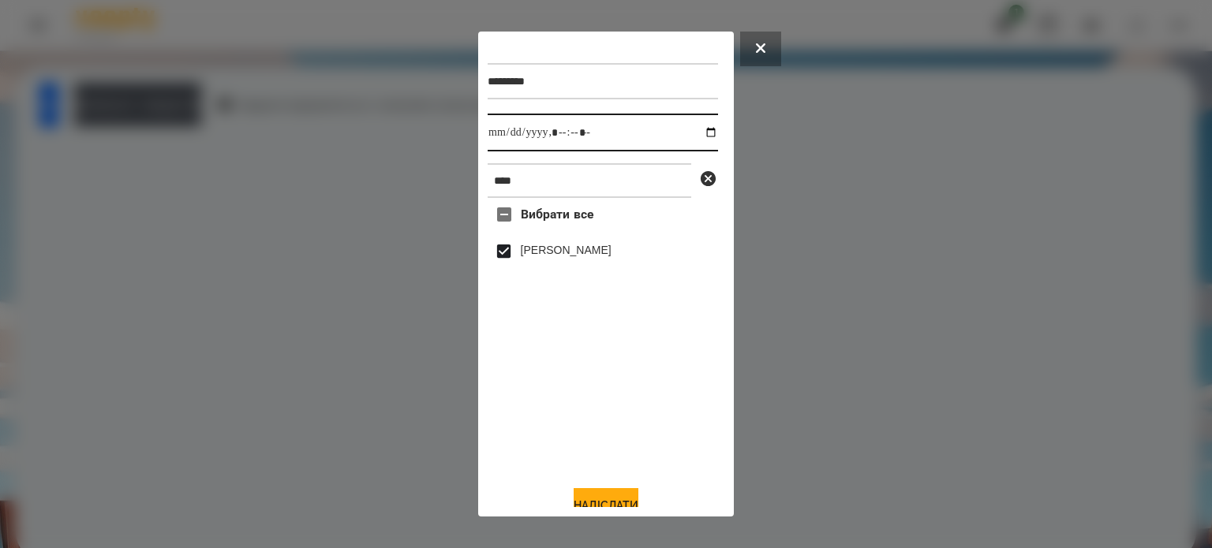
click at [690, 134] on input "datetime-local" at bounding box center [603, 133] width 230 height 38
type input "**********"
click at [593, 495] on button "Надіслати" at bounding box center [606, 505] width 65 height 35
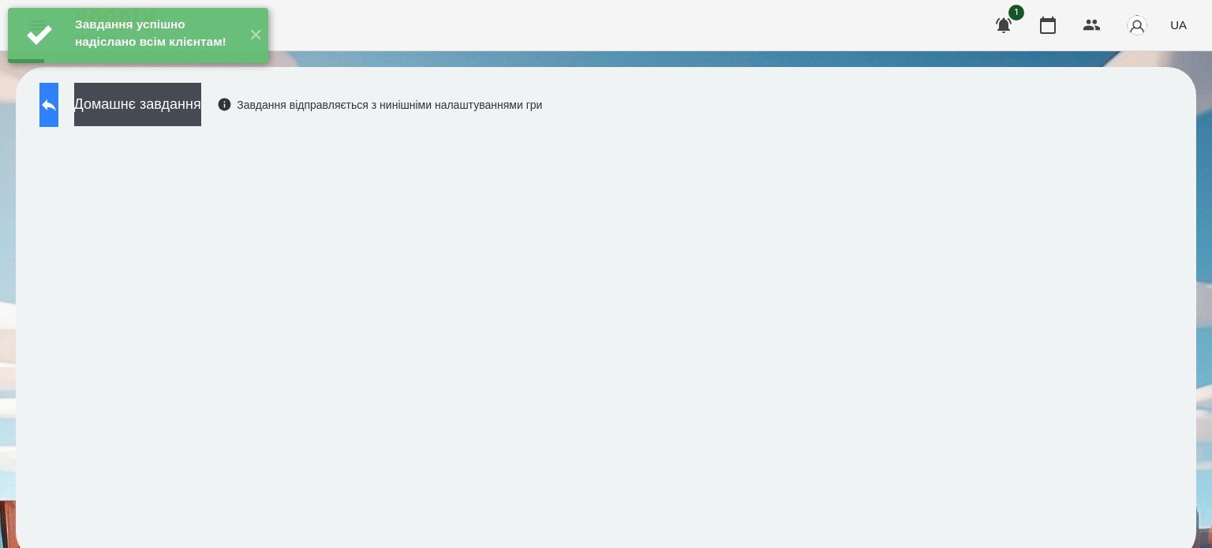
click at [58, 108] on button at bounding box center [48, 105] width 19 height 44
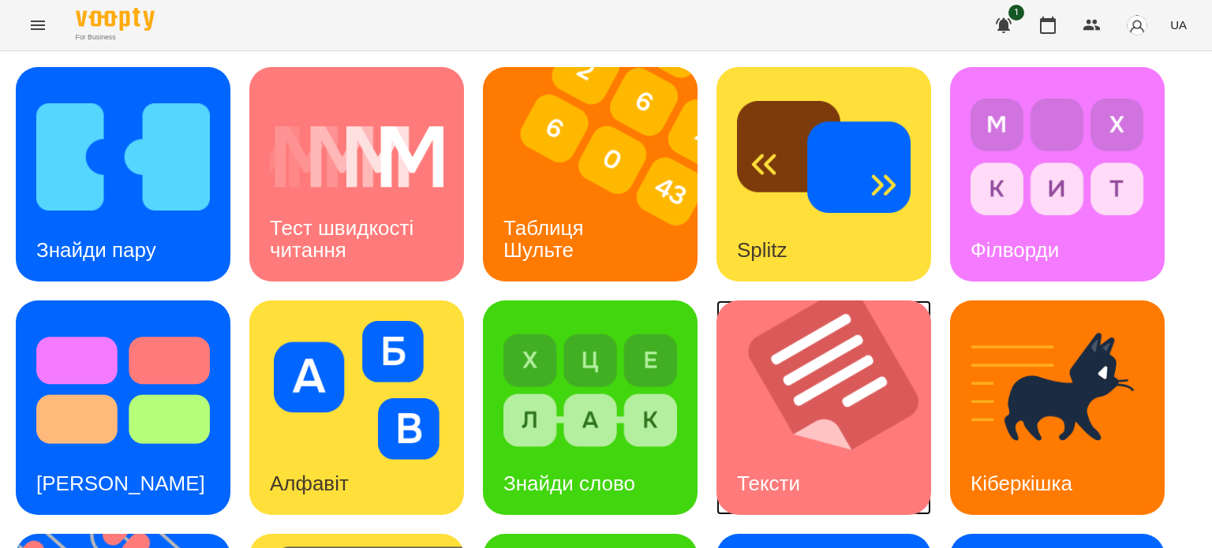
click at [839, 461] on img at bounding box center [833, 408] width 234 height 215
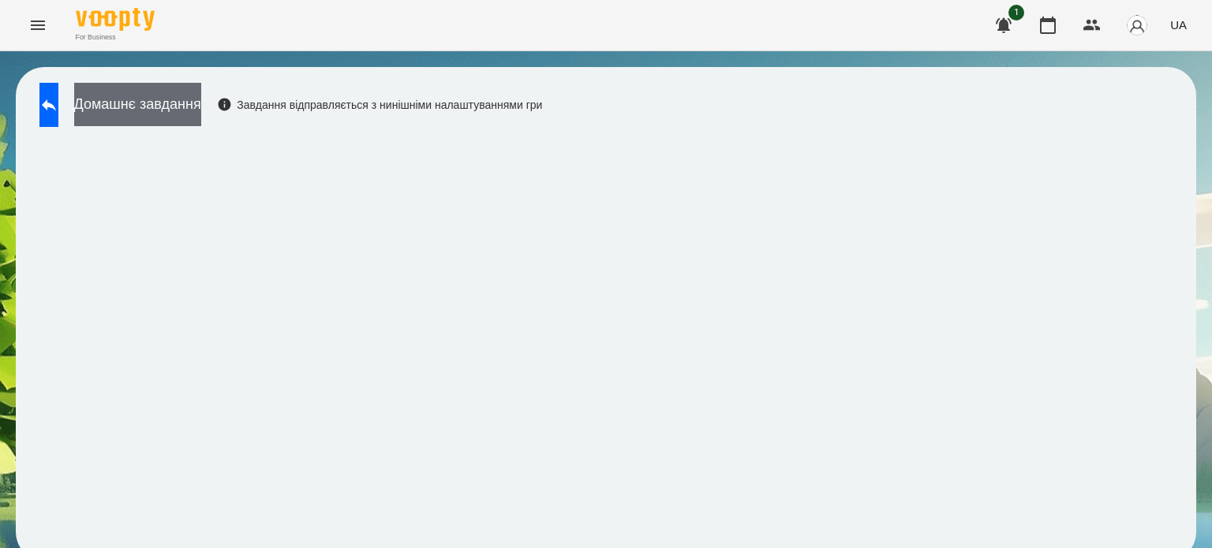
click at [201, 103] on button "Домашнє завдання" at bounding box center [137, 104] width 127 height 43
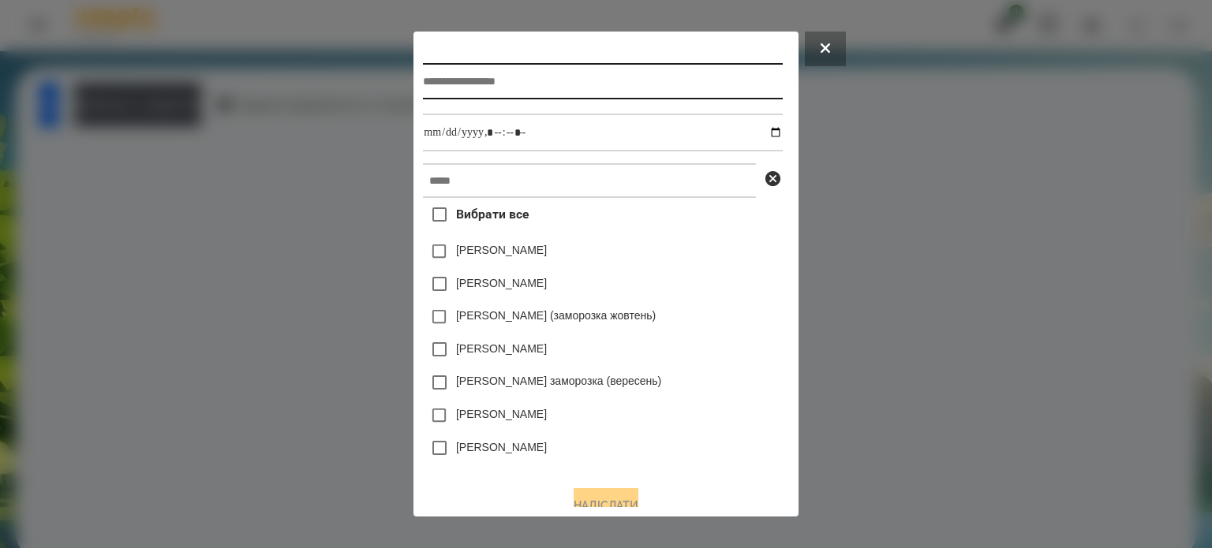
click at [423, 88] on input "text" at bounding box center [602, 81] width 359 height 36
type input "**********"
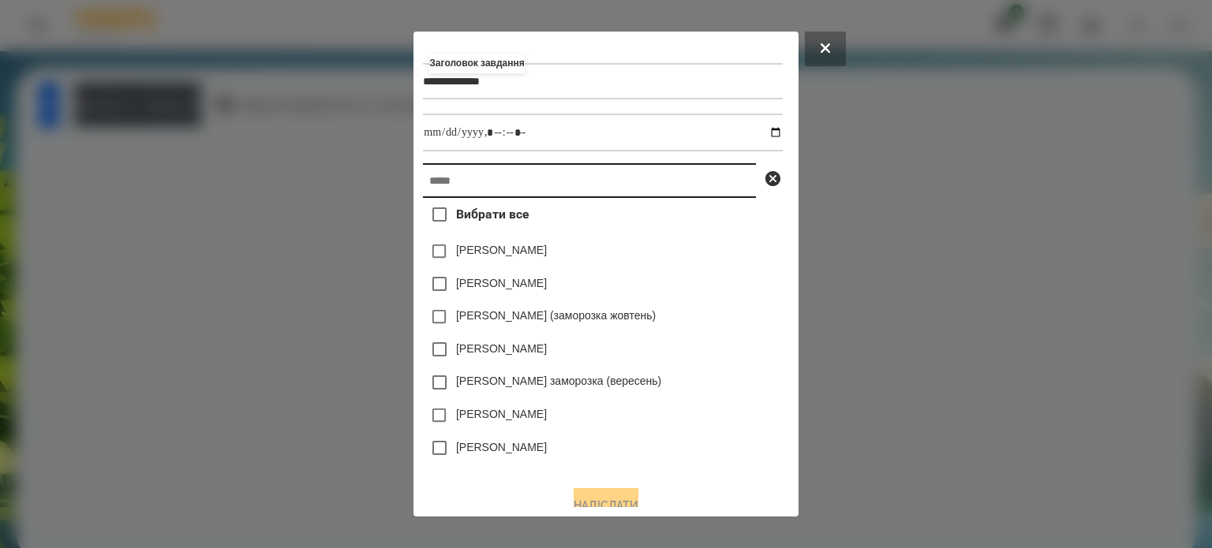
click at [426, 196] on input "text" at bounding box center [589, 180] width 333 height 35
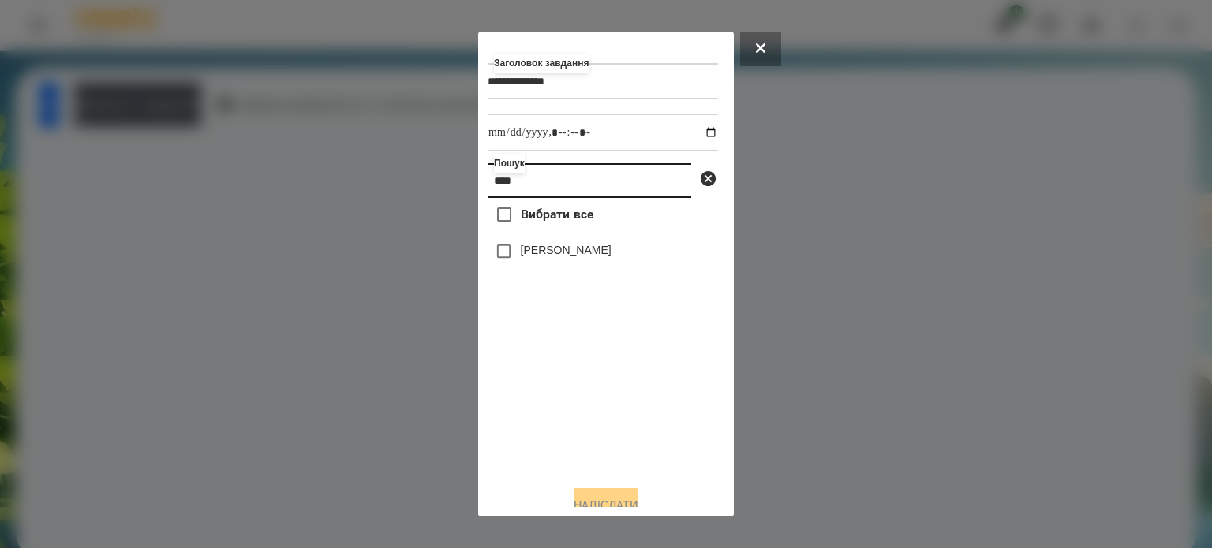
type input "****"
click at [590, 255] on label "[PERSON_NAME]" at bounding box center [566, 250] width 91 height 16
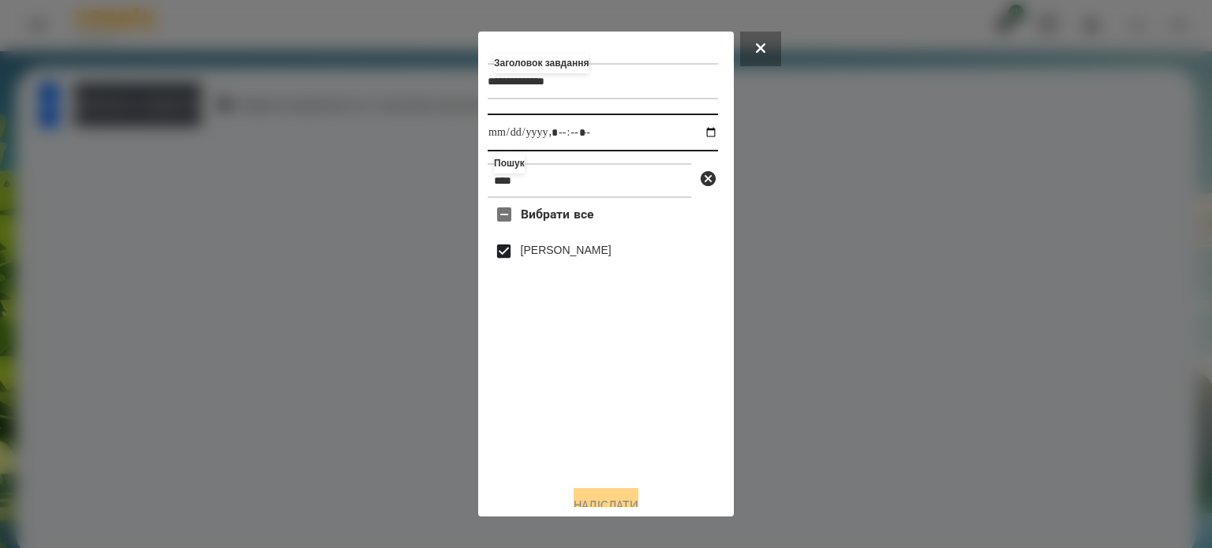
click at [695, 137] on input "datetime-local" at bounding box center [603, 133] width 230 height 38
type input "**********"
click at [593, 496] on button "Надіслати" at bounding box center [606, 505] width 65 height 35
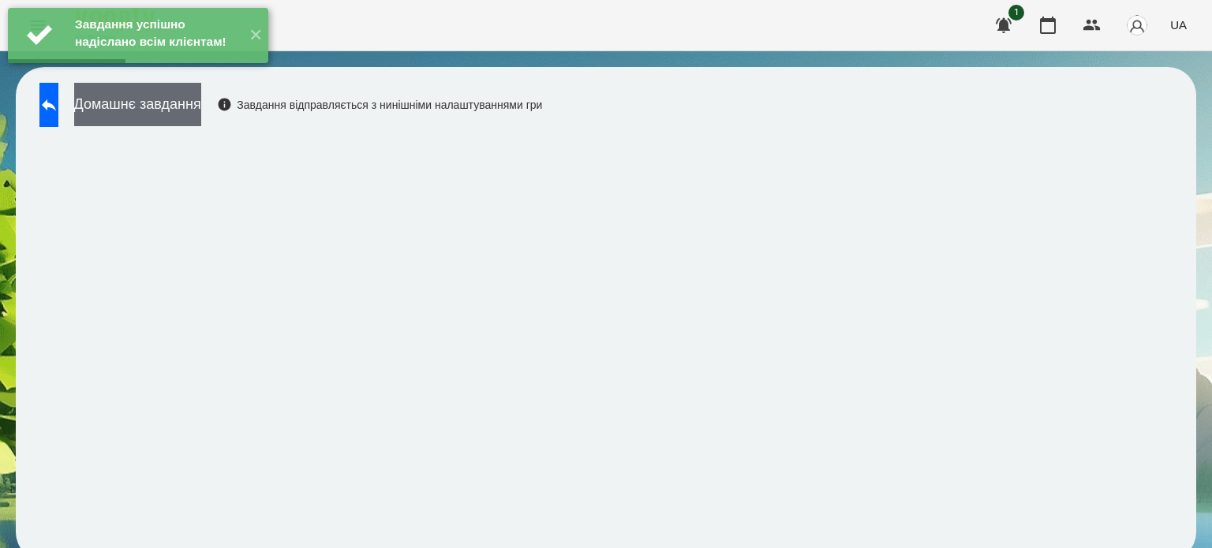
click at [201, 103] on button "Домашнє завдання" at bounding box center [137, 104] width 127 height 43
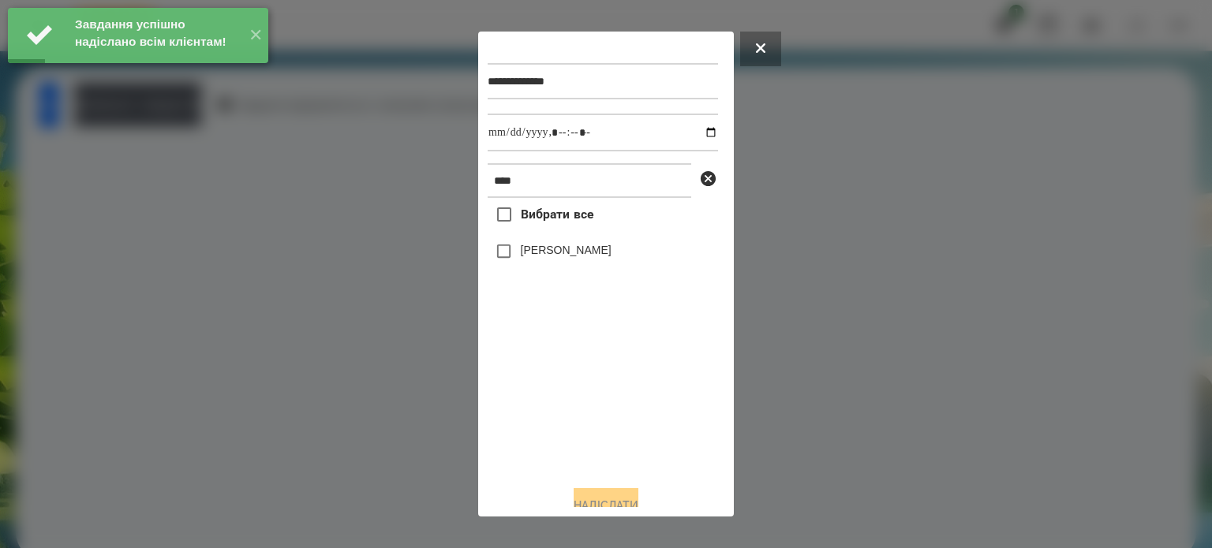
click at [544, 258] on label "[PERSON_NAME]" at bounding box center [566, 250] width 91 height 16
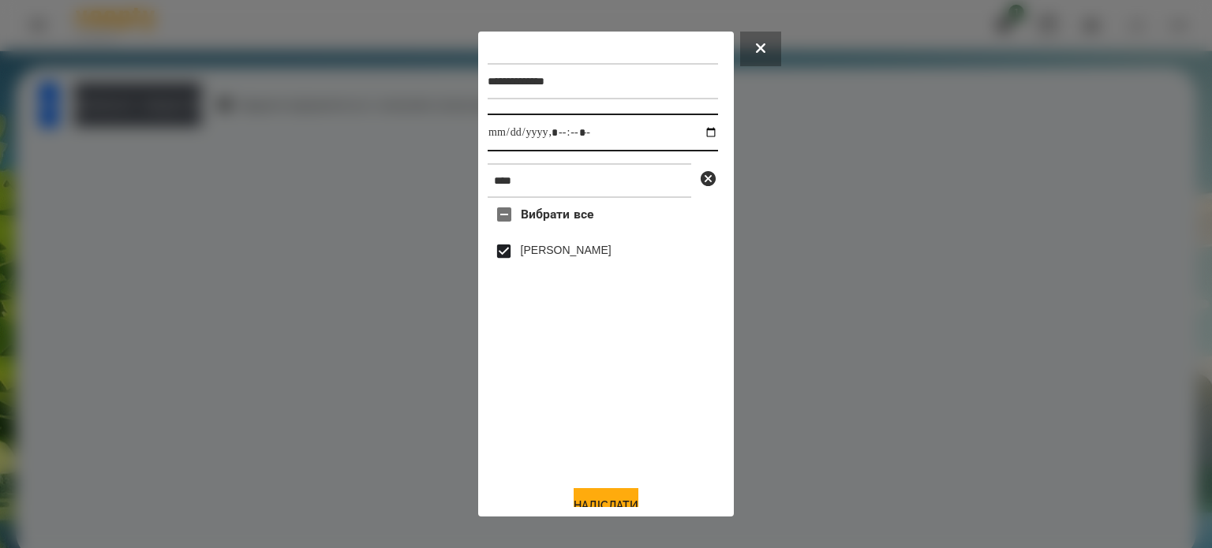
click at [694, 140] on input "datetime-local" at bounding box center [603, 133] width 230 height 38
type input "**********"
click at [586, 502] on button "Надіслати" at bounding box center [606, 505] width 65 height 35
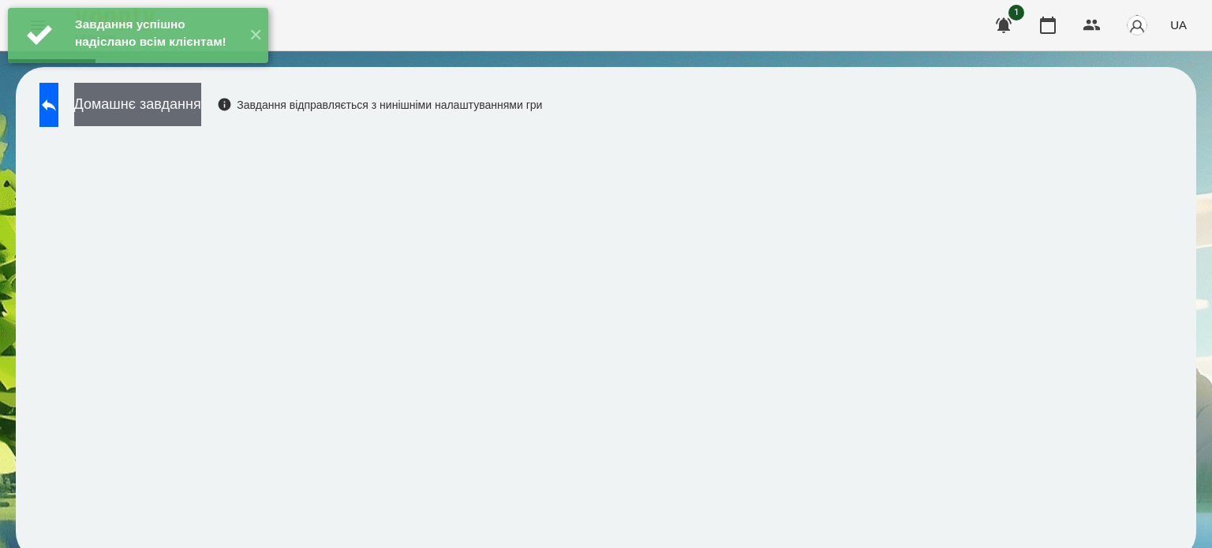
click at [201, 103] on button "Домашнє завдання" at bounding box center [137, 104] width 127 height 43
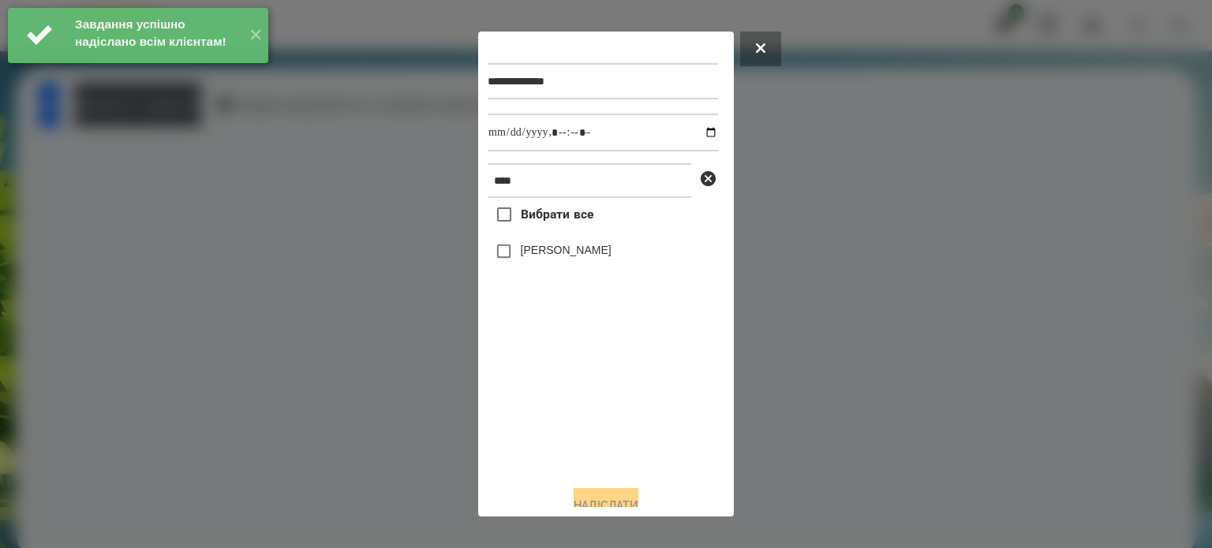
click at [593, 255] on label "[PERSON_NAME]" at bounding box center [566, 250] width 91 height 16
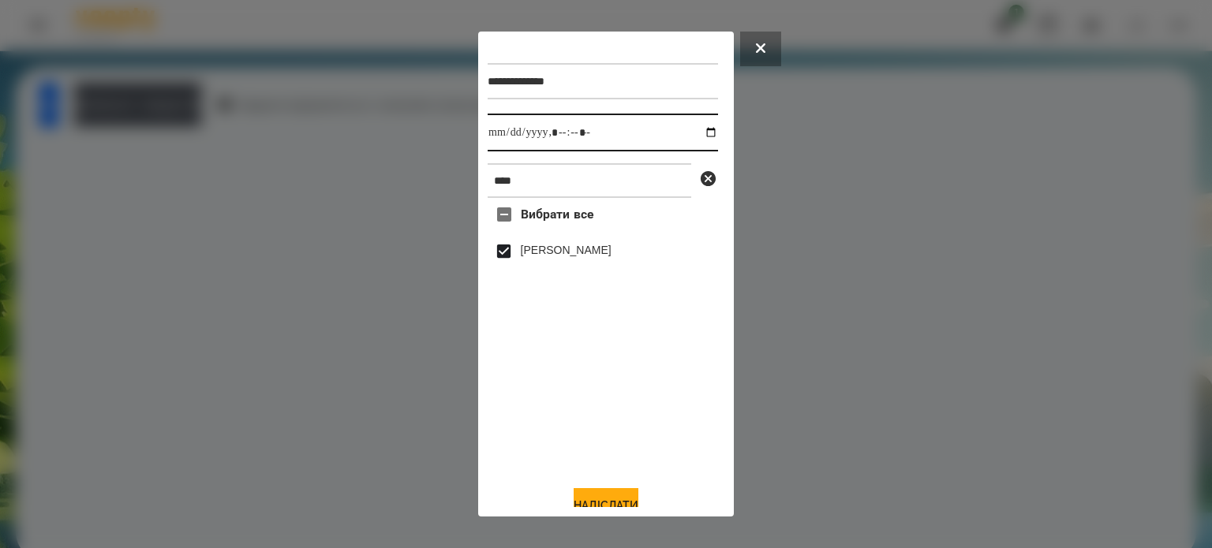
click at [698, 135] on input "datetime-local" at bounding box center [603, 133] width 230 height 38
type input "**********"
click at [604, 499] on button "Надіслати" at bounding box center [606, 505] width 65 height 35
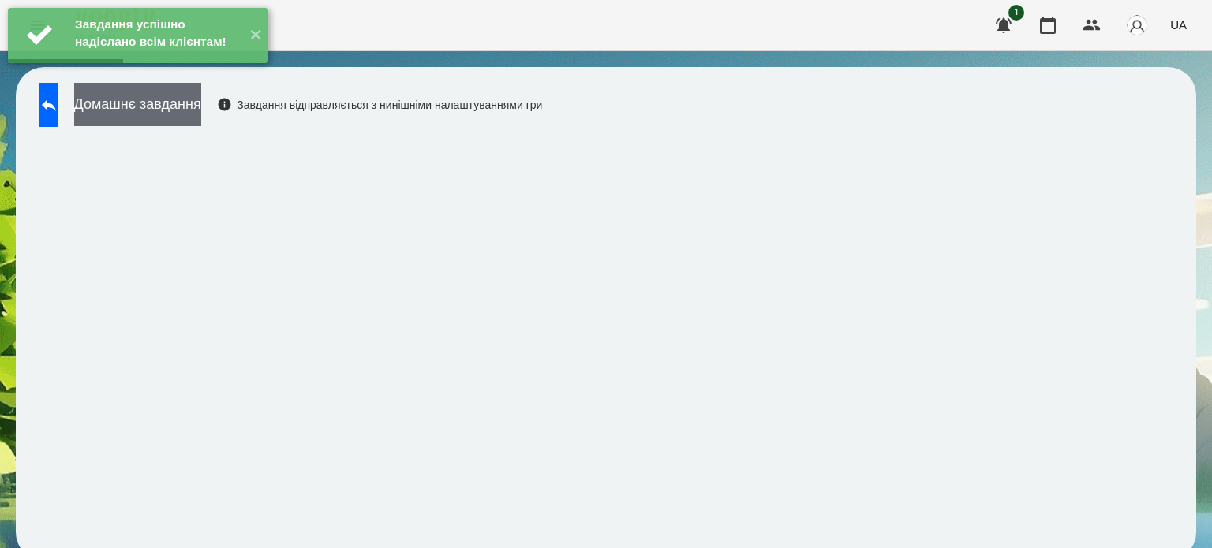
click at [201, 103] on button "Домашнє завдання" at bounding box center [137, 104] width 127 height 43
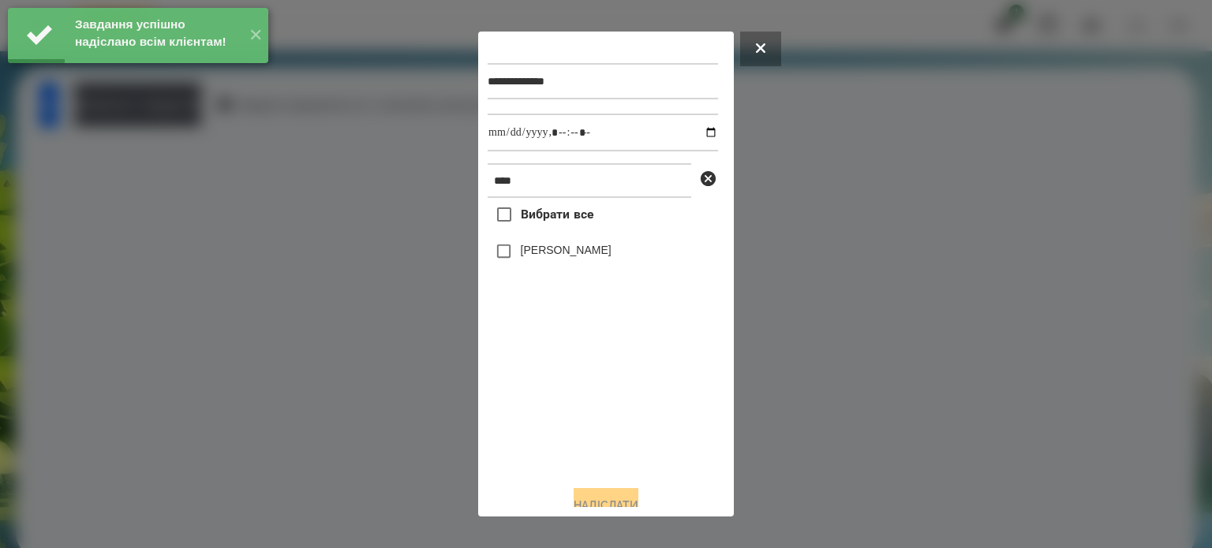
click at [549, 252] on label "[PERSON_NAME]" at bounding box center [566, 250] width 91 height 16
click at [694, 136] on input "datetime-local" at bounding box center [603, 133] width 230 height 38
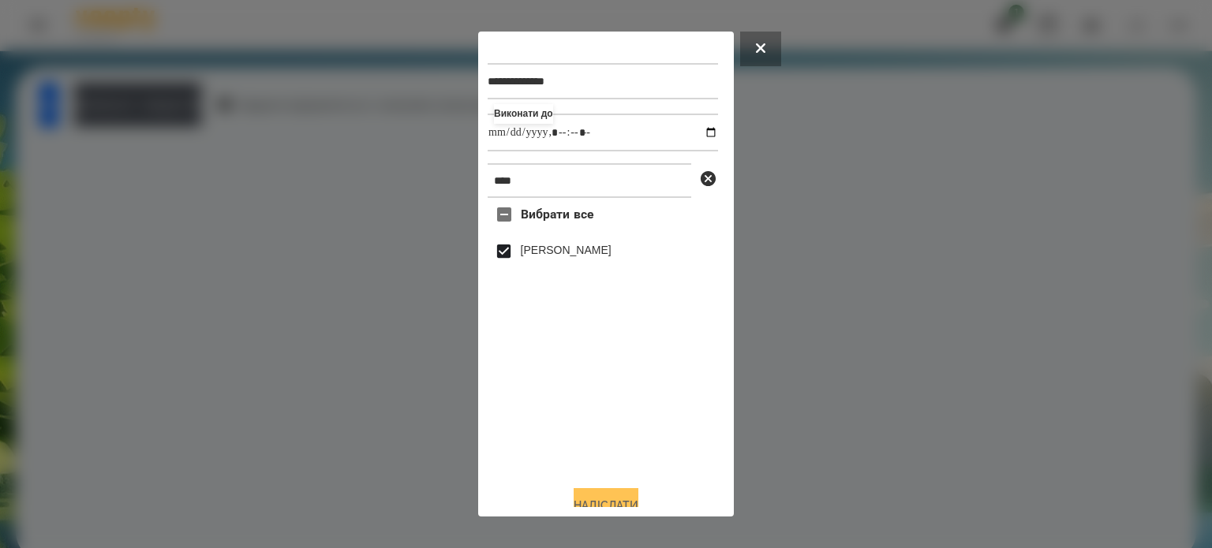
type input "**********"
click at [599, 500] on button "Надіслати" at bounding box center [606, 505] width 65 height 35
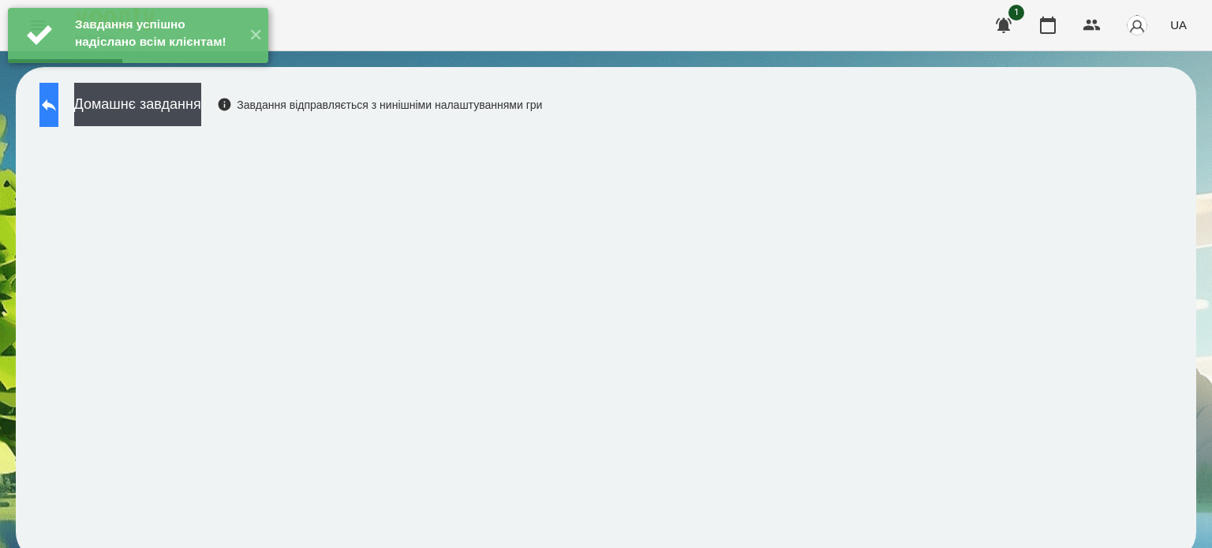
click at [58, 109] on button at bounding box center [48, 105] width 19 height 44
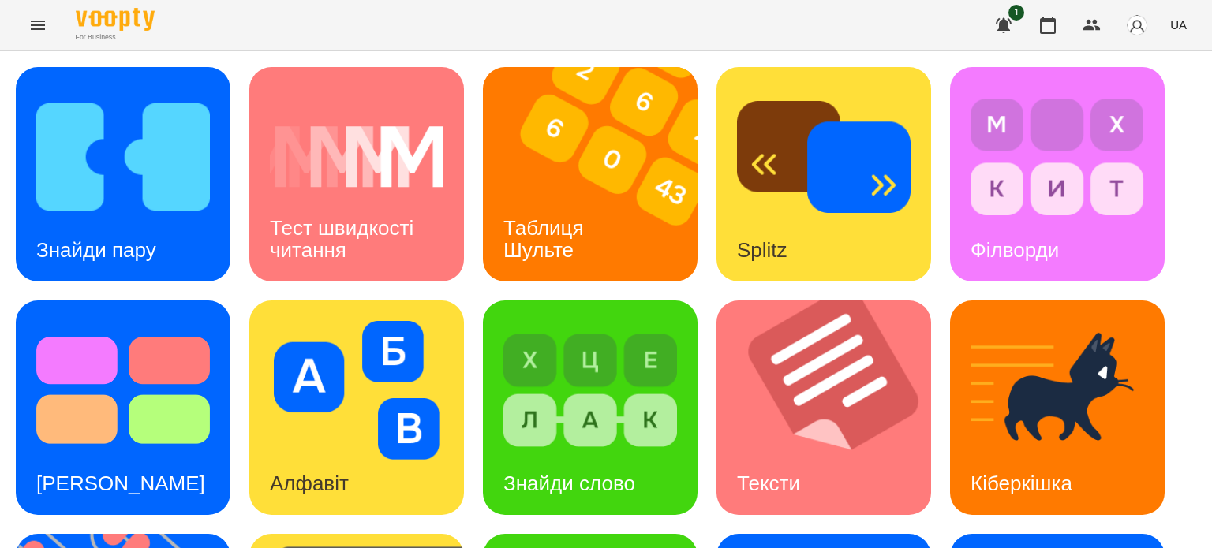
scroll to position [158, 0]
